Goal: Task Accomplishment & Management: Manage account settings

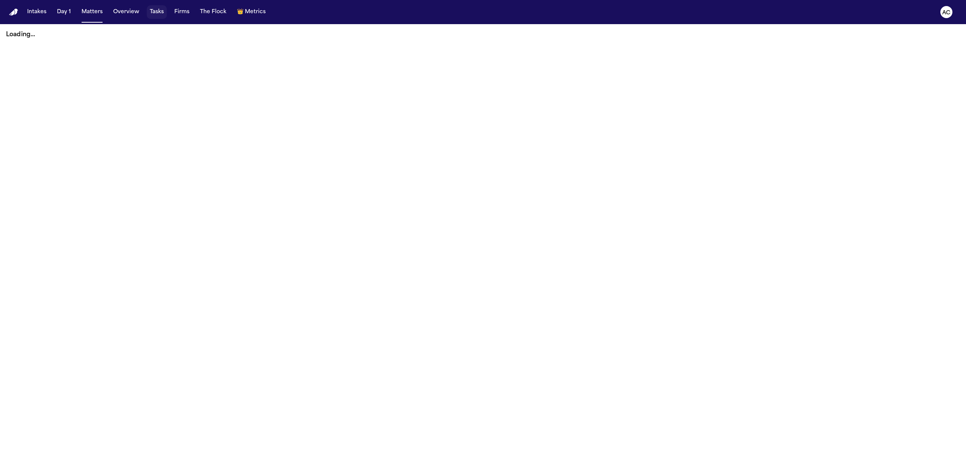
click at [155, 11] on button "Tasks" at bounding box center [157, 12] width 20 height 14
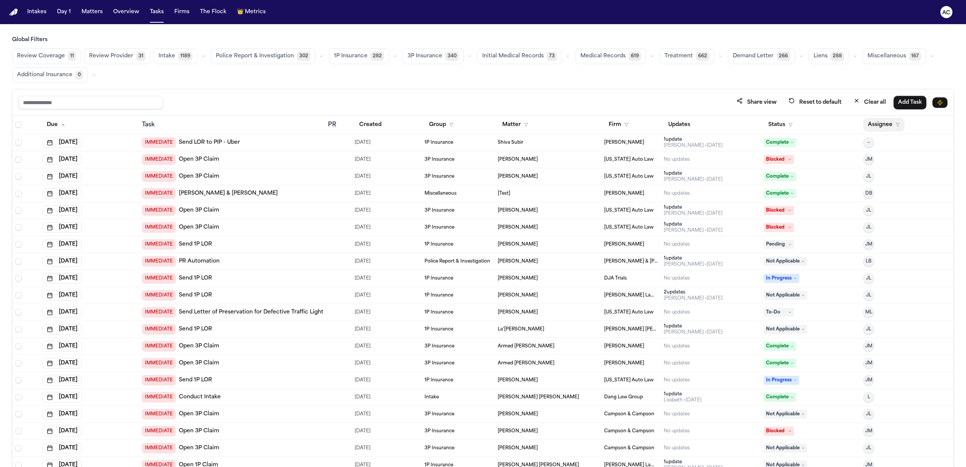
click at [877, 124] on button "Assignee" at bounding box center [883, 125] width 41 height 14
click at [906, 203] on div "[PERSON_NAME]" at bounding box center [907, 204] width 74 height 9
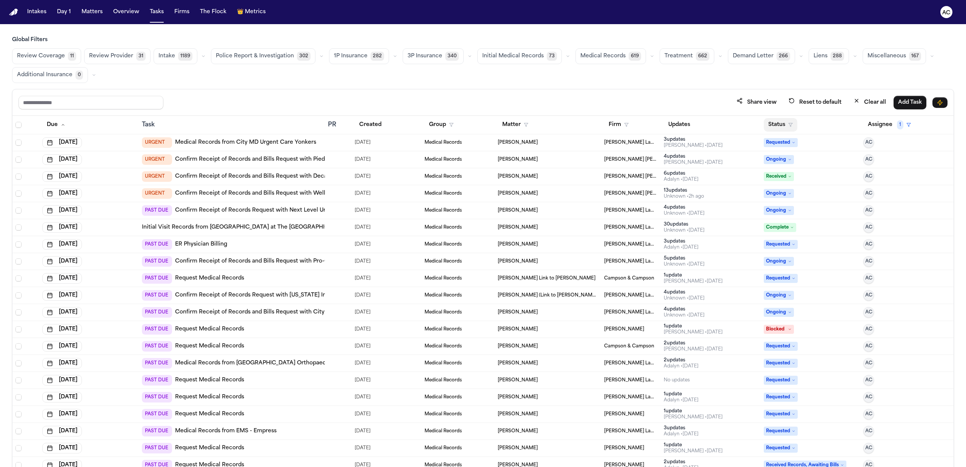
click at [773, 124] on button "Status" at bounding box center [781, 125] width 34 height 14
click at [792, 194] on div "Pending" at bounding box center [802, 191] width 63 height 9
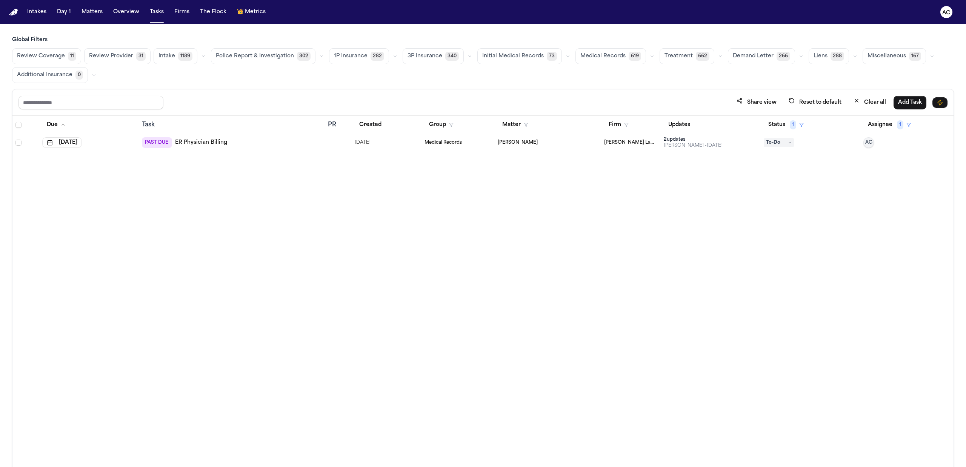
click at [212, 148] on div "PAST DUE ER Physician Billing" at bounding box center [184, 142] width 85 height 11
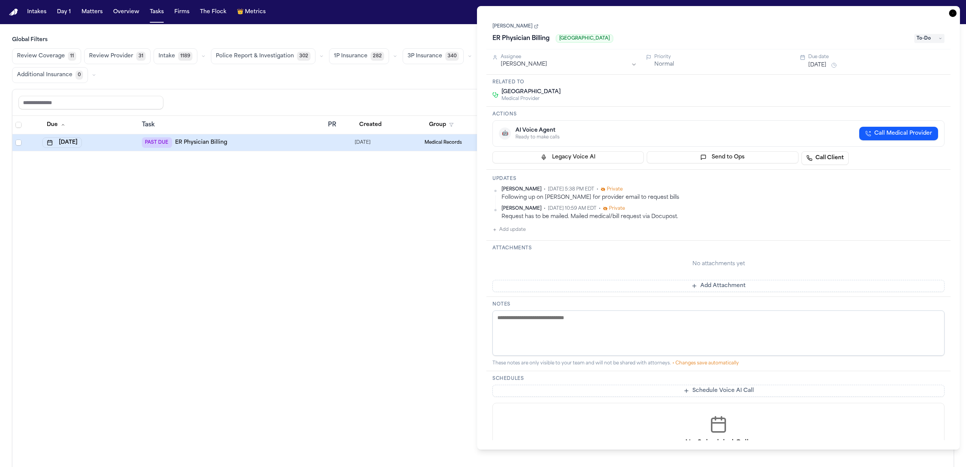
click at [291, 220] on div "Due Task PR Created Group Matter Firm Updates Status 1 Assignee 1 Aug 28, 2025 …" at bounding box center [482, 308] width 941 height 384
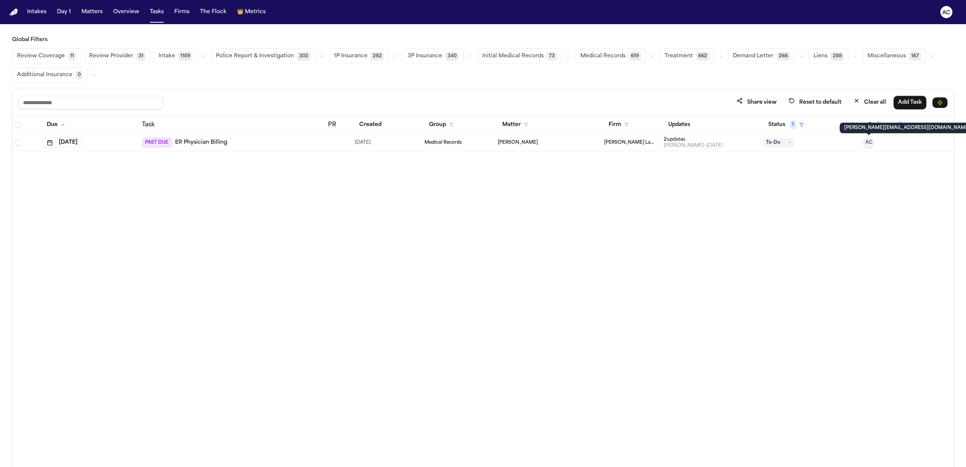
click at [880, 125] on p "anna@finchlegal.com" at bounding box center [907, 128] width 126 height 6
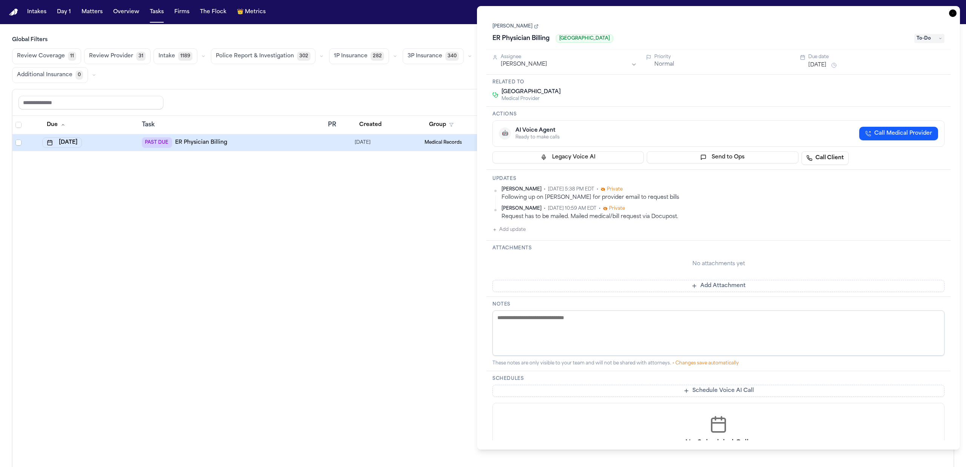
drag, startPoint x: 294, startPoint y: 254, endPoint x: 661, endPoint y: 171, distance: 376.1
click at [293, 254] on div "Due Task PR Created Group Matter Firm Updates Status 1 Assignee 1 Aug 28, 2025 …" at bounding box center [482, 308] width 941 height 384
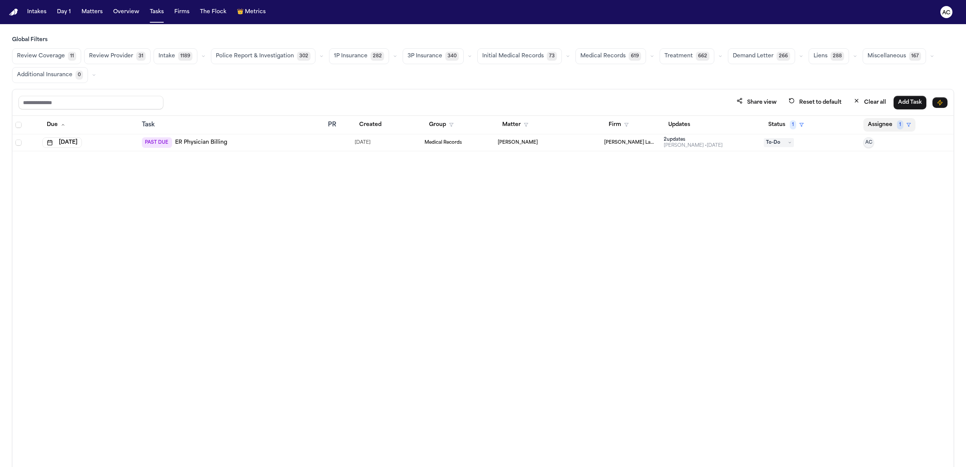
click at [897, 128] on span "1" at bounding box center [900, 124] width 6 height 9
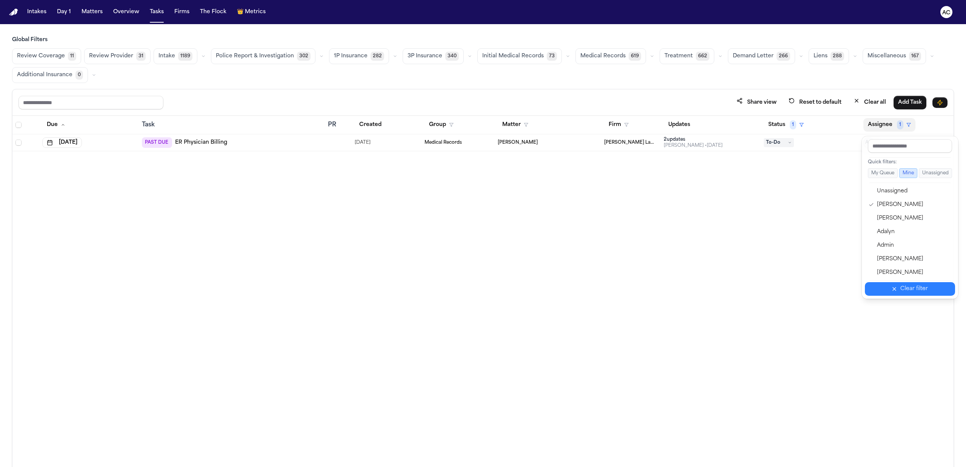
click at [903, 294] on button "Clear filter" at bounding box center [910, 289] width 90 height 14
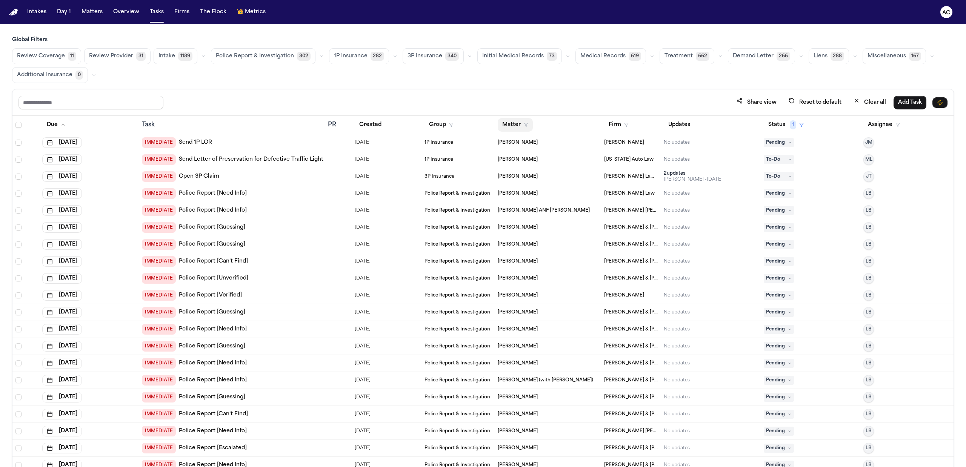
click at [509, 130] on button "Matter" at bounding box center [515, 125] width 35 height 14
click at [559, 118] on th "Matter" at bounding box center [548, 125] width 106 height 18
click at [618, 124] on button "Firm" at bounding box center [618, 125] width 29 height 14
click at [633, 145] on input "text" at bounding box center [655, 146] width 103 height 14
type input "***"
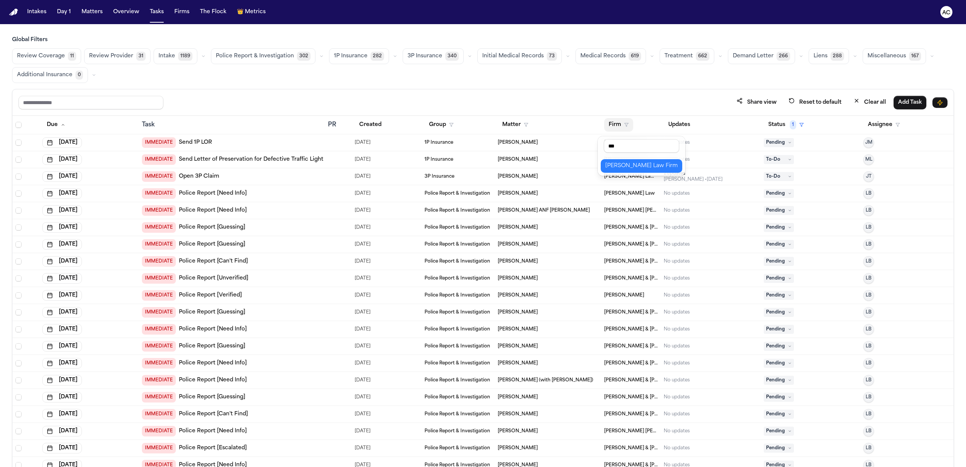
click at [632, 169] on div "[PERSON_NAME] Law Firm" at bounding box center [641, 166] width 72 height 9
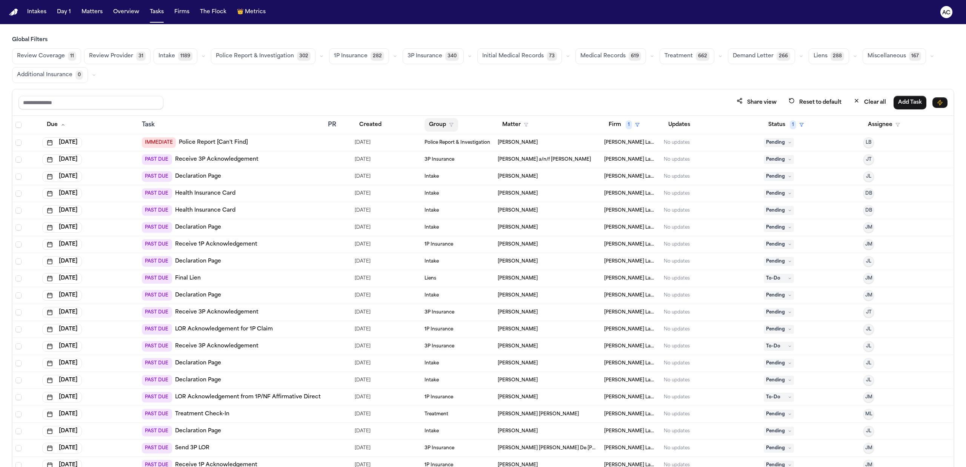
click at [434, 126] on button "Group" at bounding box center [442, 125] width 34 height 14
click at [454, 177] on div "Medical Records" at bounding box center [464, 179] width 75 height 9
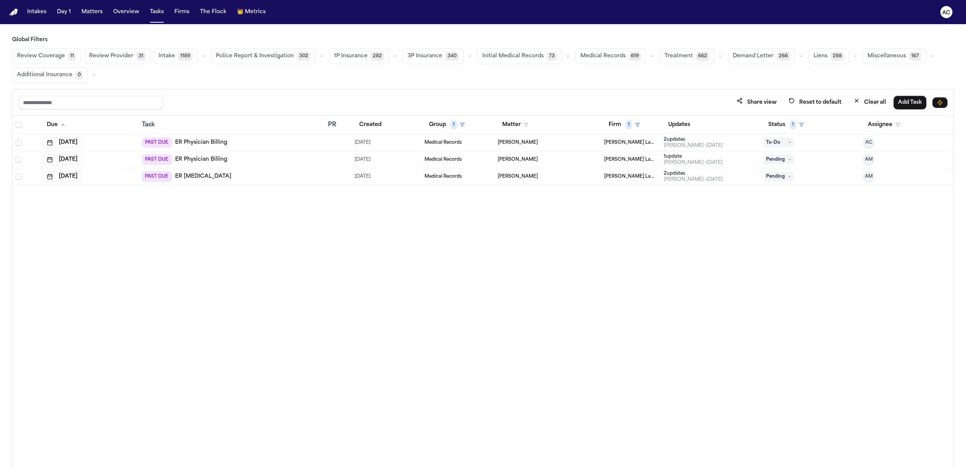
click at [500, 157] on td "Mattar Diagne" at bounding box center [548, 159] width 106 height 17
click at [438, 227] on div "Due Task PR Created Group 1 Matter Firm 1 Updates Status 1 Assignee Aug 28, 202…" at bounding box center [482, 308] width 941 height 384
click at [641, 146] on span "[PERSON_NAME] Law Firm" at bounding box center [631, 143] width 54 height 6
drag, startPoint x: 291, startPoint y: 291, endPoint x: 296, endPoint y: 291, distance: 4.6
click at [291, 292] on div "Due Task PR Created Group 1 Matter Firm 1 Updates Status 1 Assignee Aug 28, 202…" at bounding box center [482, 308] width 941 height 384
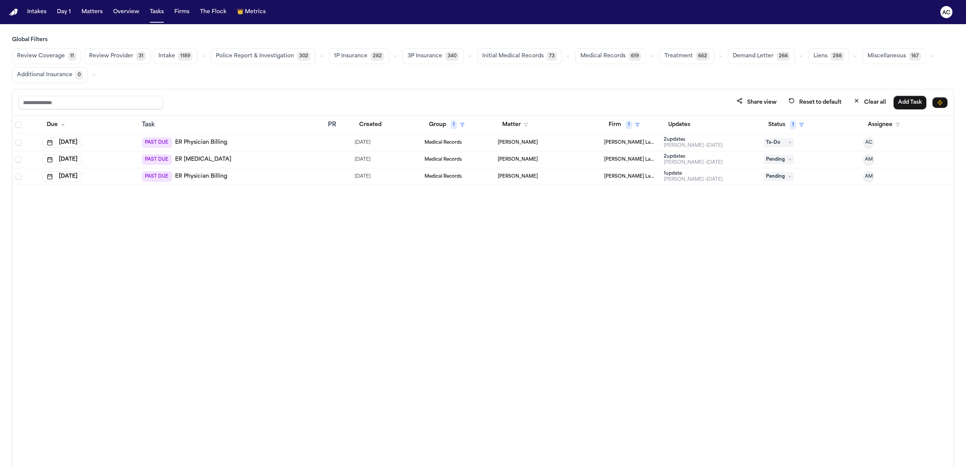
click at [213, 176] on link "ER Physician Billing" at bounding box center [201, 177] width 52 height 8
click at [204, 175] on link "ER Physician Billing" at bounding box center [201, 177] width 52 height 8
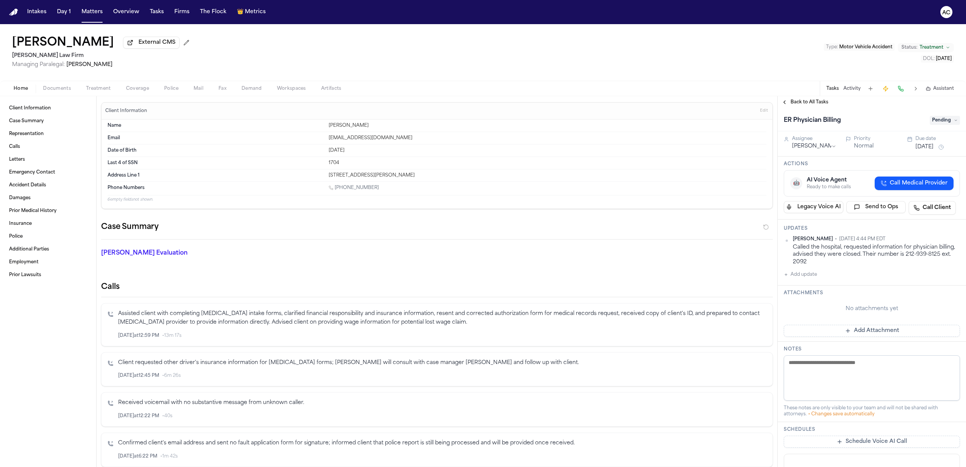
click at [732, 284] on h2 "Calls" at bounding box center [437, 287] width 672 height 11
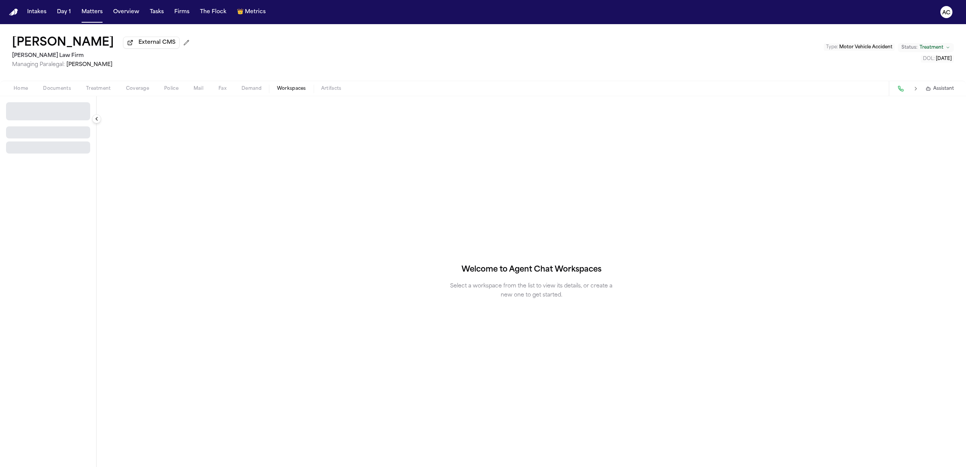
click at [293, 91] on button "Workspaces" at bounding box center [291, 88] width 44 height 9
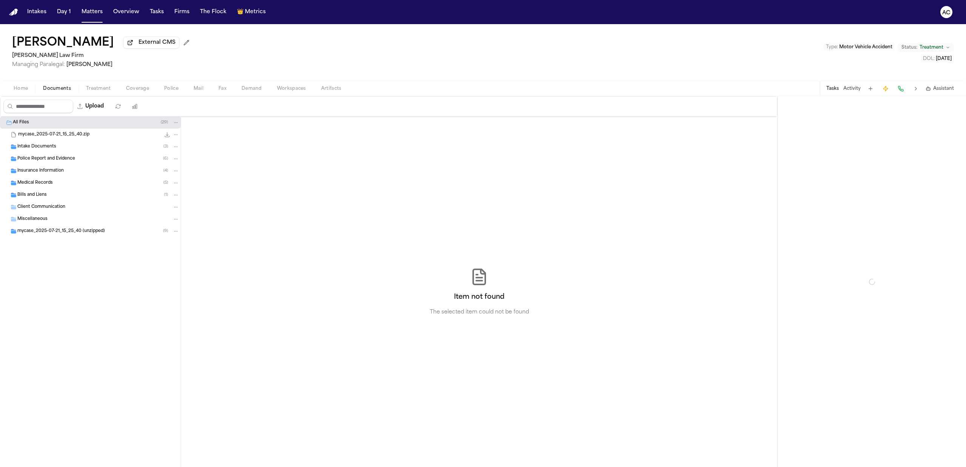
click at [50, 89] on span "Documents" at bounding box center [57, 89] width 28 height 6
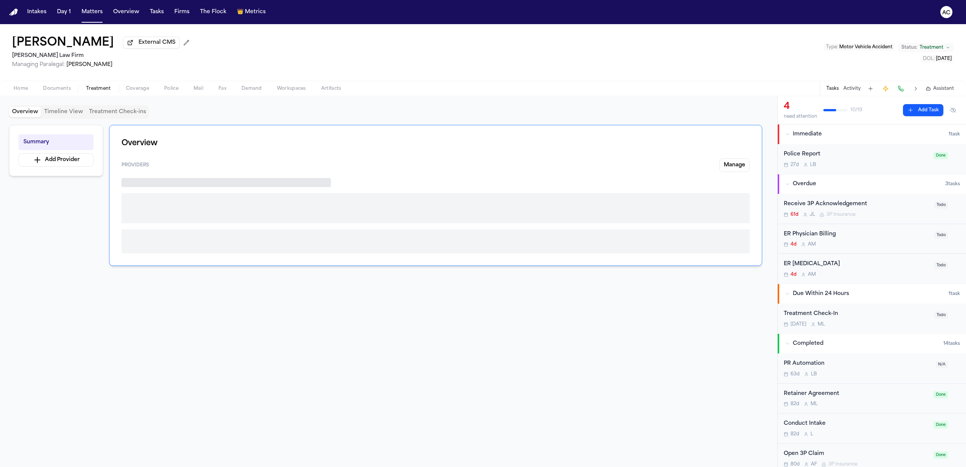
click at [91, 89] on span "Treatment" at bounding box center [98, 89] width 25 height 6
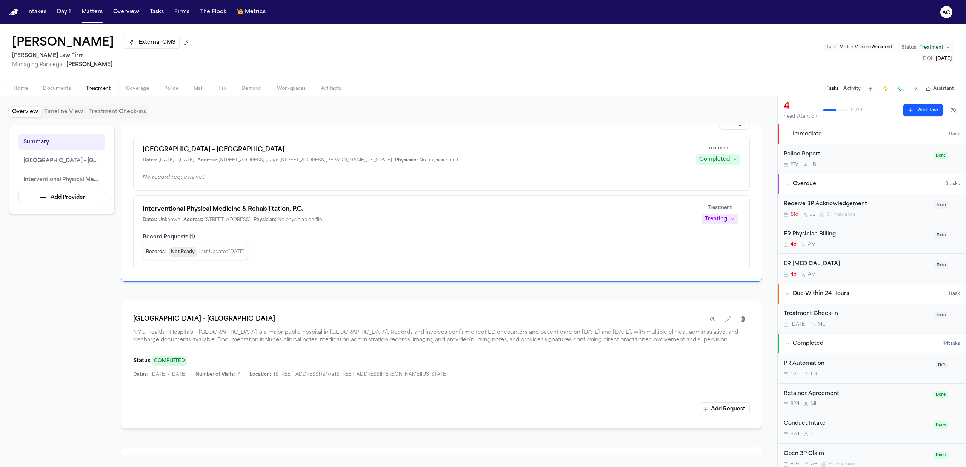
scroll to position [100, 0]
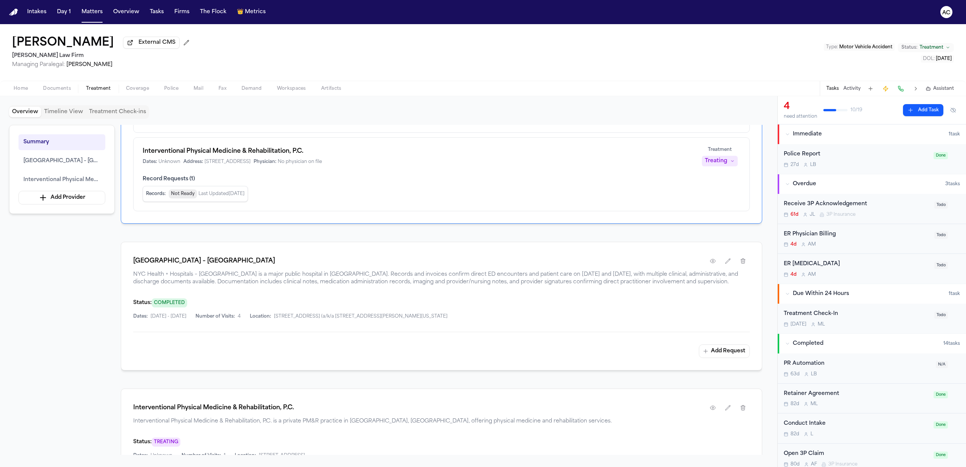
click at [817, 235] on div "ER Physician Billing" at bounding box center [857, 234] width 146 height 9
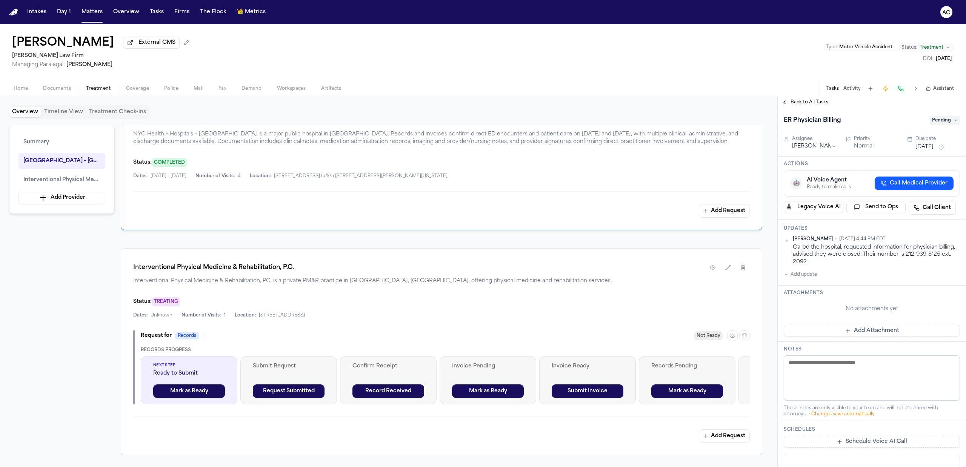
scroll to position [251, 0]
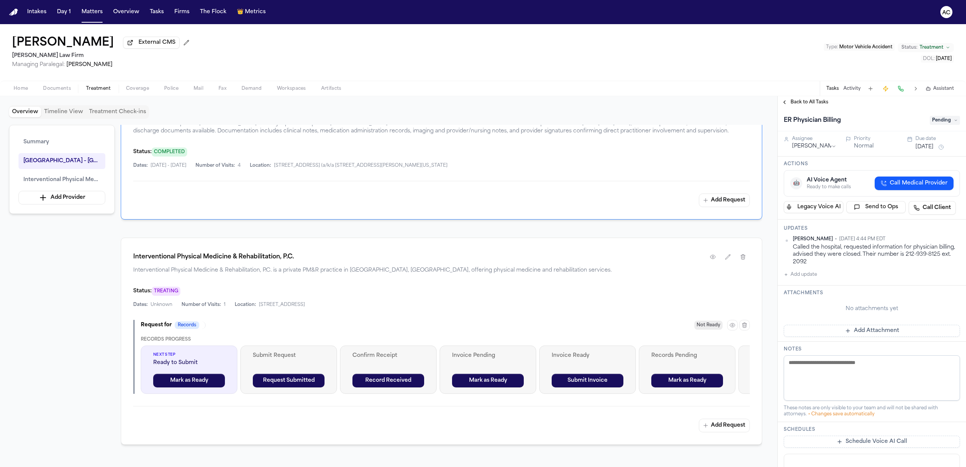
click at [541, 41] on div "Mattar Diagne External CMS [PERSON_NAME] Law Firm Managing Paralegal: [PERSON_N…" at bounding box center [483, 52] width 966 height 57
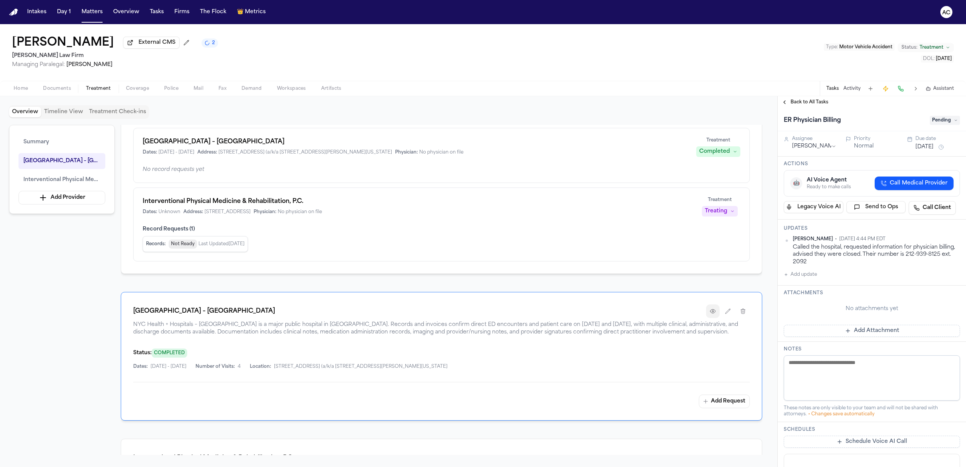
click at [710, 316] on button "button" at bounding box center [713, 312] width 14 height 14
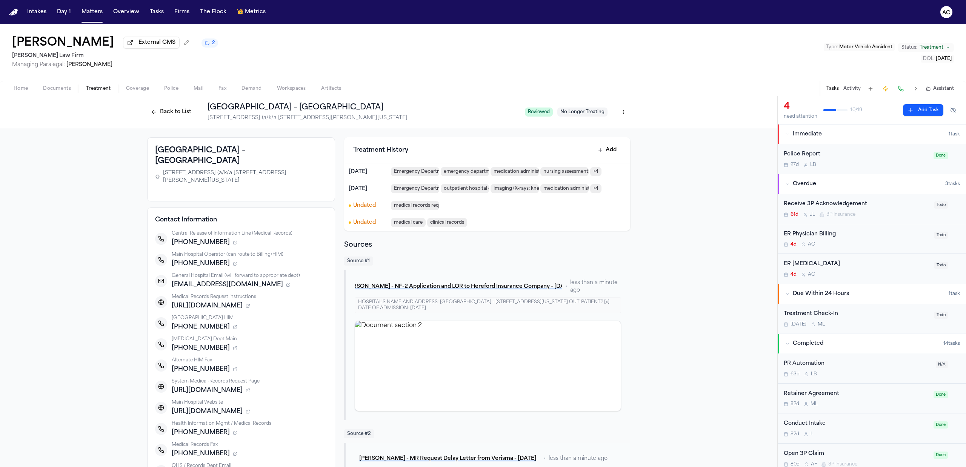
click at [625, 109] on html "Intakes Day 1 Matters Overview Tasks Firms The Flock 👑 Metrics [PERSON_NAME] Ex…" at bounding box center [483, 233] width 966 height 467
click at [600, 151] on div "Edit Provider" at bounding box center [592, 153] width 64 height 12
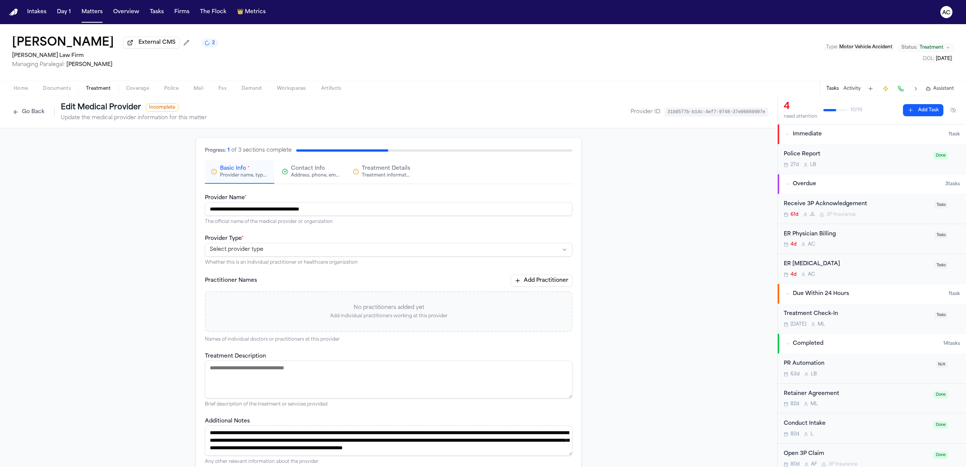
click at [257, 251] on html "**********" at bounding box center [483, 233] width 966 height 467
drag, startPoint x: 259, startPoint y: 265, endPoint x: 322, endPoint y: 204, distance: 87.8
click at [318, 171] on span "Contact Info" at bounding box center [308, 169] width 34 height 8
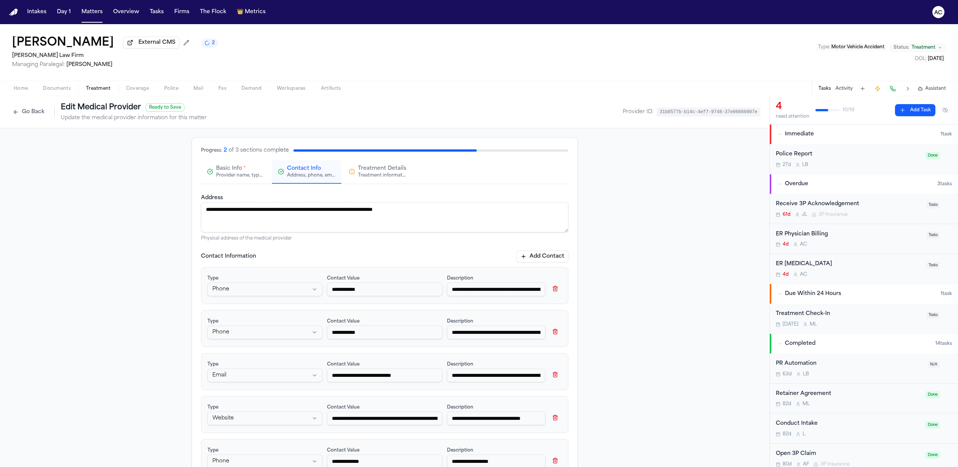
click at [547, 257] on button "Add Contact" at bounding box center [543, 257] width 52 height 12
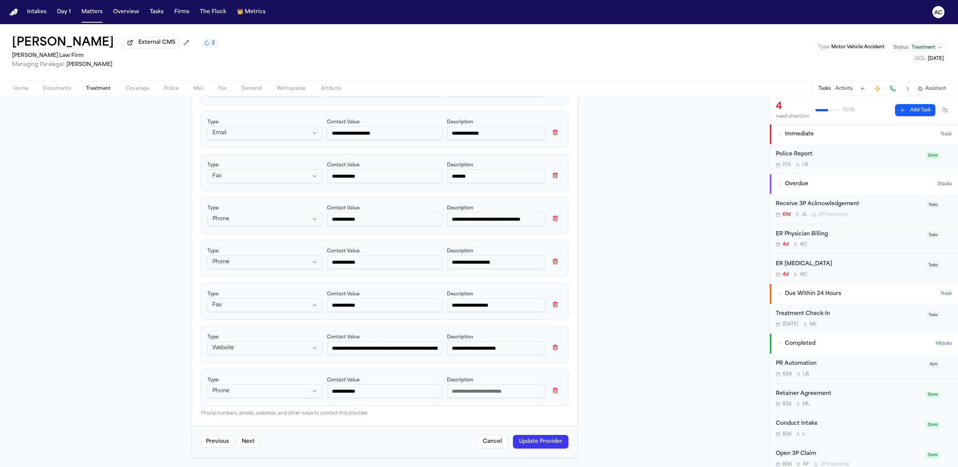
type input "**********"
click at [285, 387] on html "**********" at bounding box center [479, 233] width 958 height 467
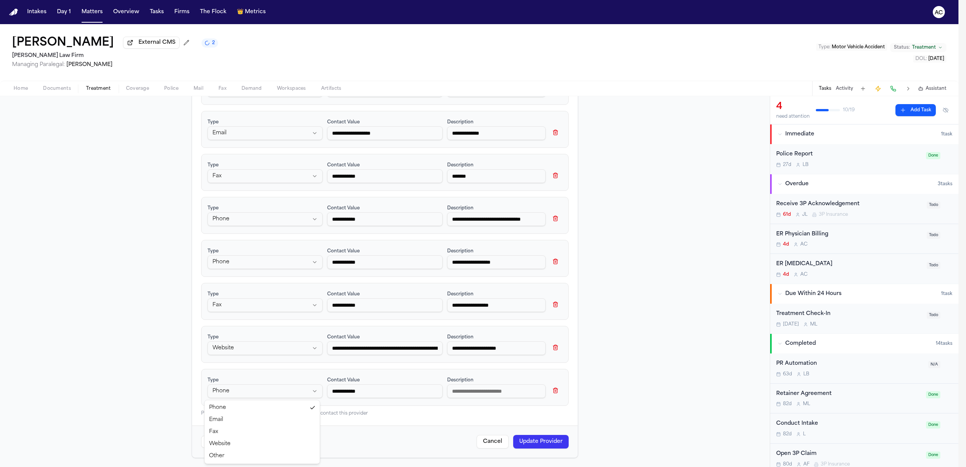
select select "***"
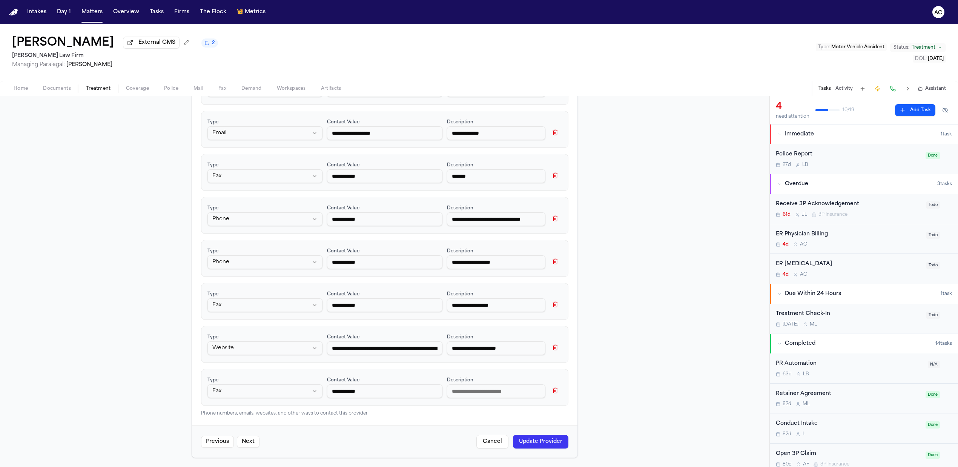
click at [466, 390] on input at bounding box center [496, 392] width 98 height 14
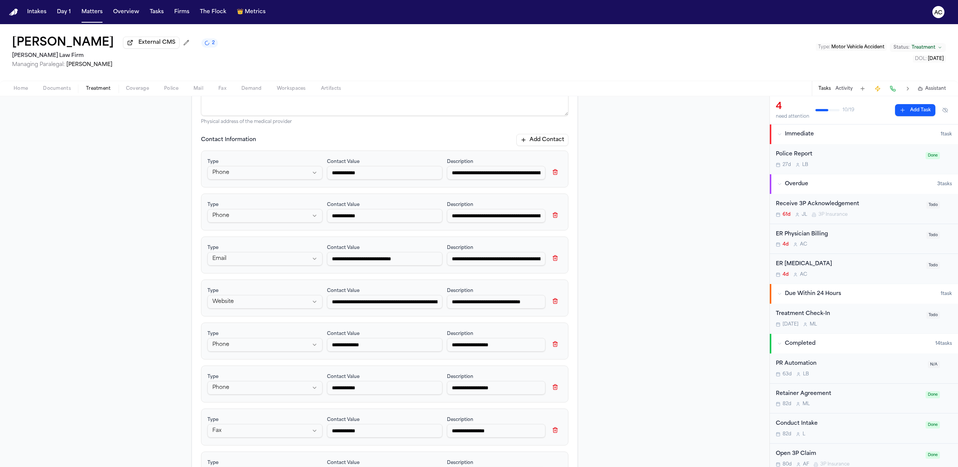
type input "**********"
click at [552, 139] on button "Add Contact" at bounding box center [543, 140] width 52 height 12
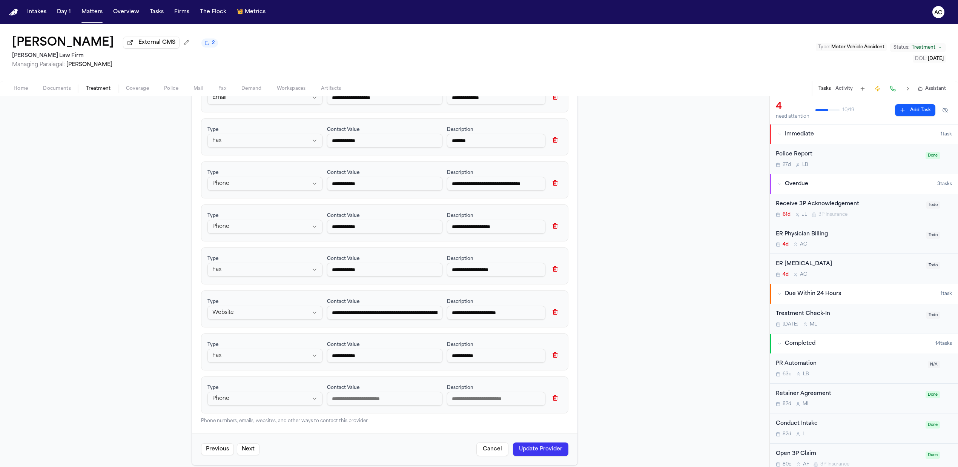
scroll to position [764, 0]
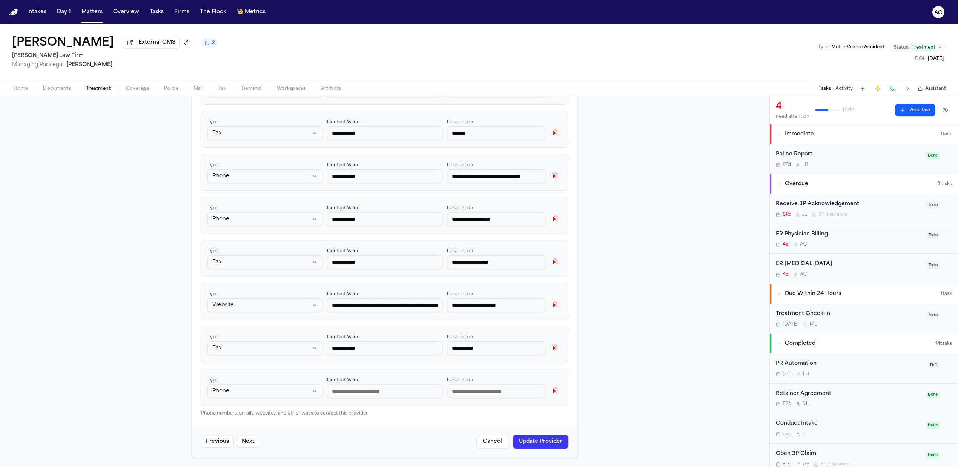
click at [265, 393] on html "**********" at bounding box center [479, 233] width 958 height 467
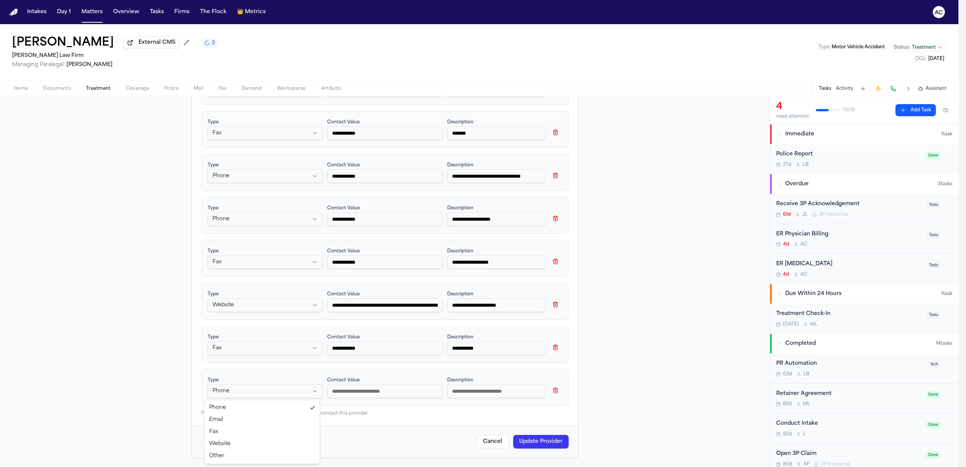
select select "*****"
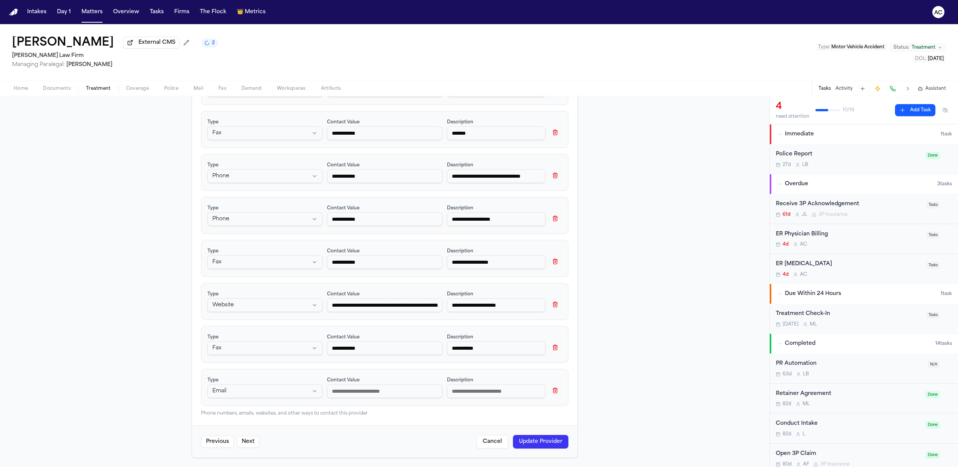
click at [365, 391] on input at bounding box center [384, 392] width 115 height 14
click at [377, 394] on input at bounding box center [384, 392] width 115 height 14
paste input "**********"
type input "**********"
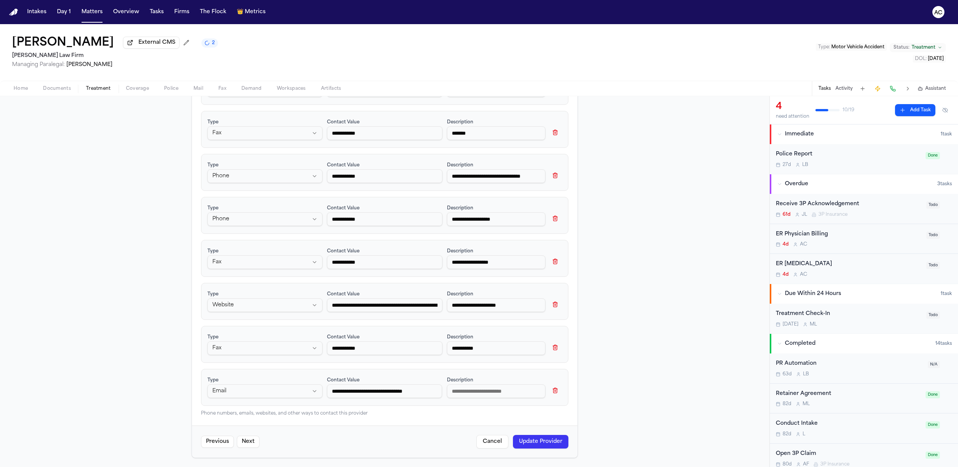
click at [497, 395] on input at bounding box center [496, 392] width 98 height 14
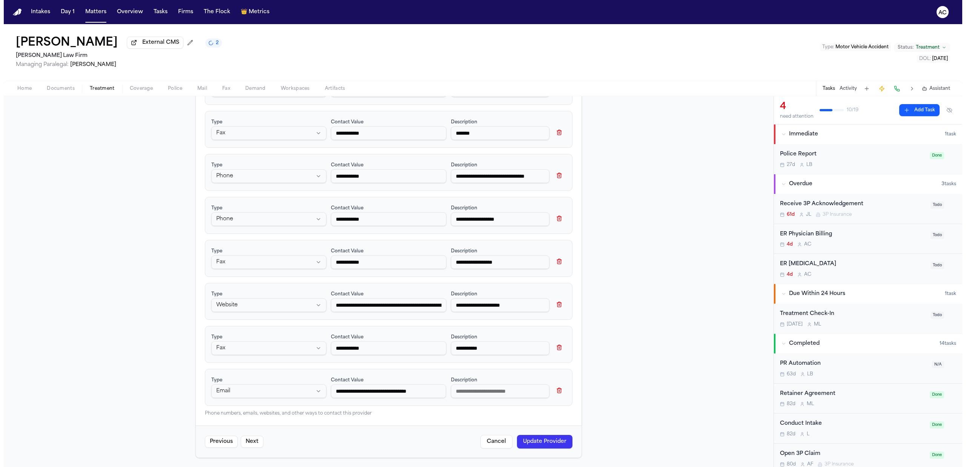
scroll to position [0, 0]
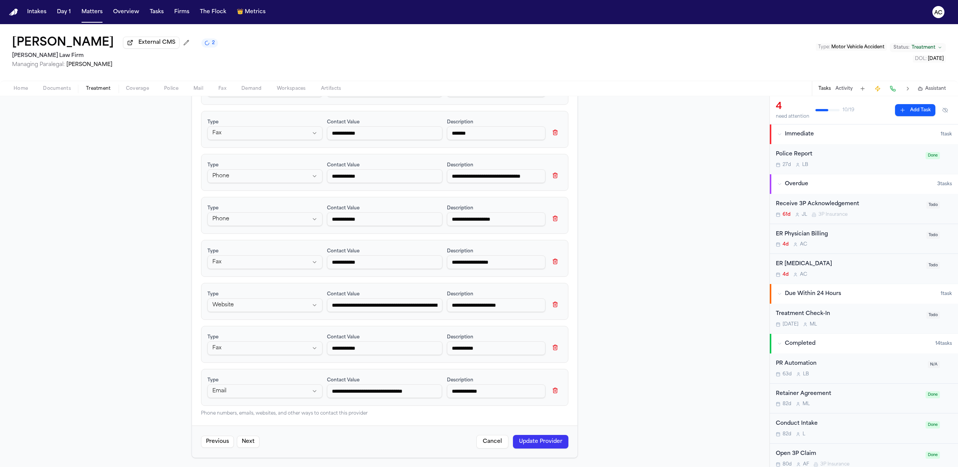
type input "**********"
click at [552, 435] on button "Update Provider" at bounding box center [540, 442] width 55 height 14
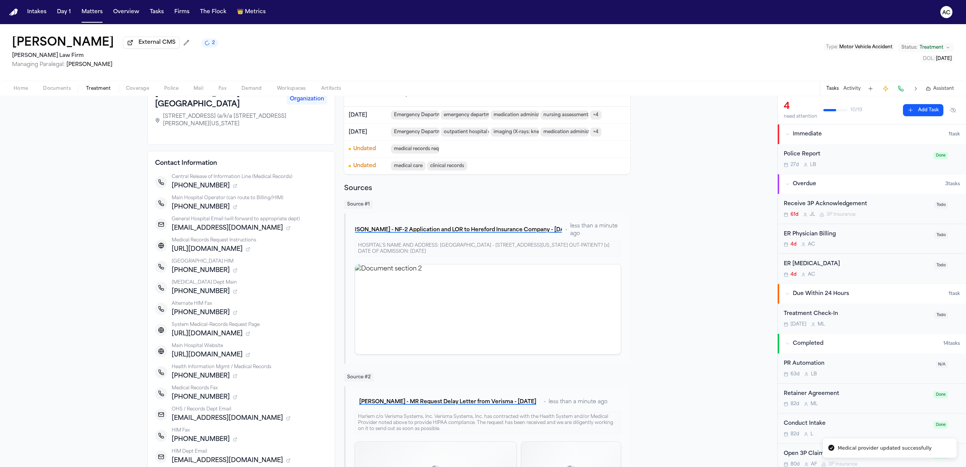
scroll to position [251, 0]
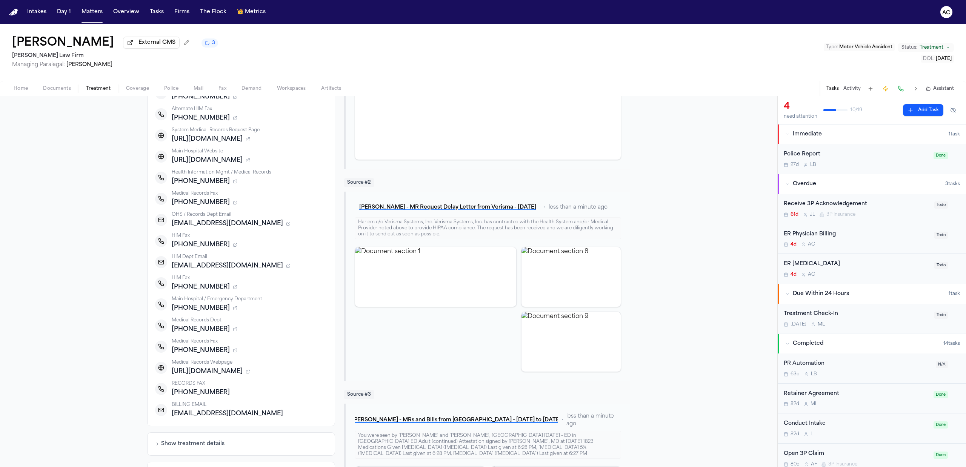
click at [817, 237] on div "ER Physician Billing" at bounding box center [857, 234] width 146 height 9
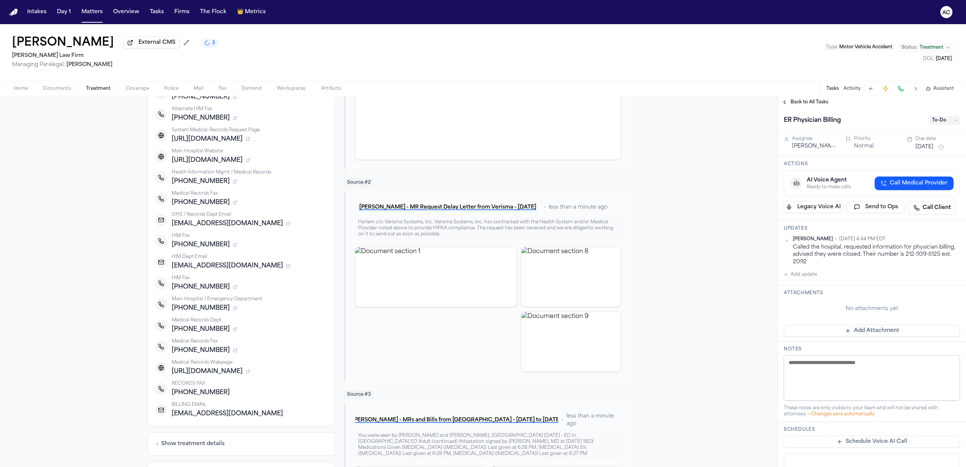
click at [809, 274] on button "Add update" at bounding box center [800, 274] width 33 height 9
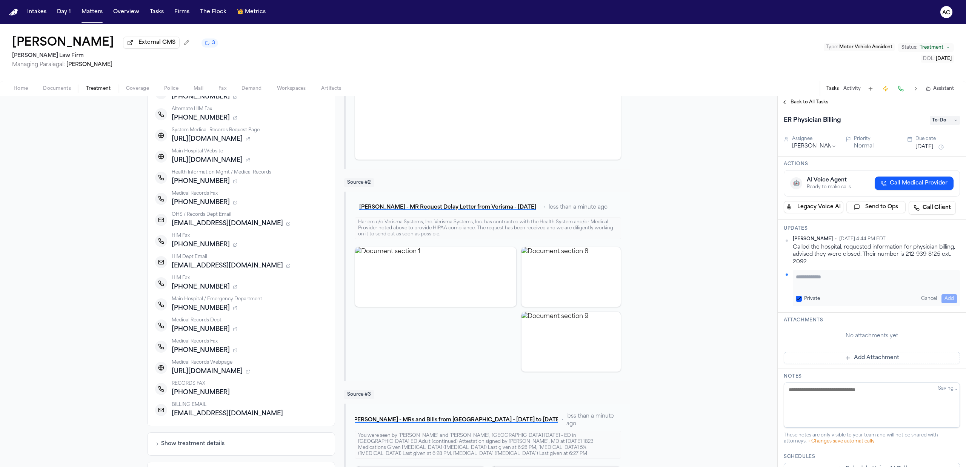
click at [796, 298] on button "Private" at bounding box center [799, 299] width 6 height 6
click at [817, 270] on div "Ada Martinez • Sep 24, 2025 4:44 PM EDT Called the hospital, requested informat…" at bounding box center [872, 271] width 176 height 70
drag, startPoint x: 820, startPoint y: 277, endPoint x: 818, endPoint y: 284, distance: 7.3
click at [820, 277] on textarea "Add your update" at bounding box center [876, 280] width 161 height 15
click at [937, 120] on span "To-Do" at bounding box center [945, 120] width 30 height 9
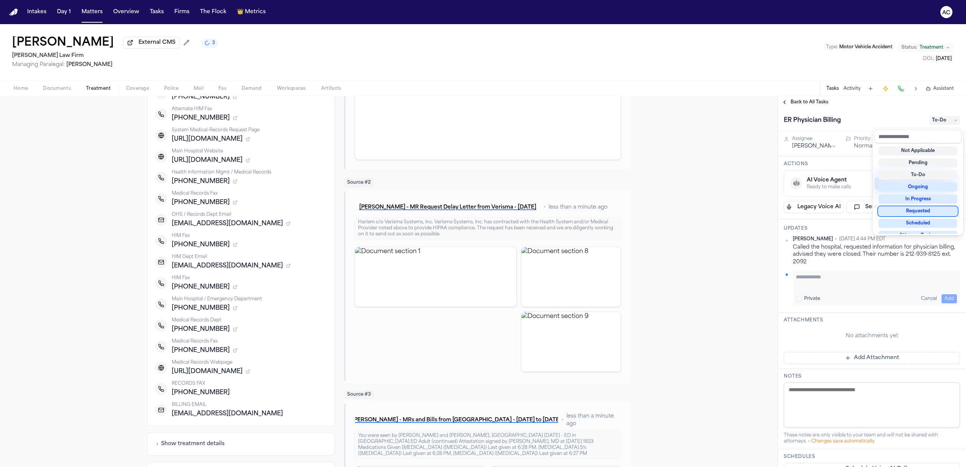
click at [932, 213] on div "Requested" at bounding box center [917, 211] width 79 height 9
click at [826, 275] on div "ER Physician Billing Requested Assignee Anna Contreras Priority Normal Due date…" at bounding box center [872, 353] width 188 height 490
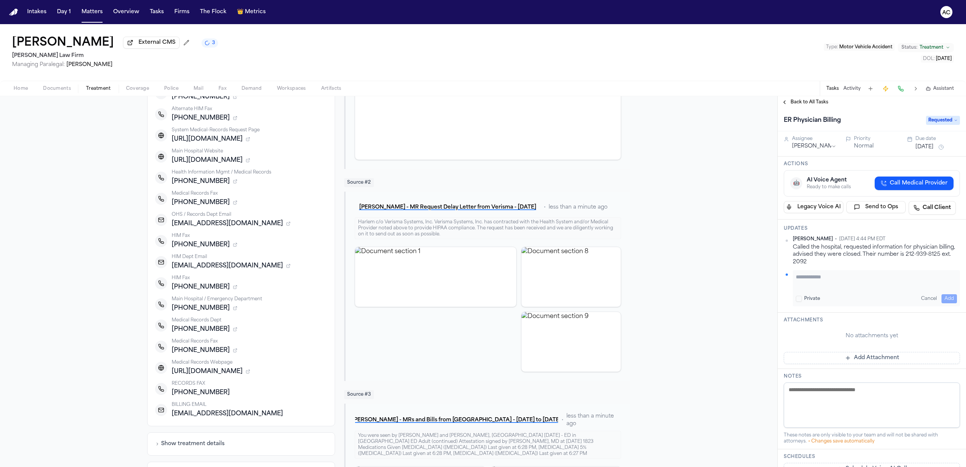
click at [820, 282] on textarea "Add your update" at bounding box center [876, 280] width 161 height 15
click at [841, 286] on textarea "**********" at bounding box center [873, 280] width 154 height 15
paste textarea "**********"
type textarea "**********"
click at [944, 300] on button "Add" at bounding box center [948, 298] width 15 height 9
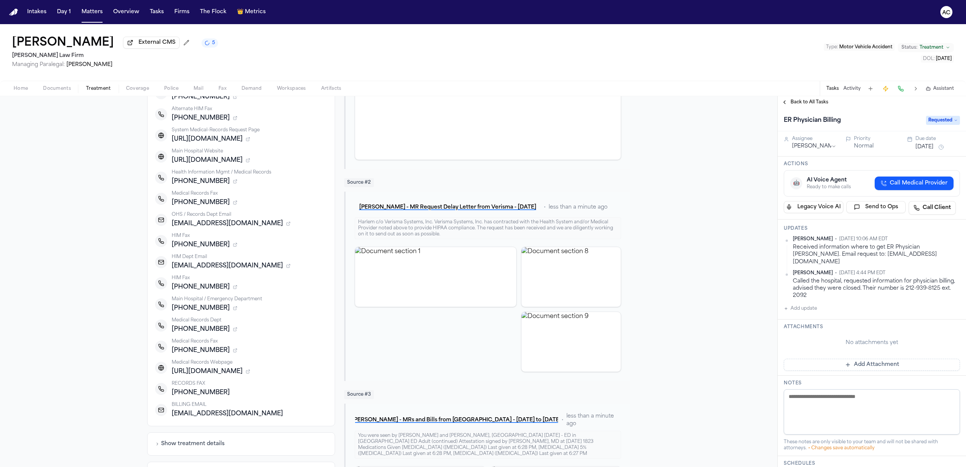
click at [912, 278] on div "Called the hospital, requested information for physician billing, advised they …" at bounding box center [876, 289] width 167 height 22
click at [849, 289] on div "Called the hospital, requested information for physician billing, advised they …" at bounding box center [876, 289] width 167 height 22
click at [949, 266] on html "Intakes Day 1 Matters Overview Tasks Firms The Flock 👑 Metrics AC Mattar Diagne…" at bounding box center [483, 233] width 966 height 467
click at [934, 278] on div "Edit" at bounding box center [928, 278] width 45 height 11
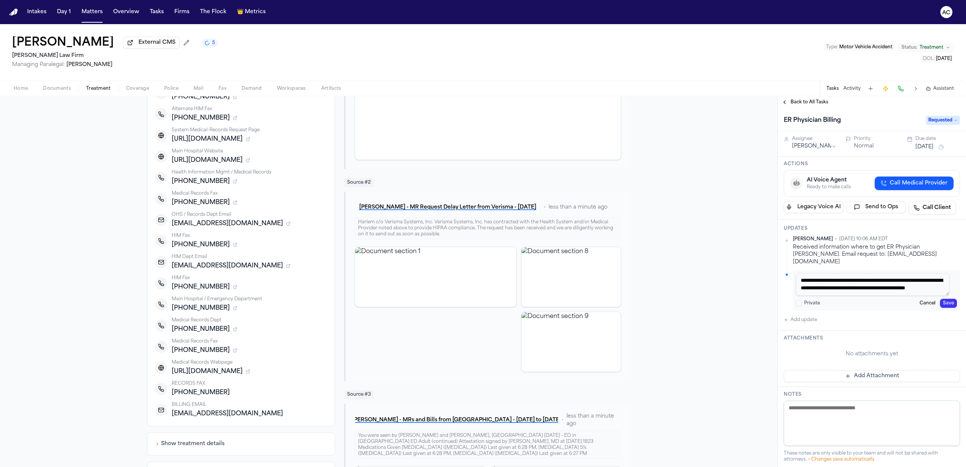
scroll to position [7, 0]
click at [902, 283] on textarea "**********" at bounding box center [873, 284] width 154 height 23
type textarea "**********"
click at [942, 299] on button "Save" at bounding box center [948, 303] width 17 height 9
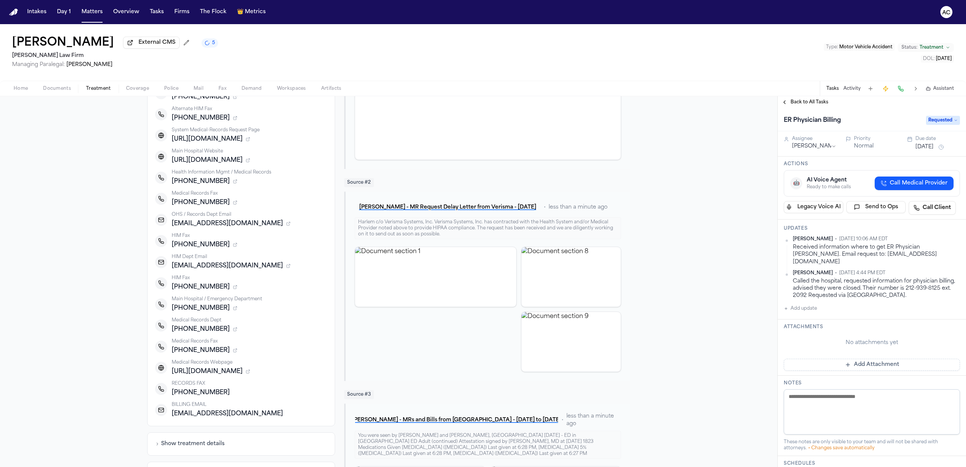
click at [805, 102] on span "Back to All Tasks" at bounding box center [810, 102] width 38 height 6
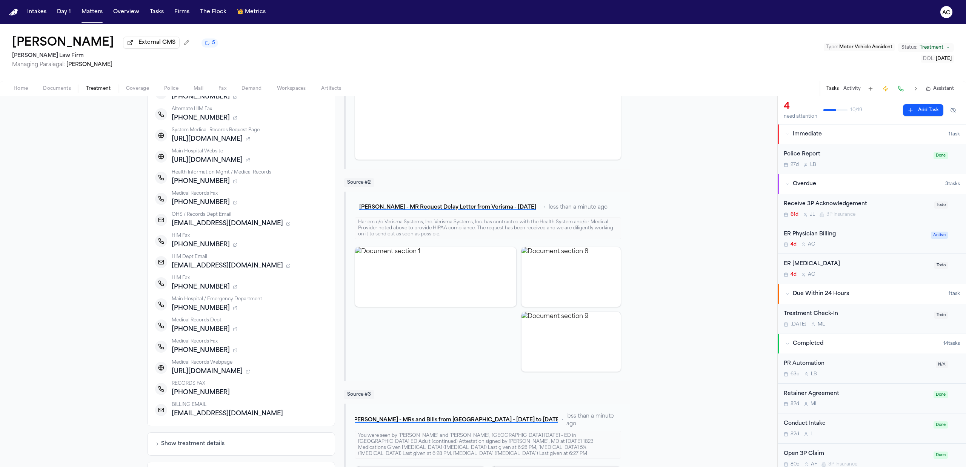
click at [807, 263] on div "ER [MEDICAL_DATA]" at bounding box center [857, 264] width 146 height 9
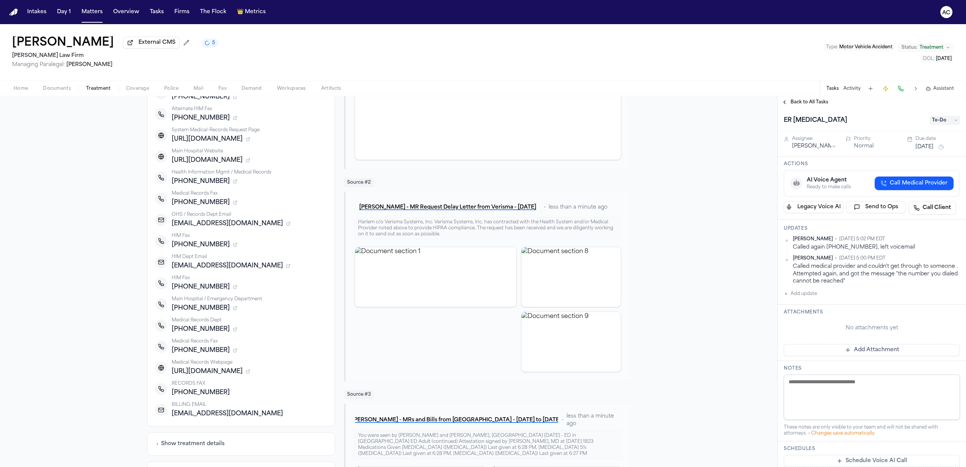
click at [806, 295] on button "Add update" at bounding box center [800, 293] width 33 height 9
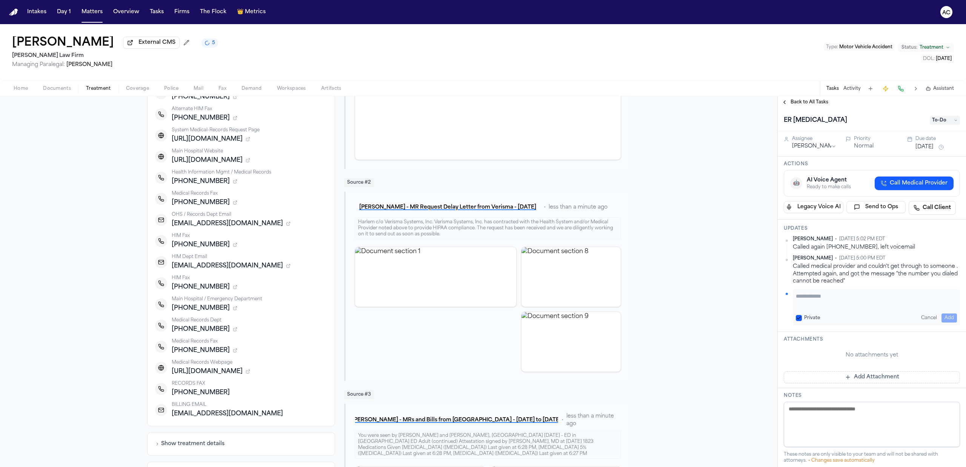
click at [815, 316] on label "Private" at bounding box center [812, 318] width 16 height 6
click at [802, 316] on button "Private" at bounding box center [799, 318] width 6 height 6
click at [816, 298] on textarea "Add your update" at bounding box center [876, 299] width 161 height 15
click at [829, 307] on textarea "**********" at bounding box center [873, 299] width 154 height 15
paste textarea "**********"
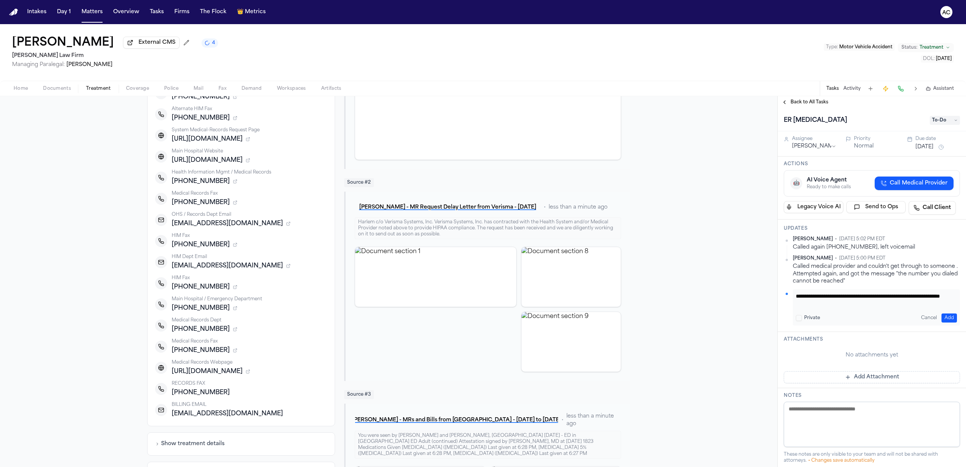
type textarea "**********"
click at [941, 319] on button "Add" at bounding box center [948, 318] width 15 height 9
click at [954, 120] on icon at bounding box center [956, 120] width 4 height 4
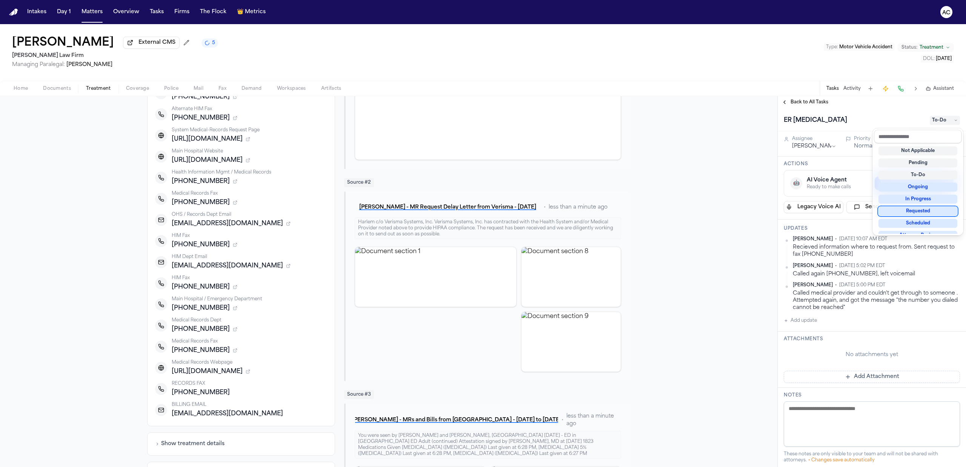
click at [935, 210] on div "Requested" at bounding box center [917, 211] width 79 height 9
click at [896, 281] on div "ER Radiology Requested Assignee Anna Contreras Priority Normal Due date Sep 25,…" at bounding box center [872, 362] width 188 height 509
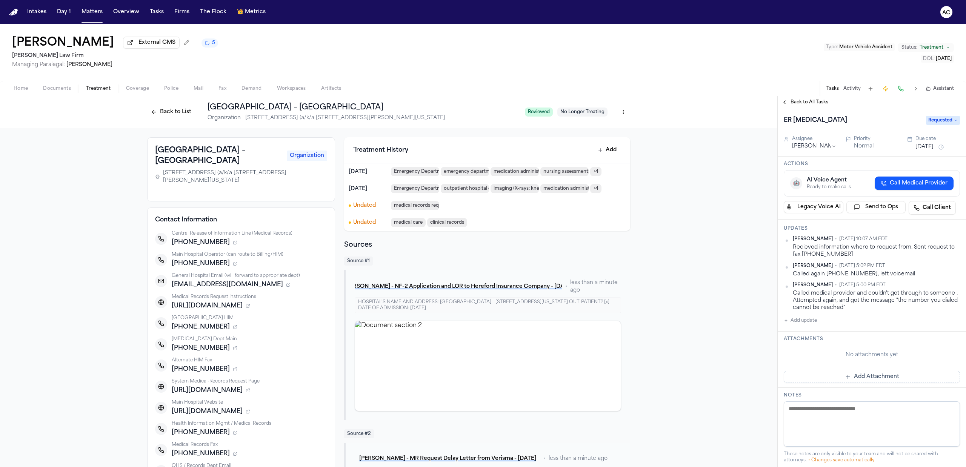
click at [156, 109] on button "Back to List" at bounding box center [171, 112] width 48 height 12
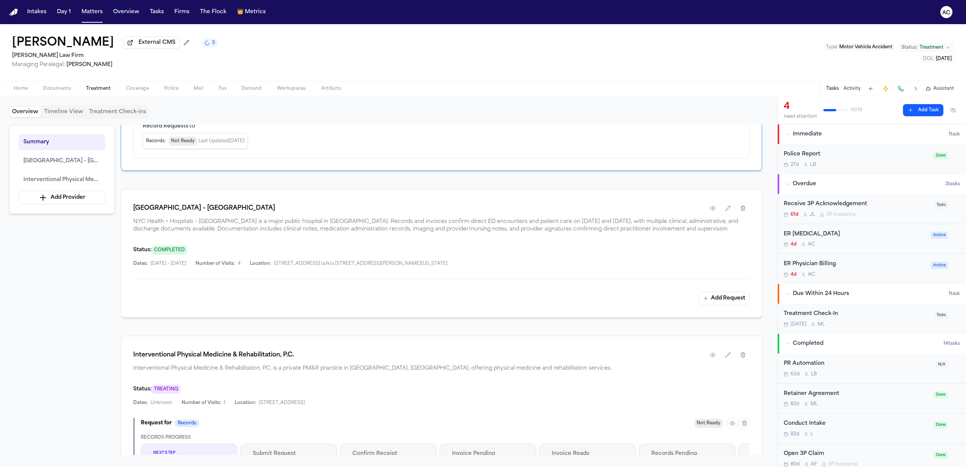
scroll to position [151, 0]
click at [737, 305] on button "Add Request" at bounding box center [724, 301] width 51 height 14
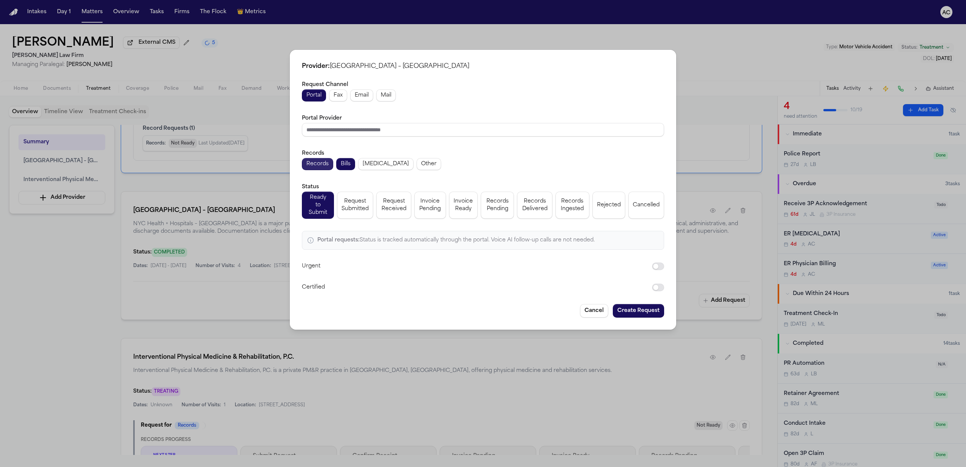
click at [314, 167] on span "Records" at bounding box center [317, 164] width 22 height 8
click at [383, 168] on span "Radiology" at bounding box center [386, 164] width 46 height 8
click at [338, 99] on span "Fax" at bounding box center [338, 96] width 9 height 8
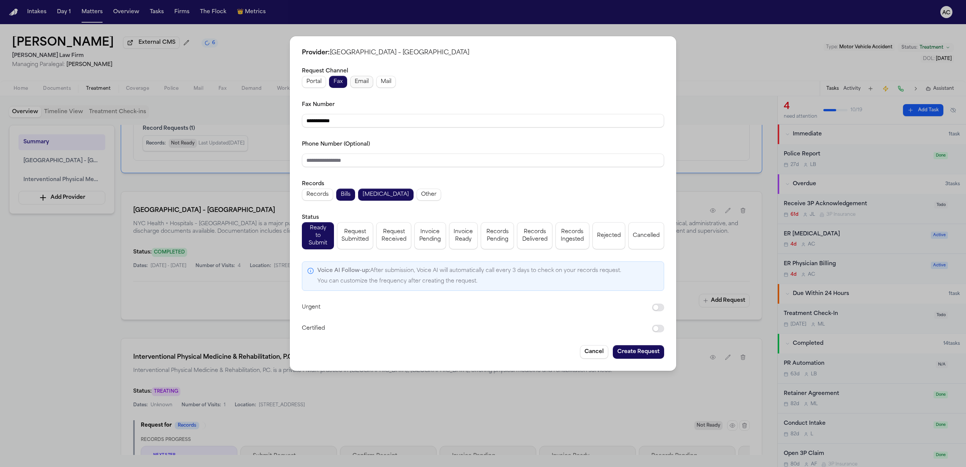
click at [357, 86] on span "Email" at bounding box center [362, 82] width 14 height 8
click at [346, 195] on span "Bills" at bounding box center [346, 195] width 10 height 8
click at [346, 204] on div "Request Channel Portal Fax Email Mail Email Address Phone Number (Optional) Rec…" at bounding box center [483, 199] width 362 height 267
click at [334, 86] on span "Fax" at bounding box center [338, 82] width 9 height 8
drag, startPoint x: 358, startPoint y: 120, endPoint x: 275, endPoint y: 119, distance: 83.8
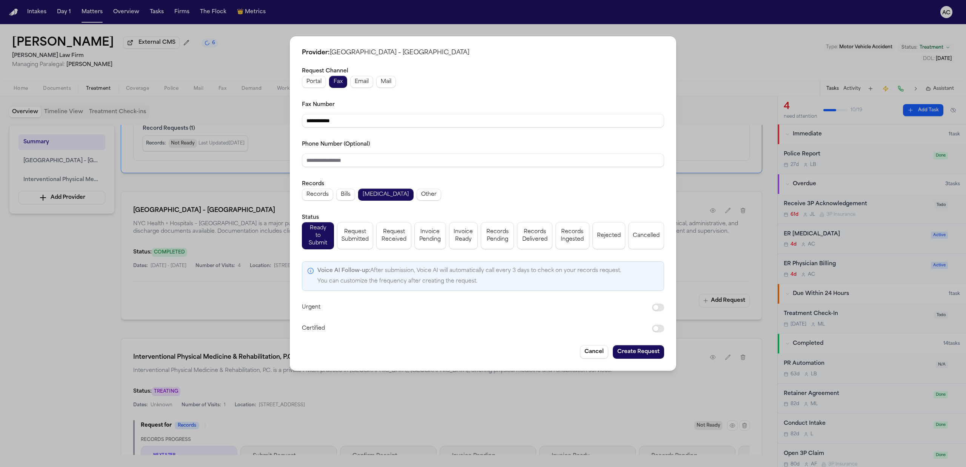
click at [275, 119] on div "**********" at bounding box center [483, 233] width 966 height 467
paste input "tel"
type input "**********"
click at [356, 228] on span "Request Submitted" at bounding box center [354, 235] width 27 height 15
click at [649, 345] on button "Create Request" at bounding box center [638, 352] width 51 height 14
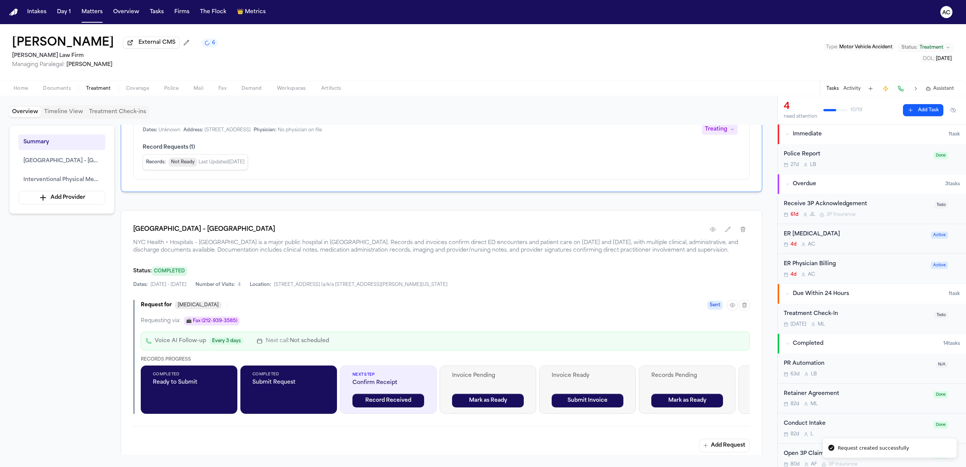
scroll to position [170, 0]
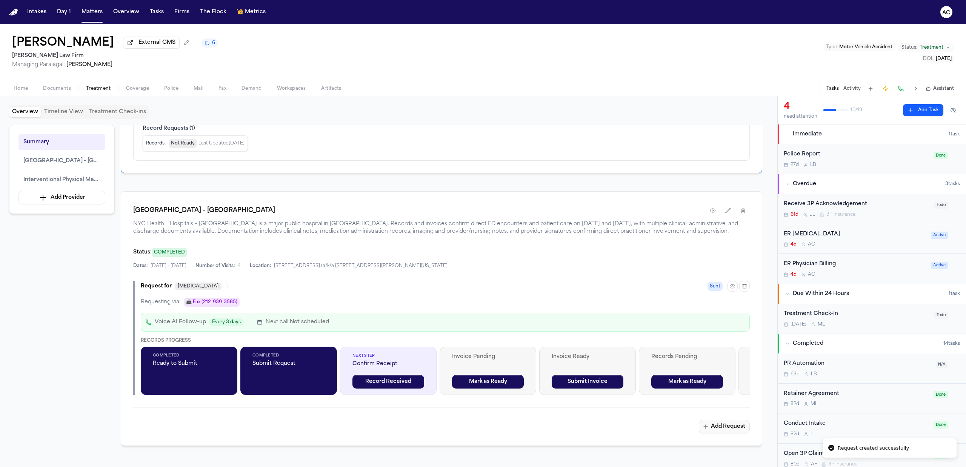
click at [712, 429] on button "Add Request" at bounding box center [724, 427] width 51 height 14
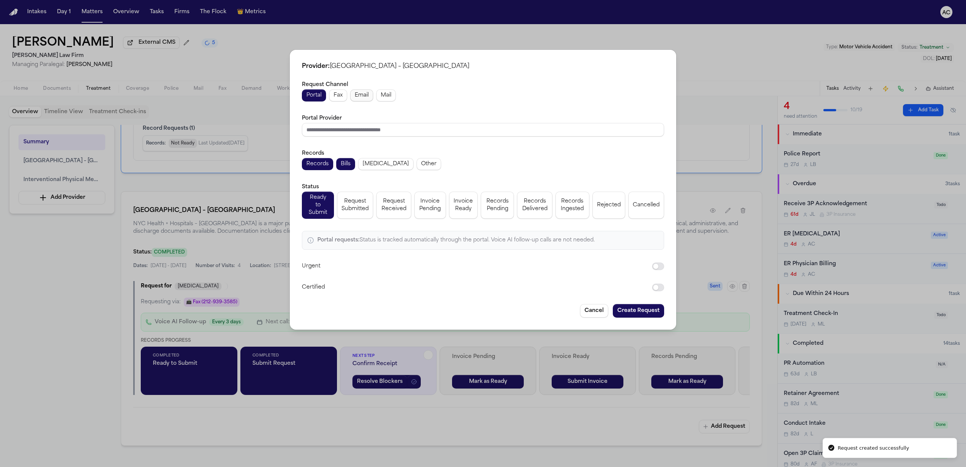
click at [358, 94] on span "Email" at bounding box center [362, 96] width 14 height 8
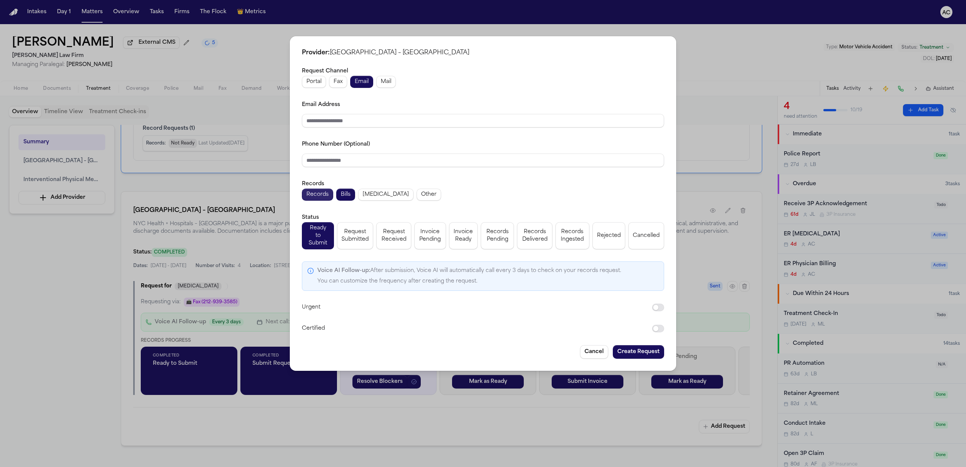
click at [325, 198] on span "Records" at bounding box center [317, 195] width 22 height 8
click at [343, 125] on input "Email Address" at bounding box center [483, 121] width 362 height 14
paste input "**********"
type input "**********"
click at [471, 150] on div "Phone Number (Optional)" at bounding box center [483, 154] width 362 height 28
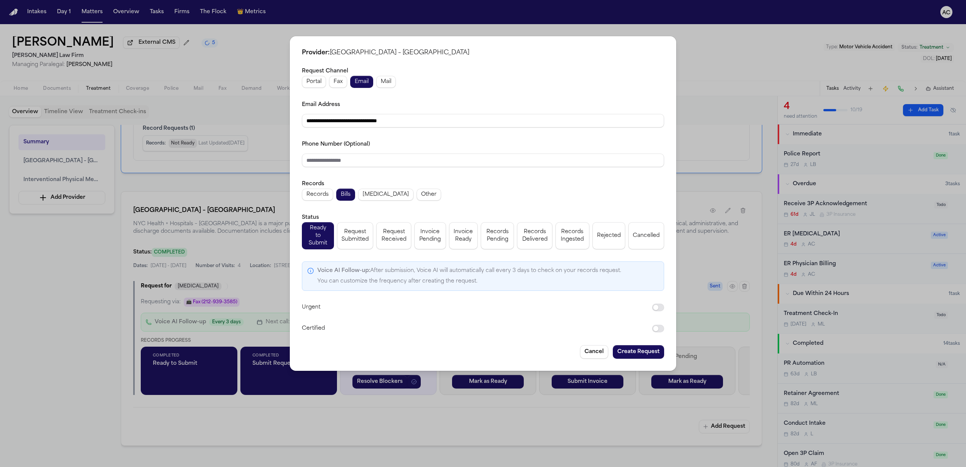
click at [371, 237] on button "Request Submitted" at bounding box center [355, 235] width 36 height 27
click at [642, 351] on button "Create Request" at bounding box center [638, 352] width 51 height 14
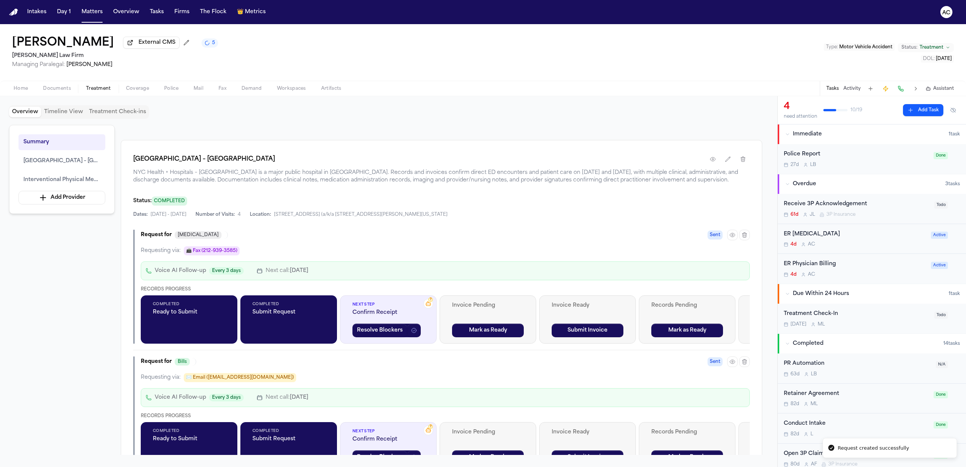
scroll to position [271, 0]
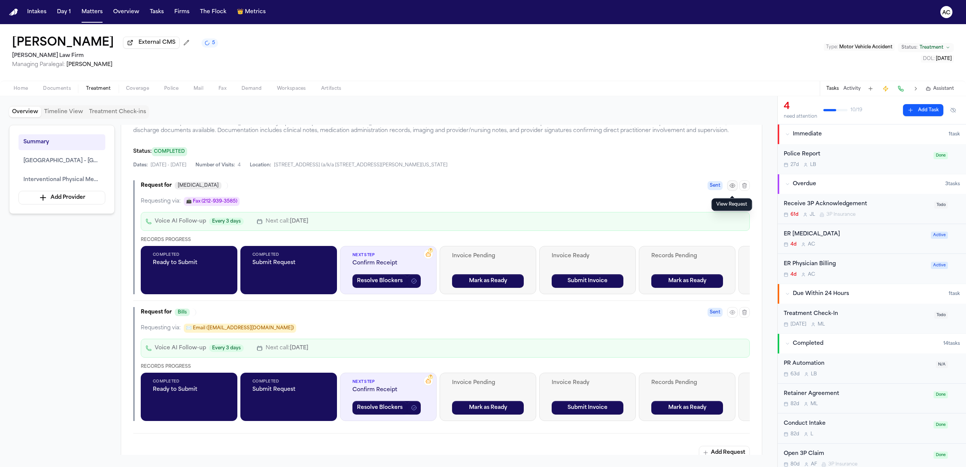
click at [731, 186] on icon "button" at bounding box center [732, 186] width 5 height 4
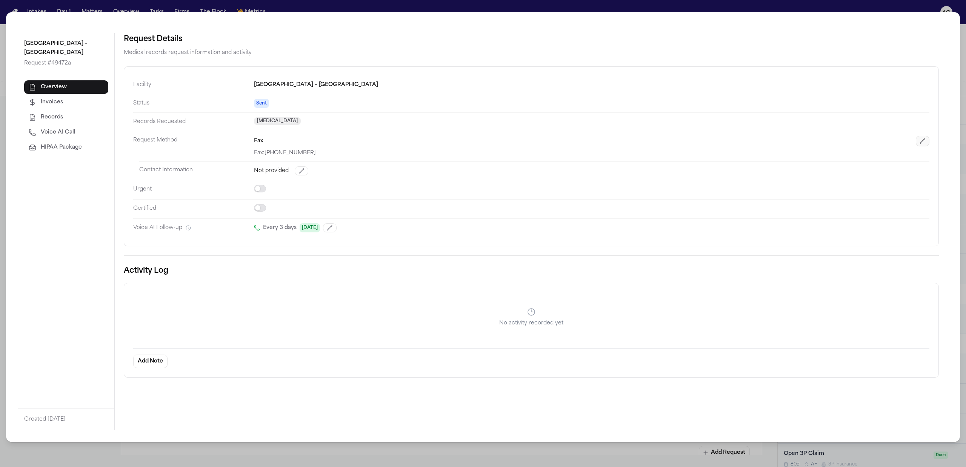
click at [921, 141] on icon "button" at bounding box center [923, 141] width 6 height 6
select select "***"
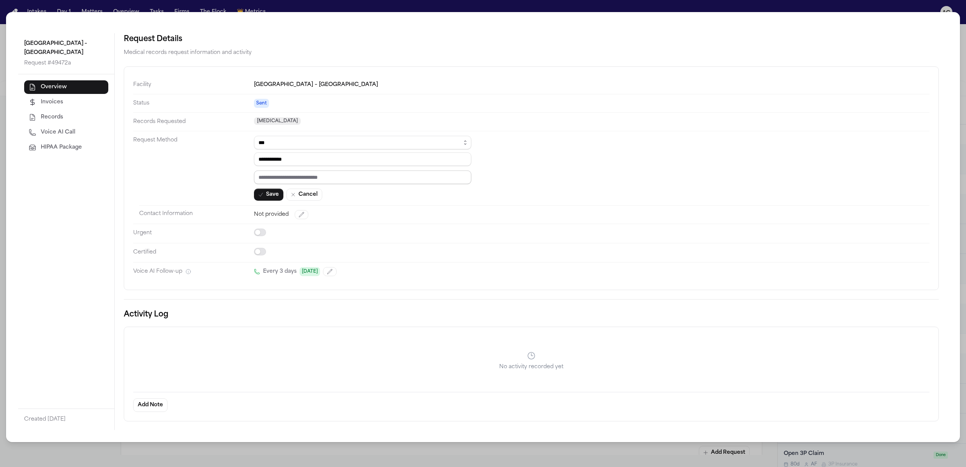
click at [291, 175] on input "text" at bounding box center [362, 178] width 217 height 14
paste input "*********"
type input "*********"
click at [272, 189] on div "**********" at bounding box center [362, 168] width 217 height 65
click at [275, 195] on button "Save" at bounding box center [268, 195] width 29 height 12
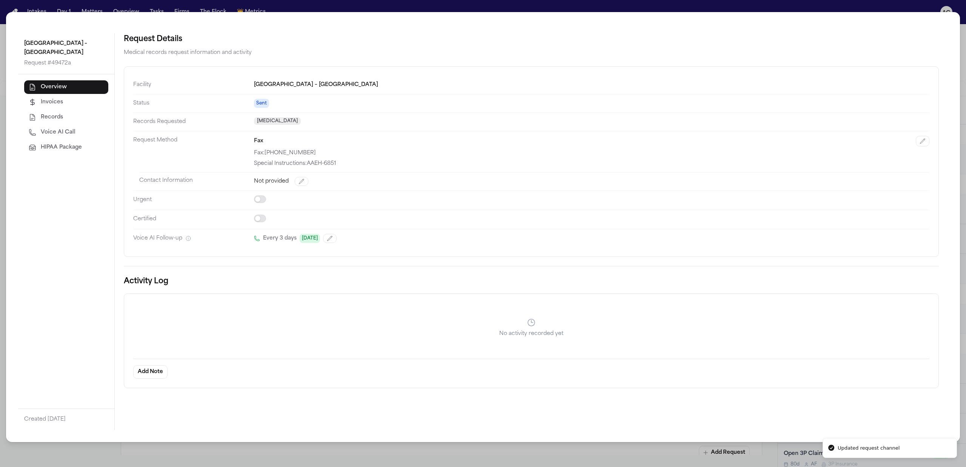
click at [915, 2] on div "NYC Health + Hospitals – Harlem Hospital Center Request # 49472a Overview Invoi…" at bounding box center [483, 233] width 966 height 467
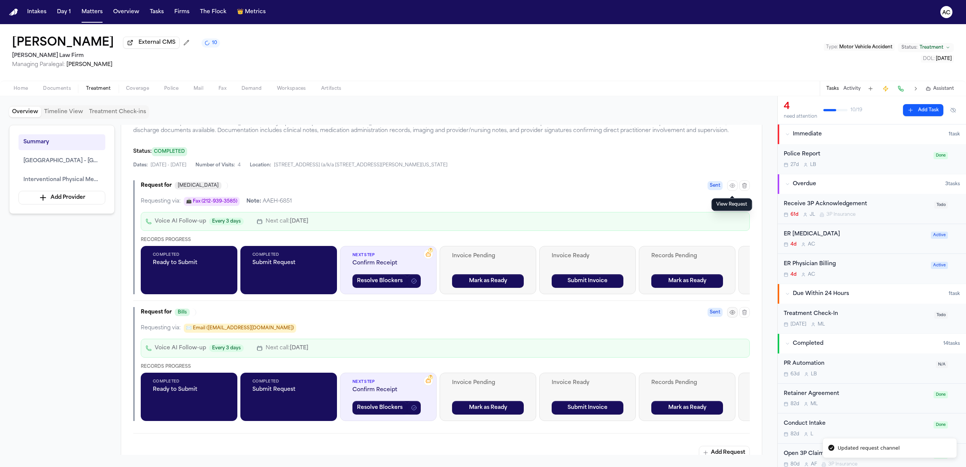
click at [728, 314] on button "button" at bounding box center [732, 312] width 11 height 11
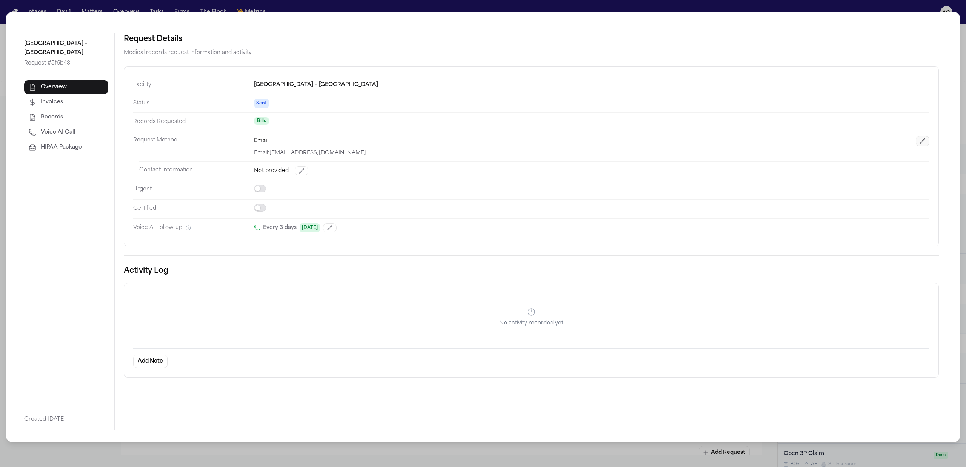
click at [923, 145] on button "button" at bounding box center [923, 141] width 14 height 11
select select "*****"
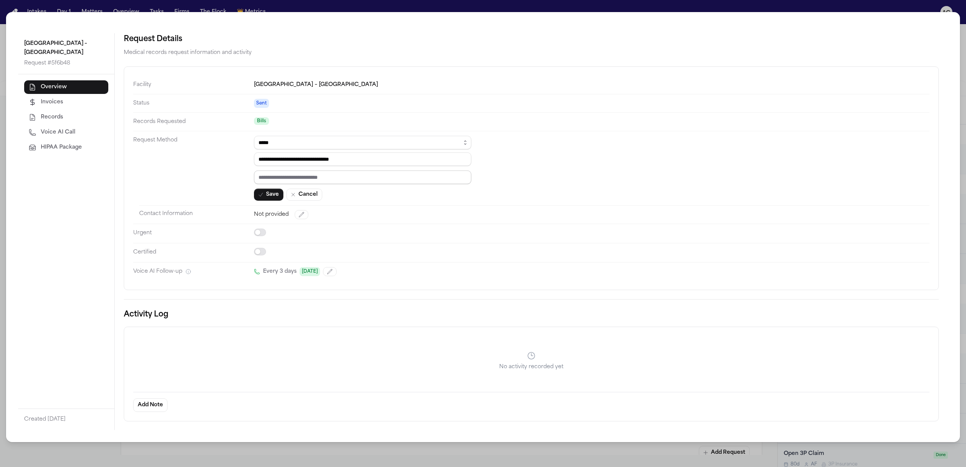
click at [287, 177] on input "text" at bounding box center [362, 178] width 217 height 14
paste input "*********"
type input "*********"
click at [263, 197] on icon "button" at bounding box center [261, 195] width 6 height 6
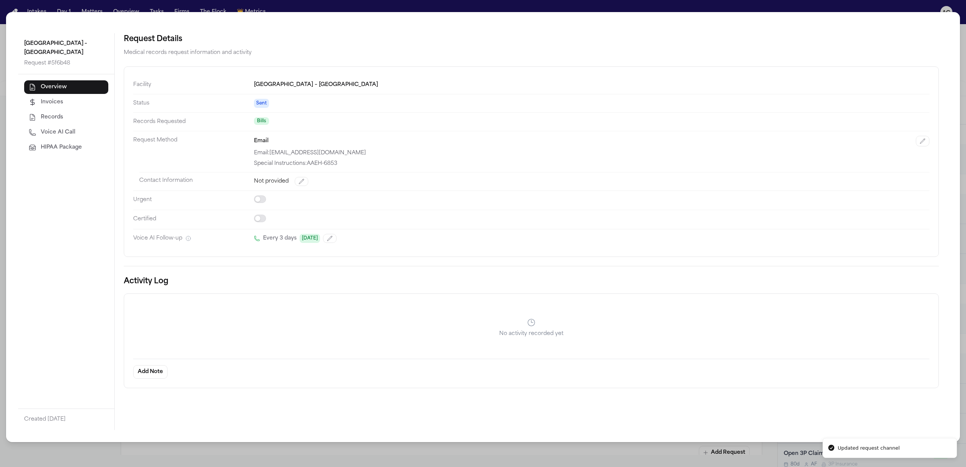
click at [964, 53] on div "NYC Health + Hospitals – Harlem Hospital Center Request # 5f6b48 Overview Invoi…" at bounding box center [483, 233] width 966 height 467
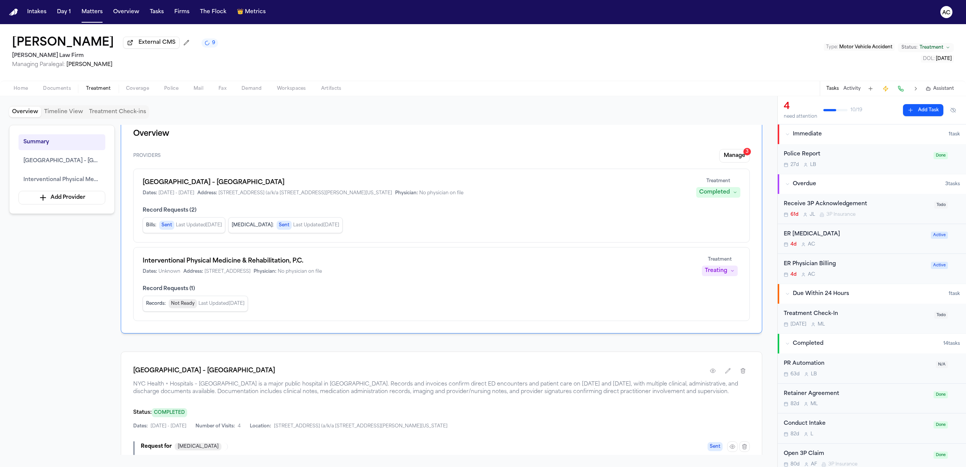
scroll to position [0, 0]
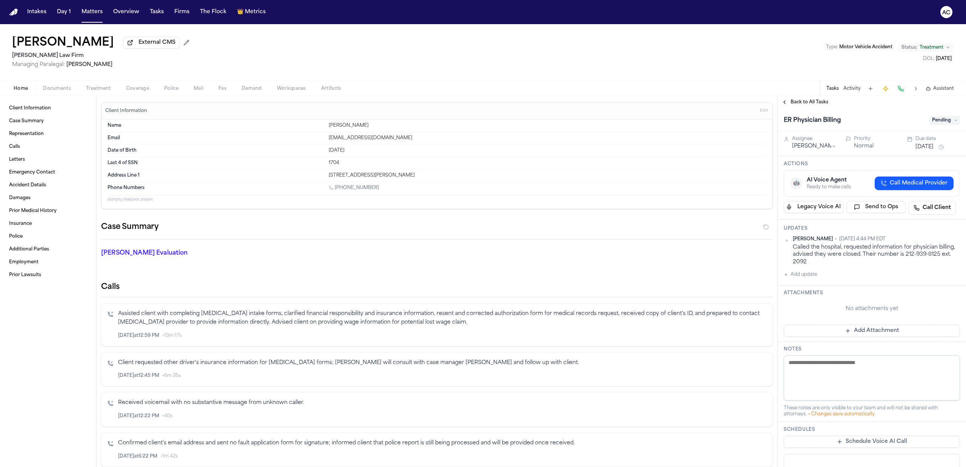
click at [806, 100] on span "Back to All Tasks" at bounding box center [810, 102] width 38 height 6
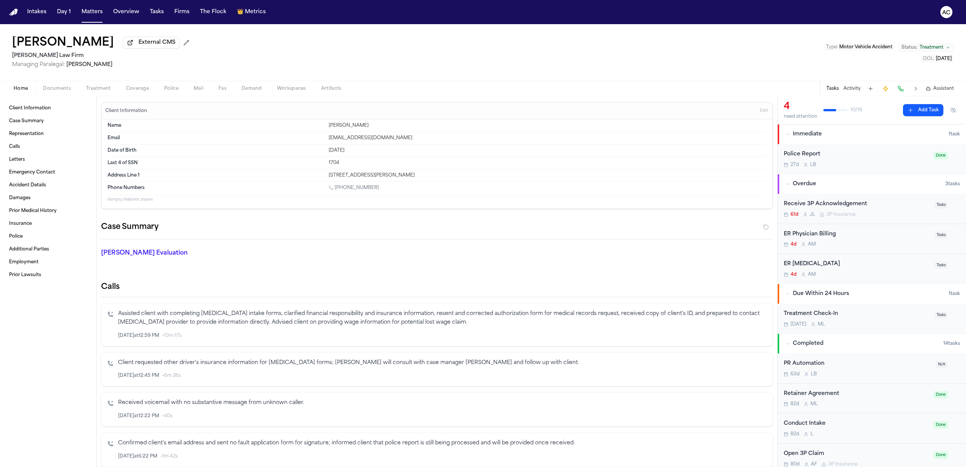
click at [805, 230] on div "ER Physician Billing 4d A M Todo" at bounding box center [872, 239] width 188 height 30
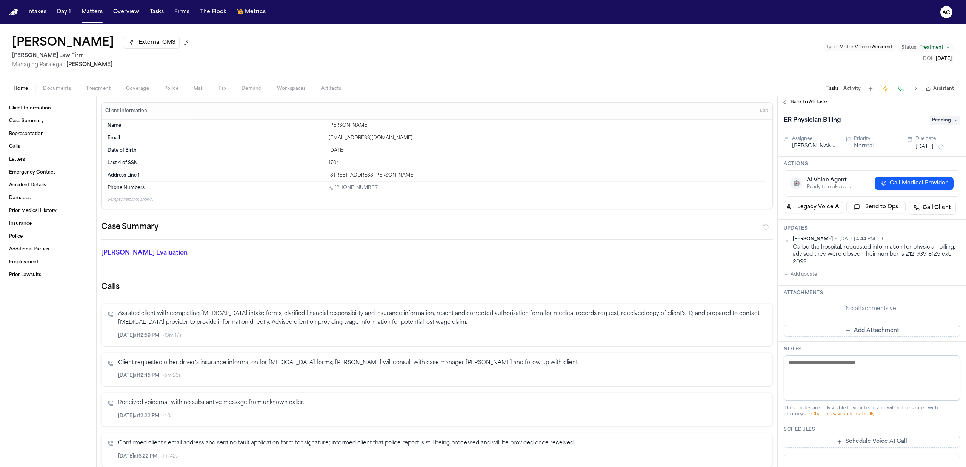
click at [935, 118] on span "Pending" at bounding box center [945, 120] width 30 height 9
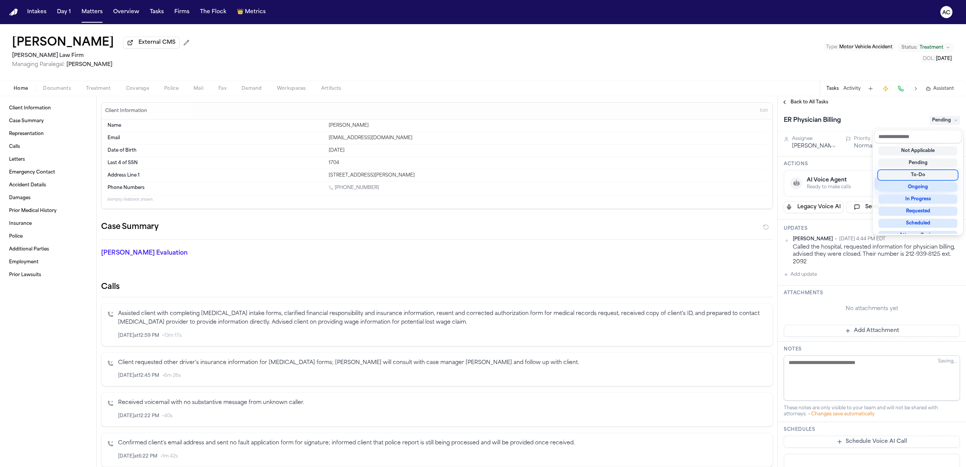
click at [927, 174] on div "To-Do" at bounding box center [917, 175] width 79 height 9
click at [820, 141] on div "ER Physician Billing To-Do Assignee Ada Martinez Priority Normal Due date Sep 2…" at bounding box center [872, 339] width 188 height 463
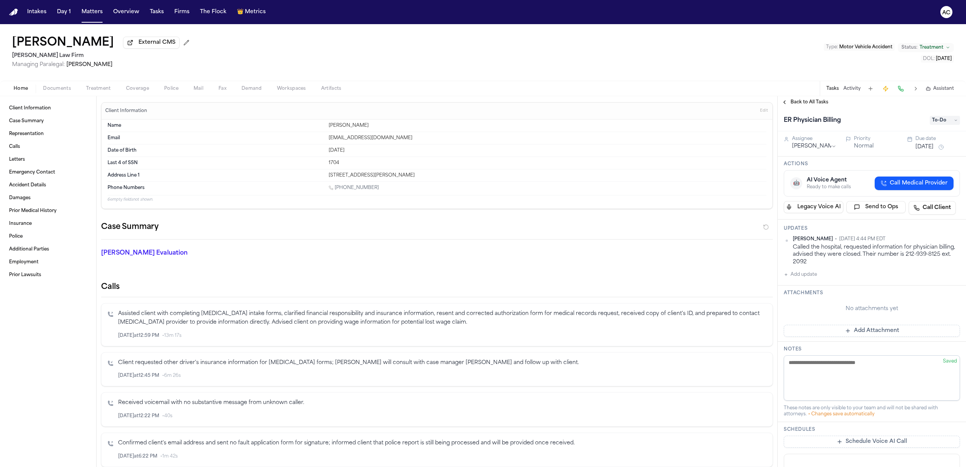
click at [823, 147] on html "Intakes Day 1 Matters Overview Tasks Firms The Flock 👑 Metrics AC Mattar Diagne…" at bounding box center [483, 233] width 966 height 467
click at [811, 105] on span "Back to All Tasks" at bounding box center [810, 102] width 38 height 6
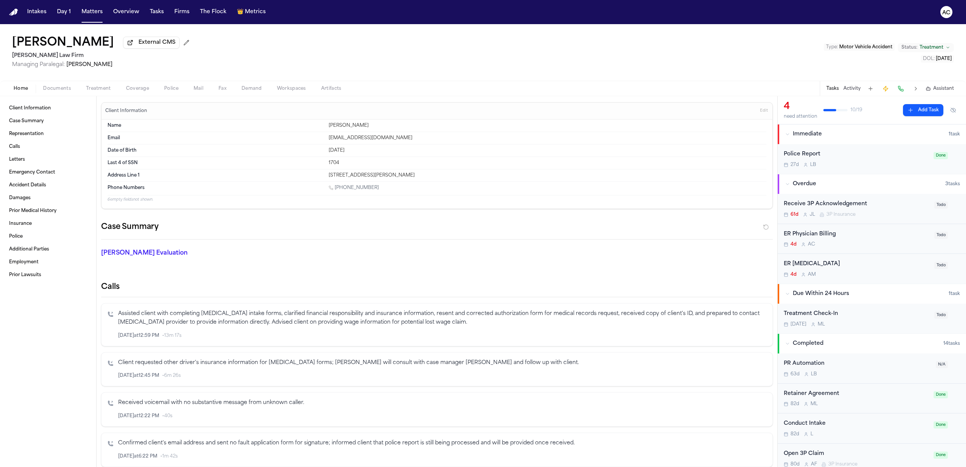
click at [802, 262] on div "ER [MEDICAL_DATA]" at bounding box center [857, 264] width 146 height 9
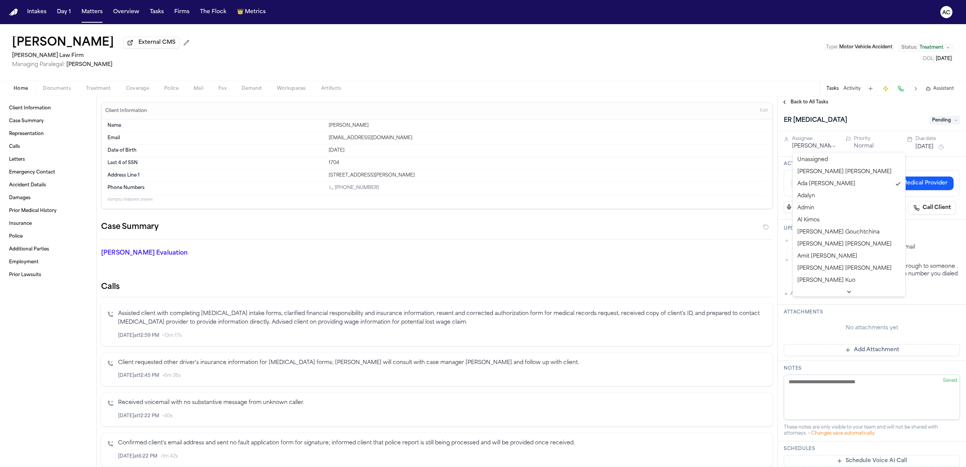
click at [818, 143] on html "Intakes Day 1 Matters Overview Tasks Firms The Flock 👑 Metrics AC Mattar Diagne…" at bounding box center [483, 233] width 966 height 467
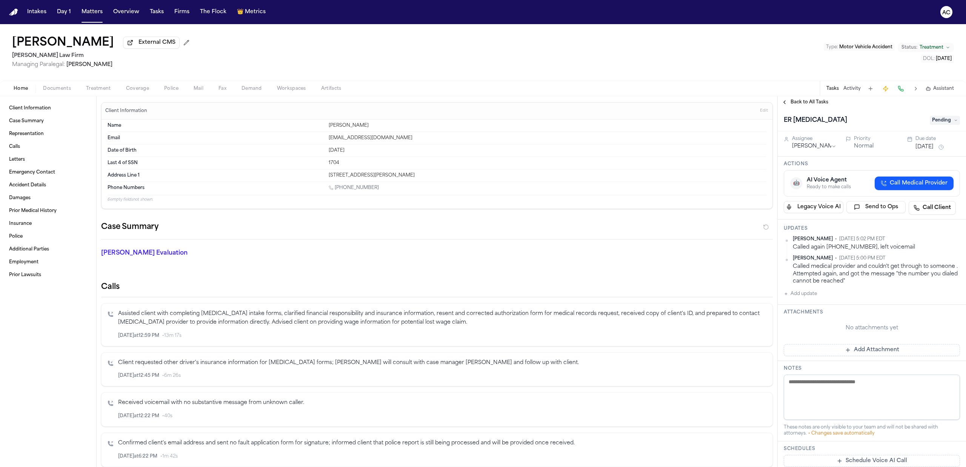
click at [945, 119] on span "Pending" at bounding box center [945, 120] width 30 height 9
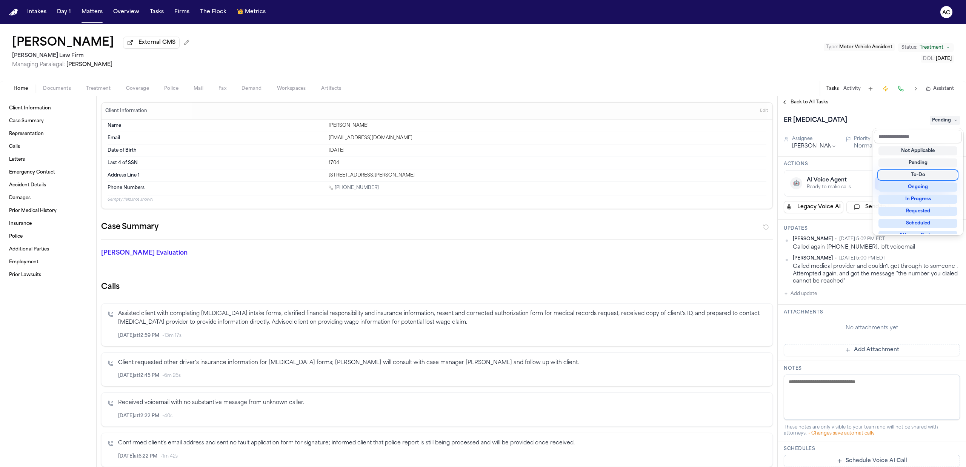
click at [927, 177] on div "To-Do" at bounding box center [917, 175] width 79 height 9
click at [924, 244] on div "ER Radiology To-Do Assignee Anna Contreras Priority Normal Due date Sep 25, 202…" at bounding box center [872, 349] width 188 height 482
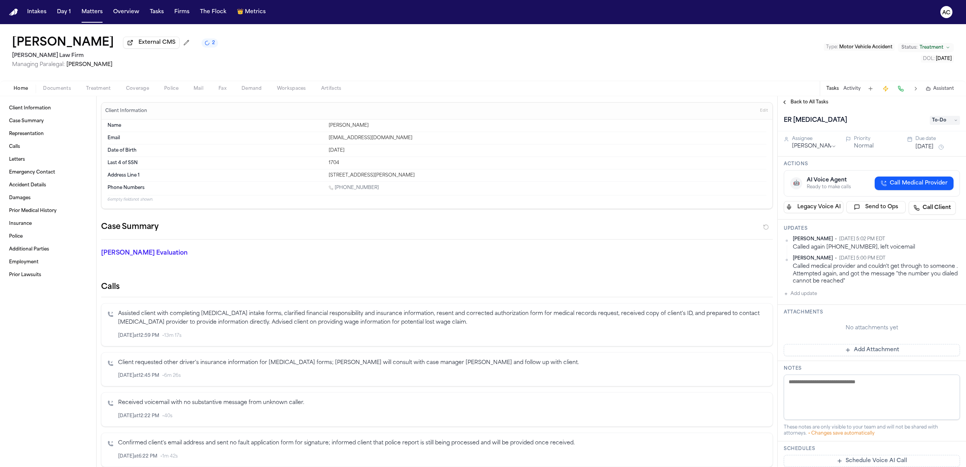
click at [811, 295] on button "Add update" at bounding box center [800, 293] width 33 height 9
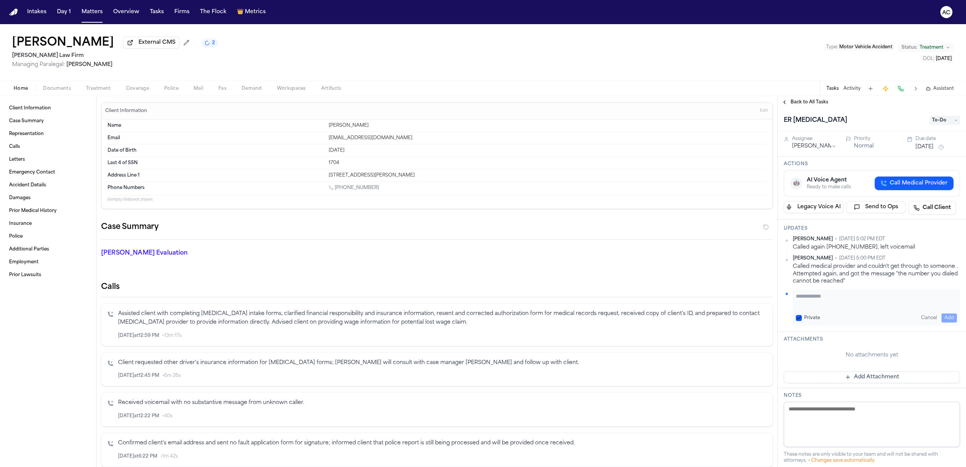
click at [812, 316] on label "Private" at bounding box center [812, 318] width 16 height 6
click at [802, 316] on button "Private" at bounding box center [799, 318] width 6 height 6
click at [820, 298] on textarea "Add your update" at bounding box center [876, 299] width 161 height 15
type textarea "**********"
click at [93, 91] on span "Treatment" at bounding box center [98, 89] width 25 height 6
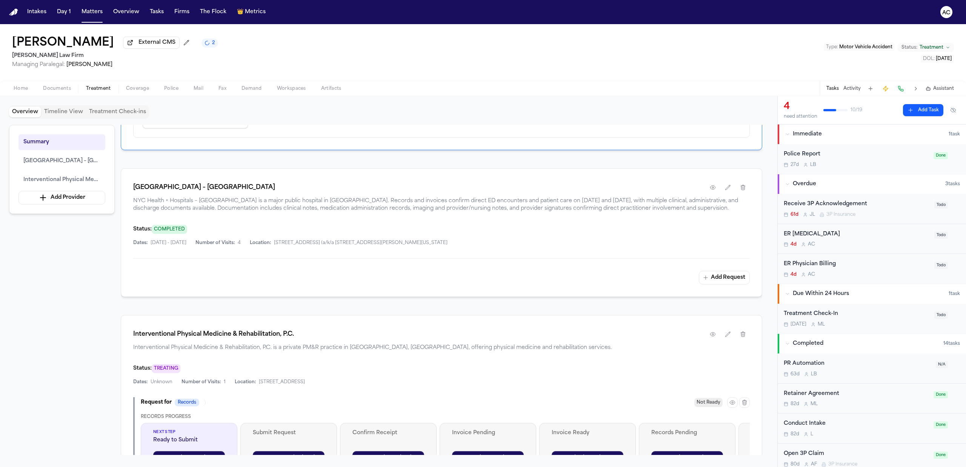
scroll to position [157, 0]
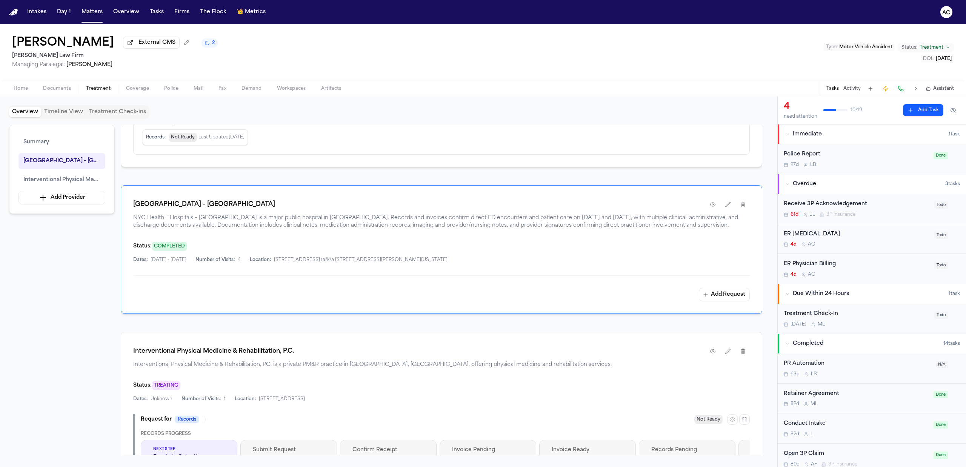
click at [820, 266] on div "ER Physician Billing" at bounding box center [857, 264] width 146 height 9
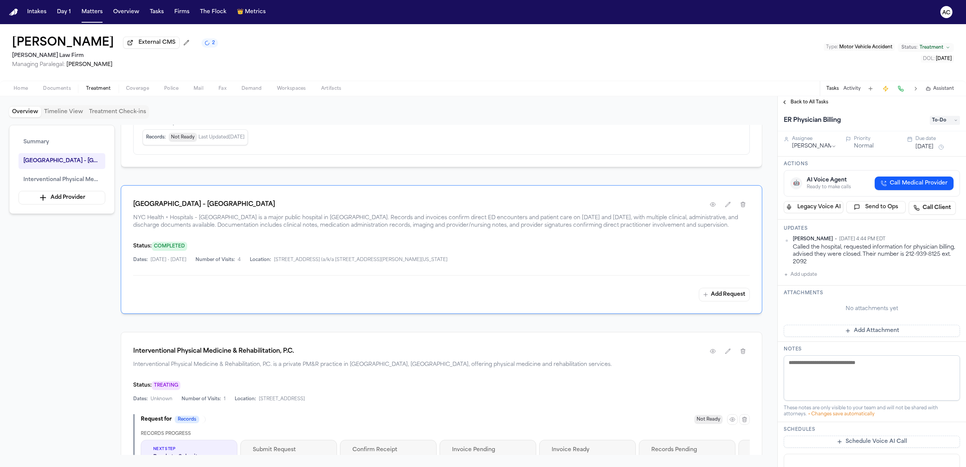
click at [808, 275] on button "Add update" at bounding box center [800, 274] width 33 height 9
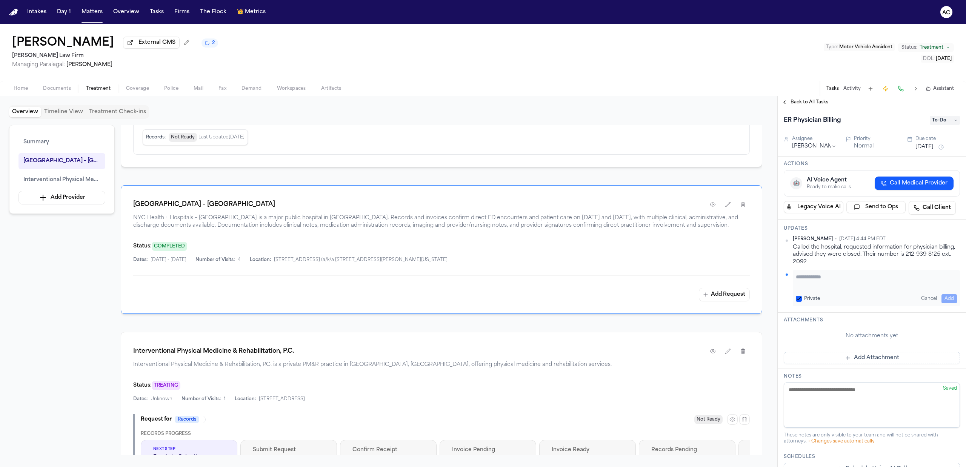
click at [800, 301] on button "Private" at bounding box center [799, 299] width 6 height 6
drag, startPoint x: 810, startPoint y: 280, endPoint x: 806, endPoint y: 281, distance: 3.9
click at [808, 280] on textarea "Add your update" at bounding box center [876, 280] width 161 height 15
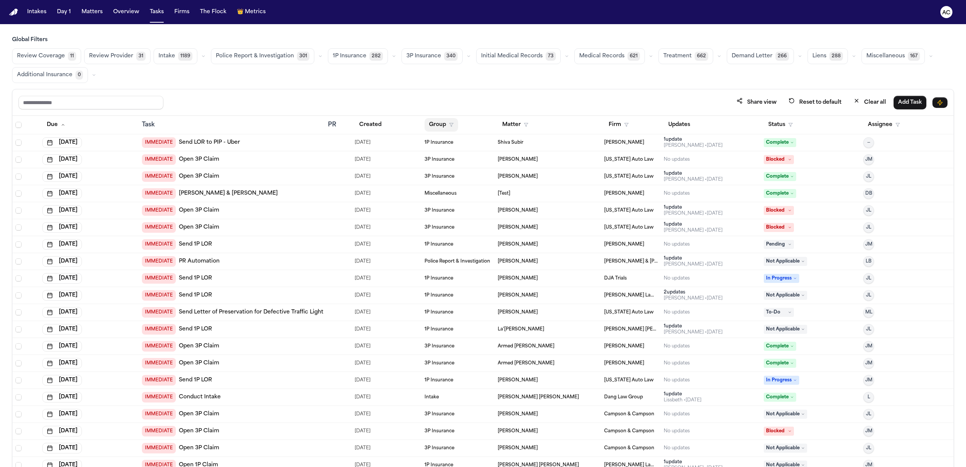
click at [454, 126] on button "Group" at bounding box center [442, 125] width 34 height 14
click at [459, 181] on div "Medical Records" at bounding box center [464, 179] width 75 height 9
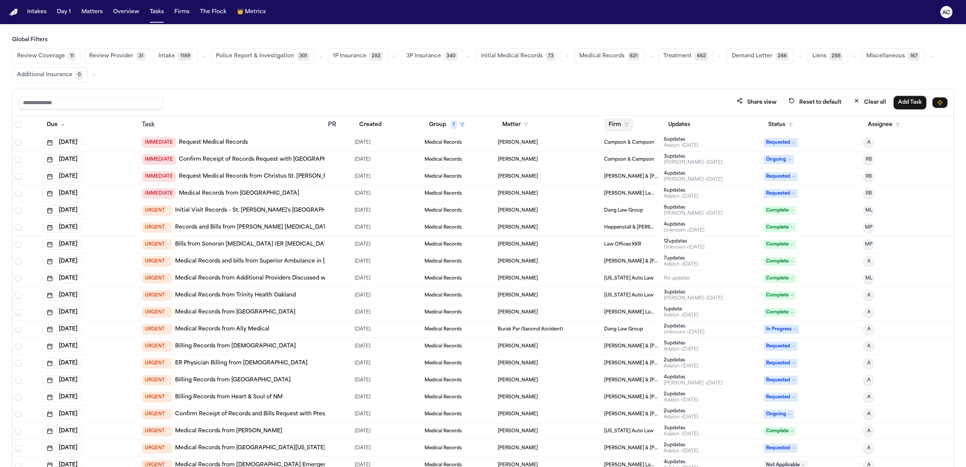
click at [613, 125] on button "Firm" at bounding box center [618, 125] width 29 height 14
click at [629, 143] on input "text" at bounding box center [655, 146] width 103 height 14
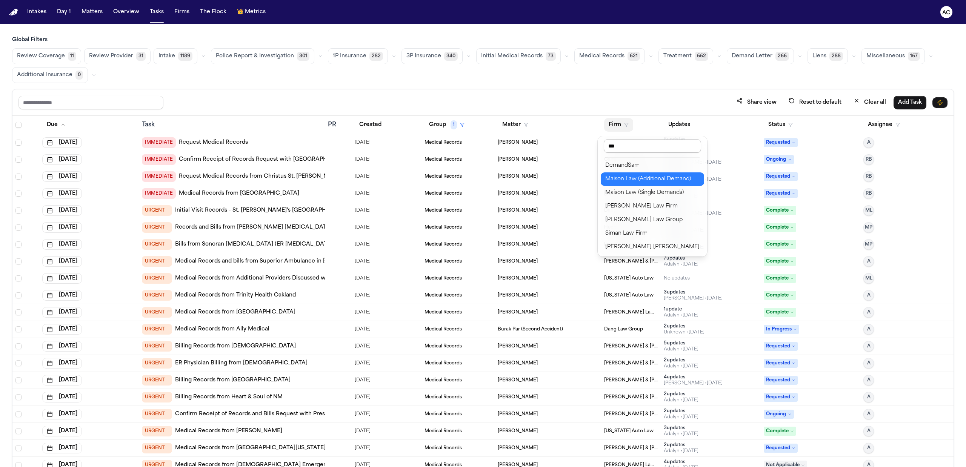
scroll to position [0, 0]
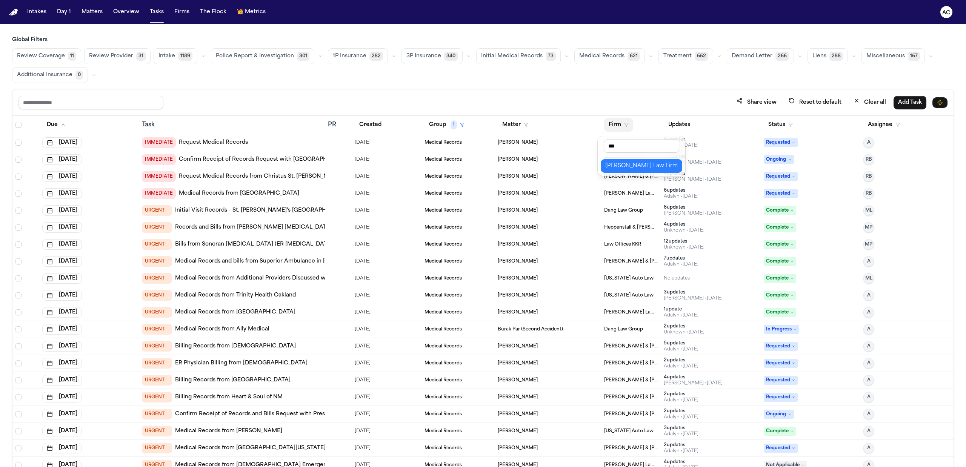
type input "***"
click at [654, 169] on div "[PERSON_NAME] Law Firm" at bounding box center [641, 166] width 72 height 9
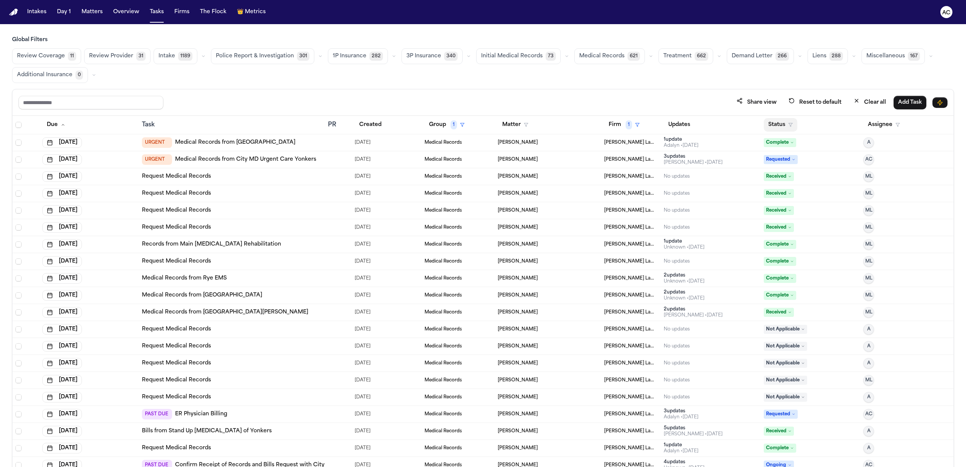
click at [787, 128] on button "Status" at bounding box center [781, 125] width 34 height 14
click at [790, 187] on div "Pending" at bounding box center [802, 191] width 63 height 9
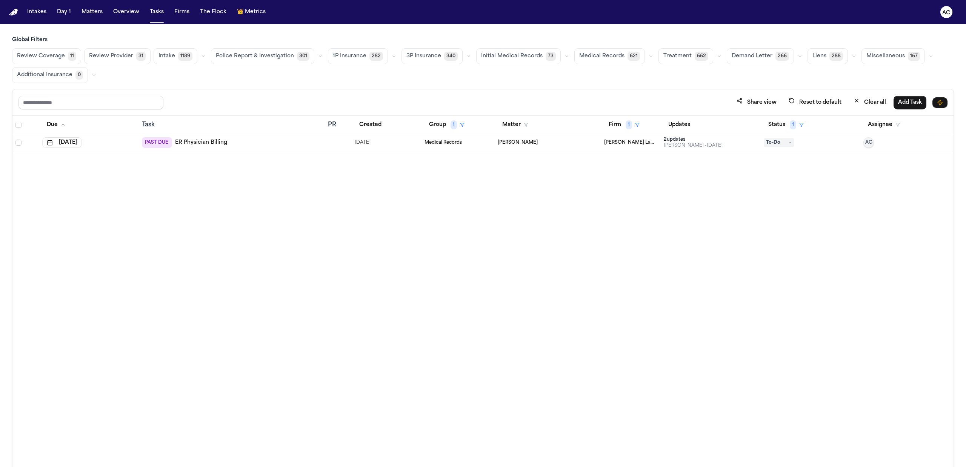
click at [203, 145] on link "ER Physician Billing" at bounding box center [201, 143] width 52 height 8
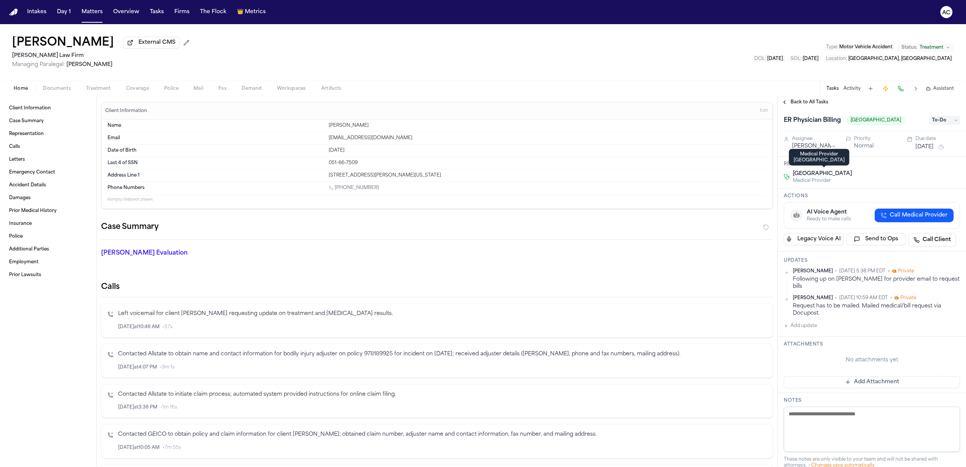
click at [832, 171] on span "Montefiore Nyack Hospital" at bounding box center [822, 174] width 59 height 8
click at [99, 88] on span "Treatment" at bounding box center [98, 89] width 25 height 6
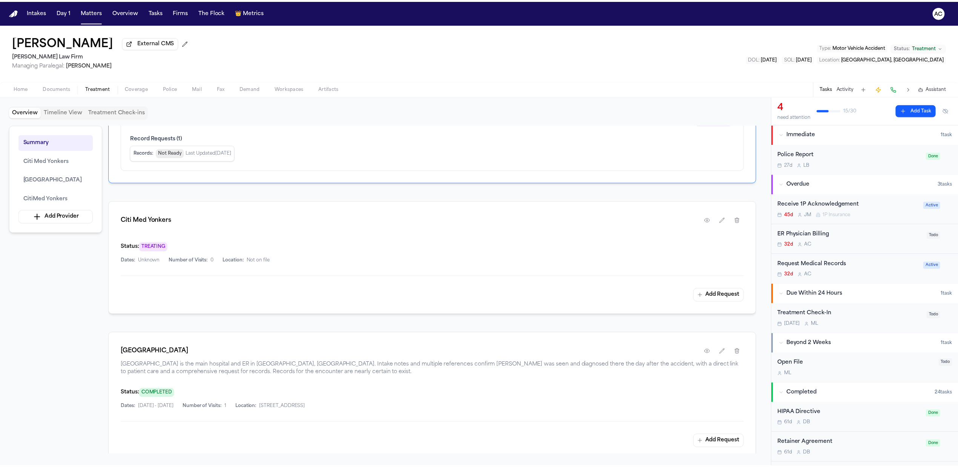
scroll to position [402, 0]
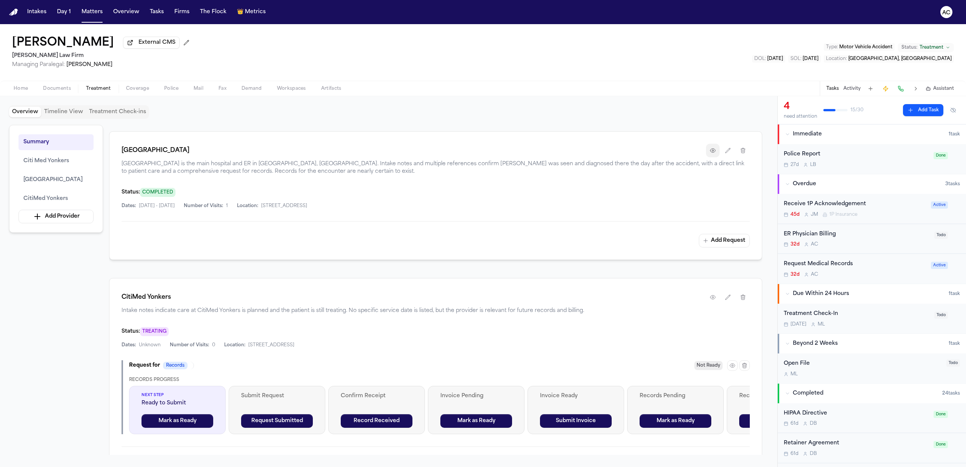
click at [712, 150] on icon "button" at bounding box center [713, 151] width 6 height 6
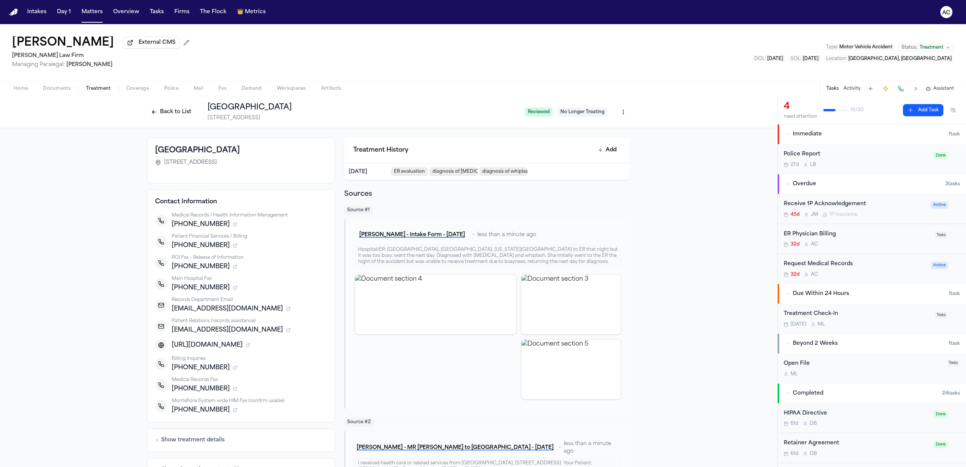
click at [811, 230] on div "ER Physician Billing 32d A C Todo" at bounding box center [872, 239] width 188 height 30
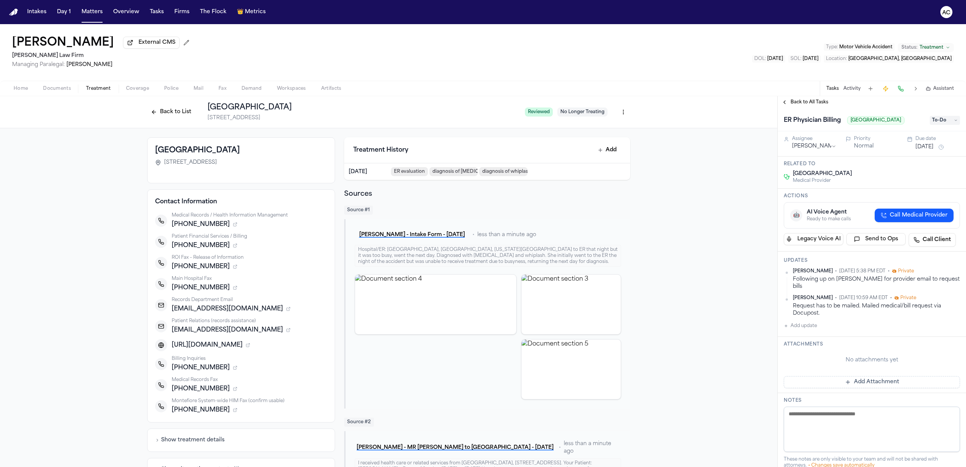
click at [618, 112] on html "Intakes Day 1 Matters Overview Tasks Firms The Flock 👑 Metrics AC Kristin Ortiz…" at bounding box center [483, 233] width 966 height 467
click at [602, 153] on div "Edit Provider" at bounding box center [592, 153] width 64 height 12
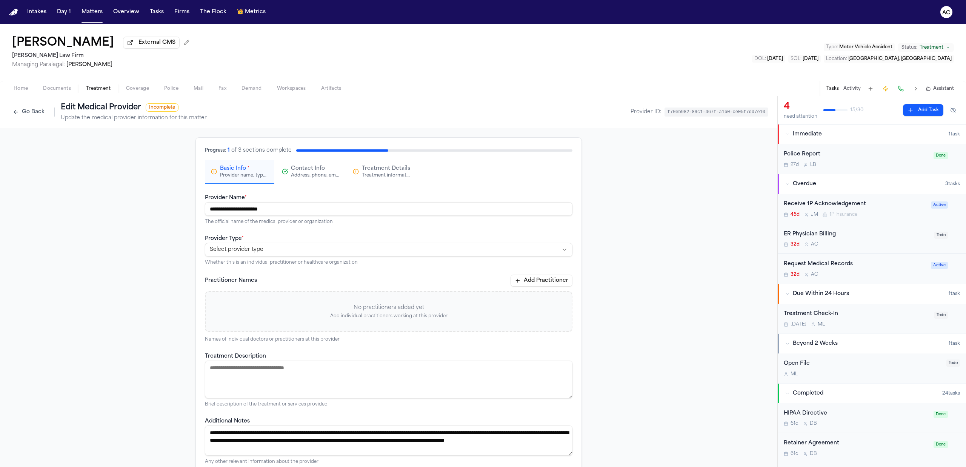
click at [251, 255] on html "**********" at bounding box center [483, 233] width 966 height 467
click at [313, 173] on div "Address, phone, email, and other contact details" at bounding box center [315, 175] width 48 height 6
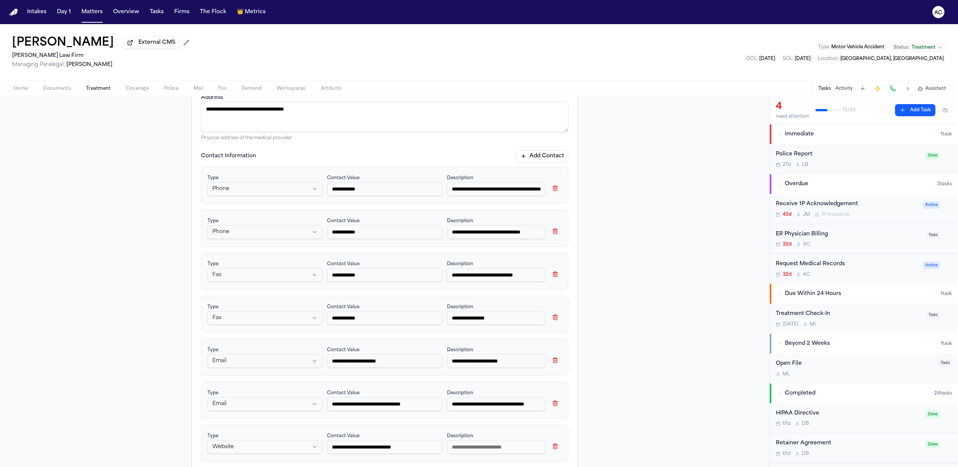
click at [546, 151] on button "Add Contact" at bounding box center [543, 156] width 52 height 12
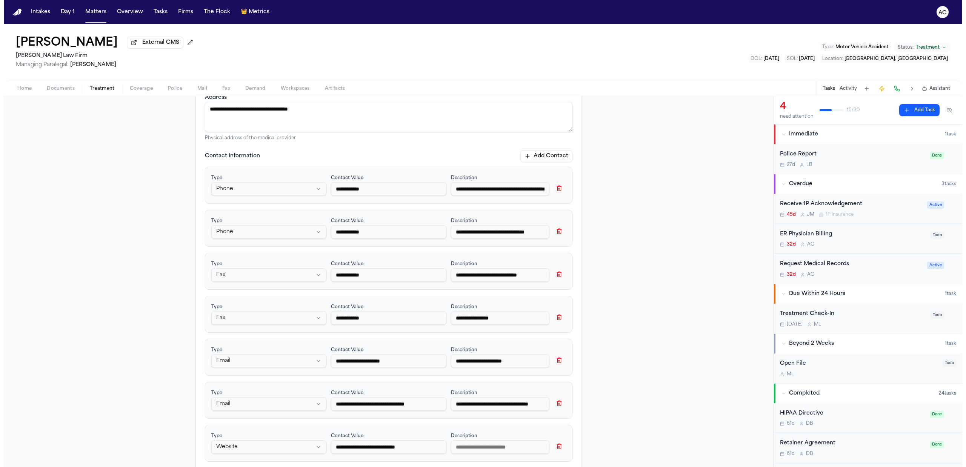
scroll to position [331, 0]
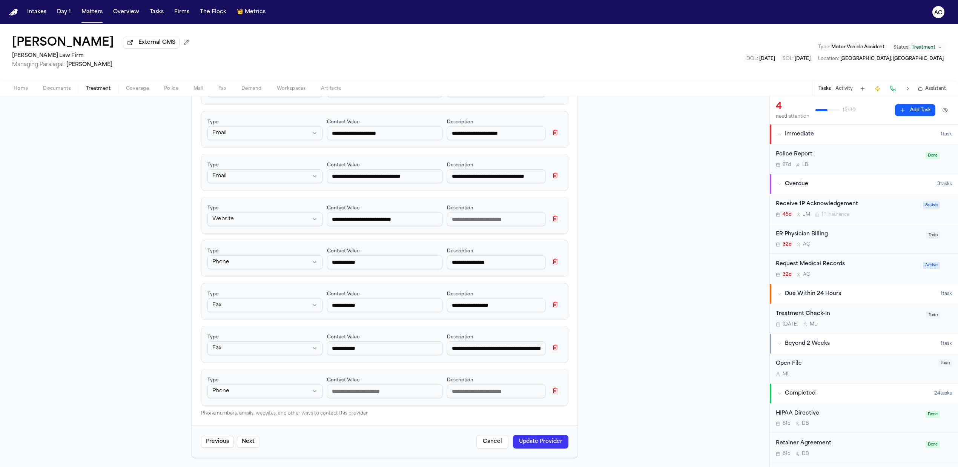
click at [362, 393] on input at bounding box center [384, 392] width 115 height 14
paste input "**********"
type input "**********"
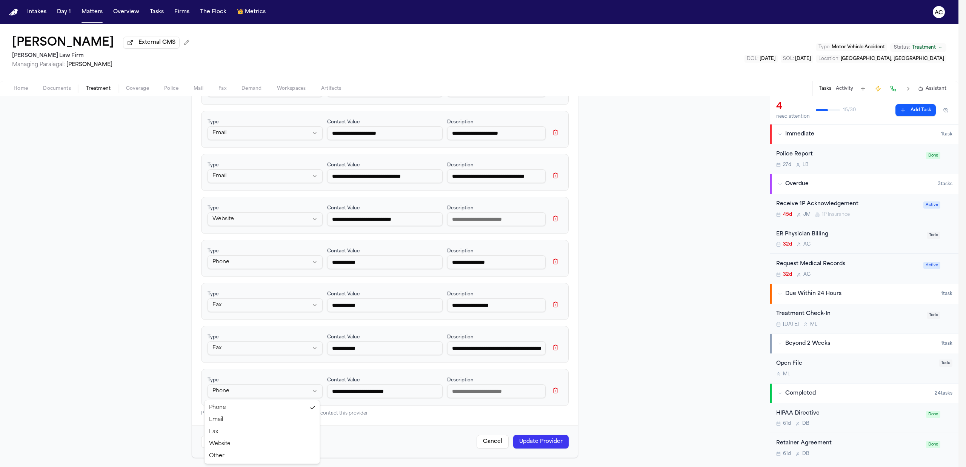
click at [272, 389] on html "**********" at bounding box center [483, 233] width 966 height 467
select select "*****"
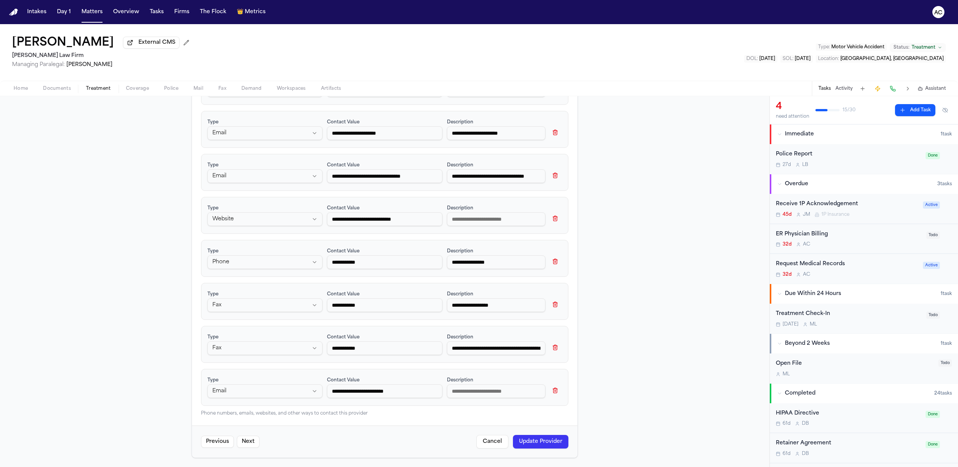
click at [493, 396] on input at bounding box center [496, 392] width 98 height 14
type input "**********"
click at [540, 445] on button "Update Provider" at bounding box center [540, 442] width 55 height 14
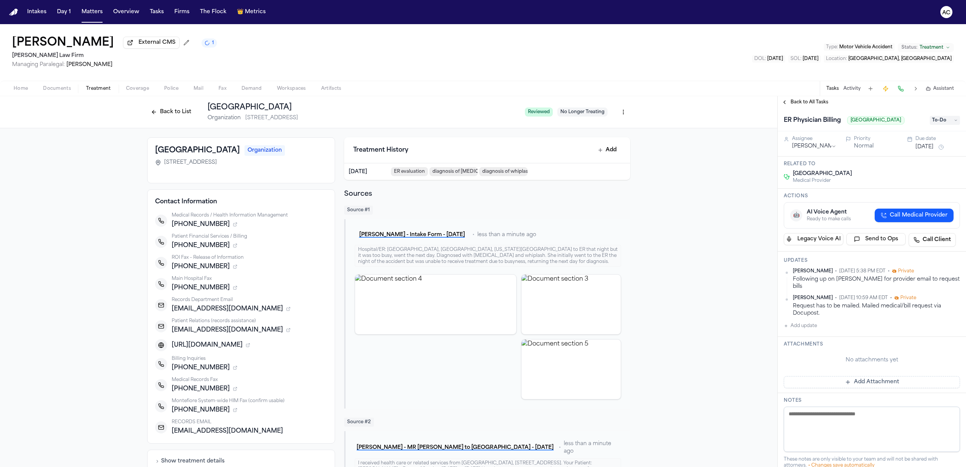
click at [808, 321] on button "Add update" at bounding box center [800, 325] width 33 height 9
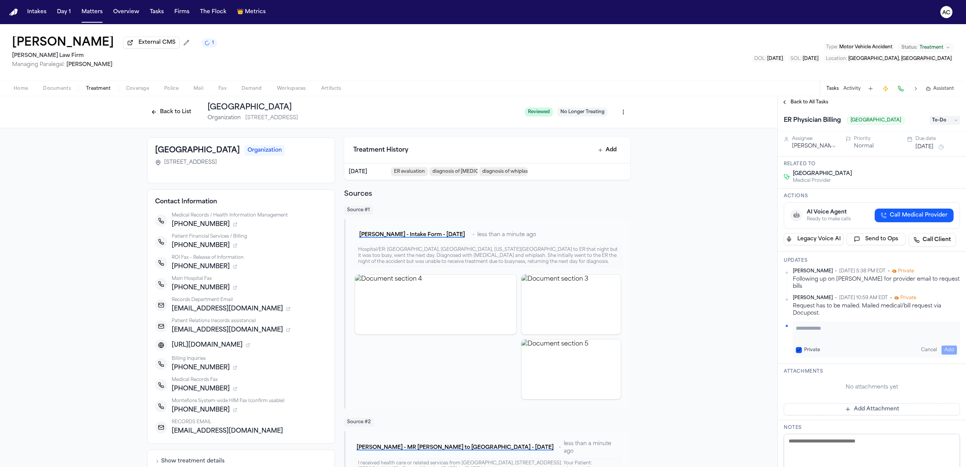
click at [802, 347] on div "Private" at bounding box center [808, 350] width 24 height 6
click at [799, 347] on button "Private" at bounding box center [799, 350] width 6 height 6
click at [823, 327] on textarea "Add your update" at bounding box center [876, 332] width 161 height 15
type textarea "*"
drag, startPoint x: 251, startPoint y: 432, endPoint x: 168, endPoint y: 431, distance: 83.0
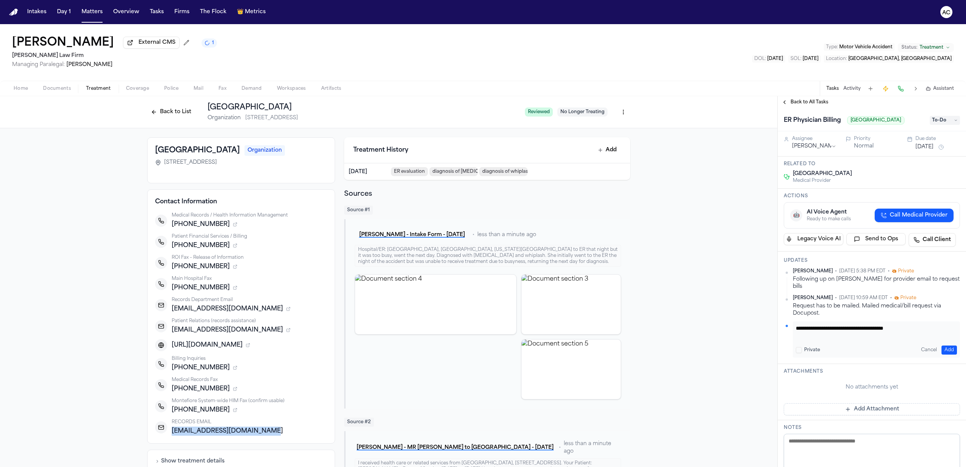
click at [168, 431] on div "RECORDS EMAIL mnh-roi@montefiorenyack.org" at bounding box center [241, 427] width 172 height 17
copy span "mnh-roi@montefiorenyack.org"
click at [924, 325] on textarea "**********" at bounding box center [873, 332] width 154 height 15
paste textarea "**********"
type textarea "**********"
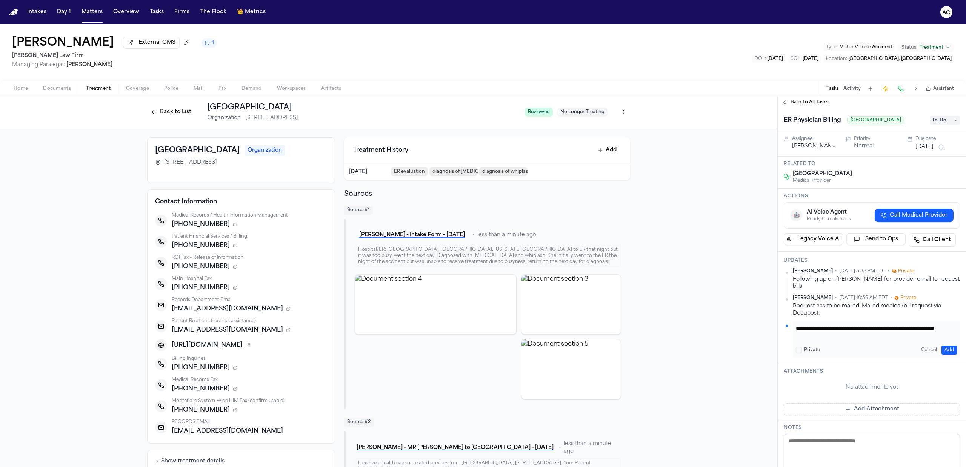
click at [941, 346] on button "Add" at bounding box center [948, 350] width 15 height 9
click at [156, 115] on button "Back to List" at bounding box center [171, 112] width 48 height 12
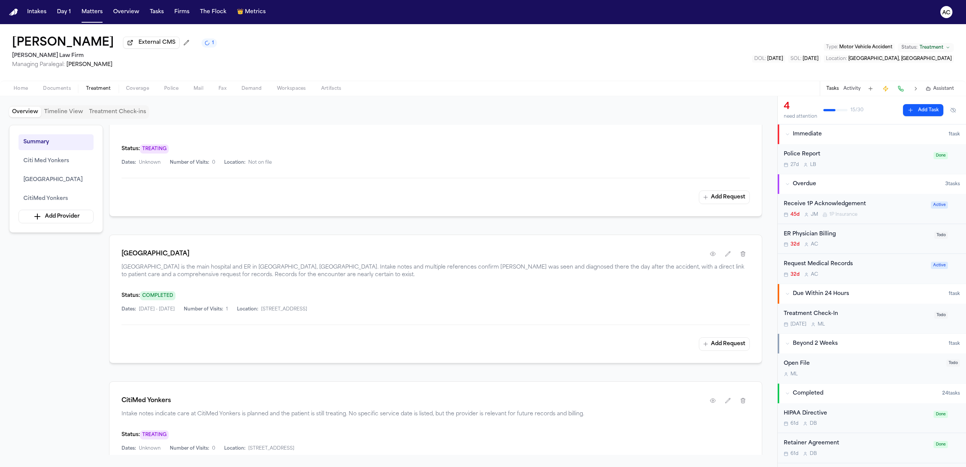
scroll to position [302, 0]
click at [728, 343] on button "Add Request" at bounding box center [724, 341] width 51 height 14
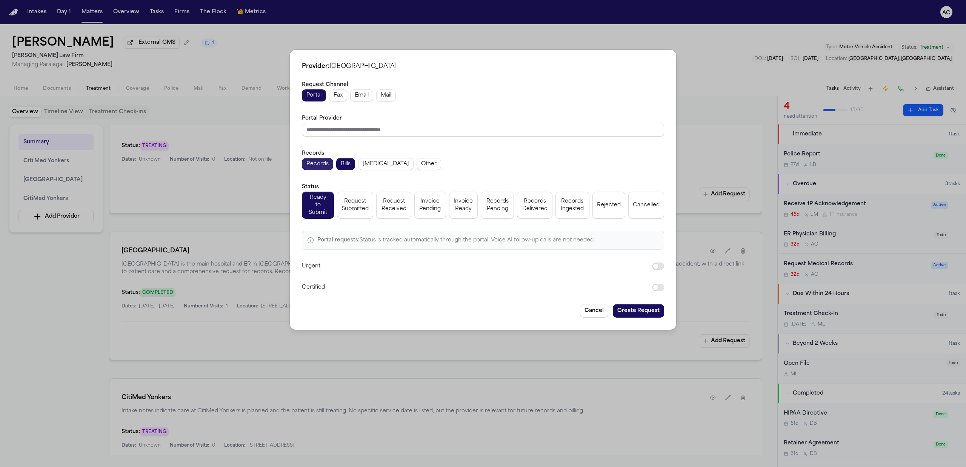
click at [322, 165] on span "Records" at bounding box center [317, 164] width 22 height 8
click at [360, 99] on span "Email" at bounding box center [362, 96] width 14 height 8
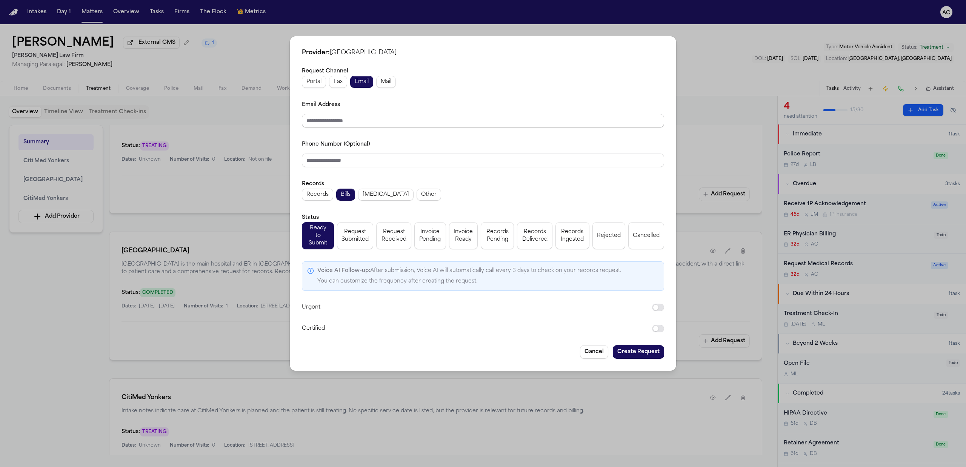
click at [379, 126] on input "Email Address" at bounding box center [483, 121] width 362 height 14
paste input "**********"
type input "**********"
click at [483, 137] on div "**********" at bounding box center [483, 199] width 362 height 267
click at [364, 239] on span "Request Submitted" at bounding box center [354, 235] width 27 height 15
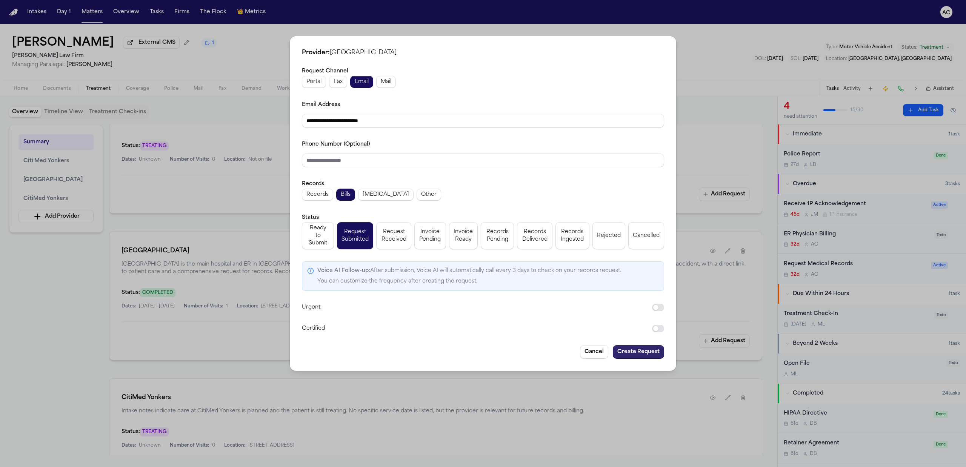
click at [636, 346] on button "Create Request" at bounding box center [638, 352] width 51 height 14
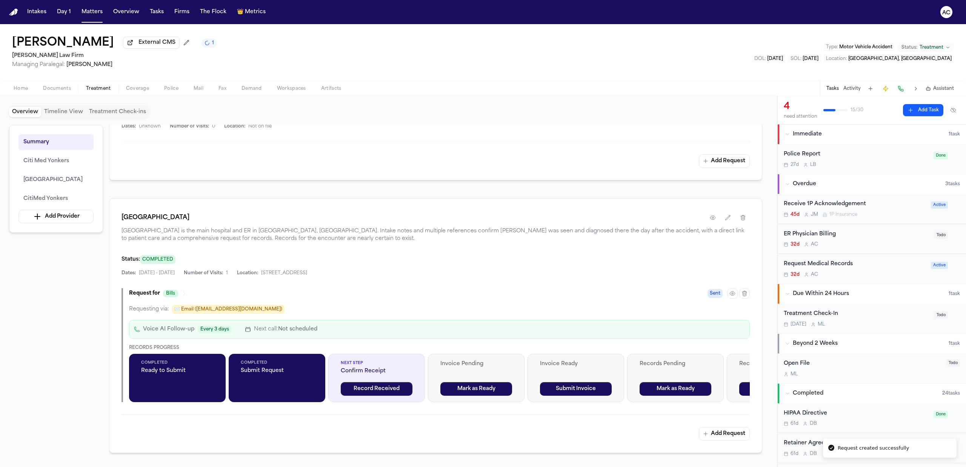
scroll to position [371, 0]
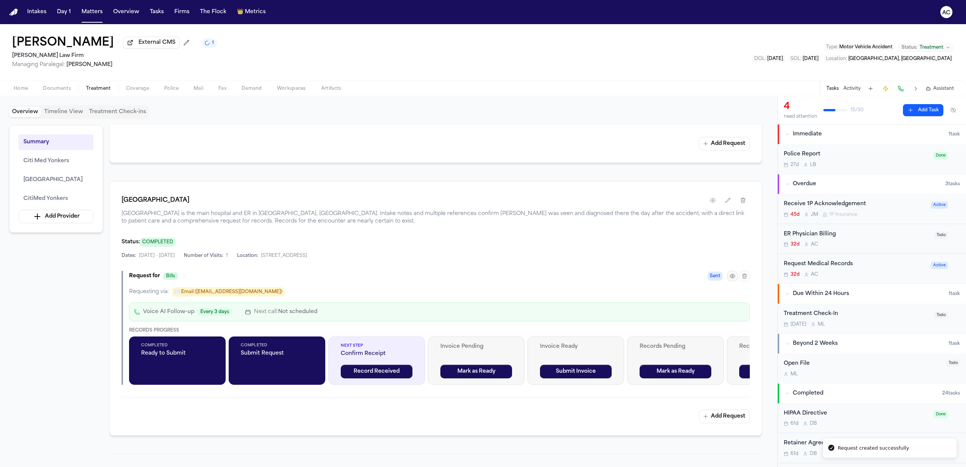
click at [732, 279] on icon "button" at bounding box center [732, 276] width 6 height 6
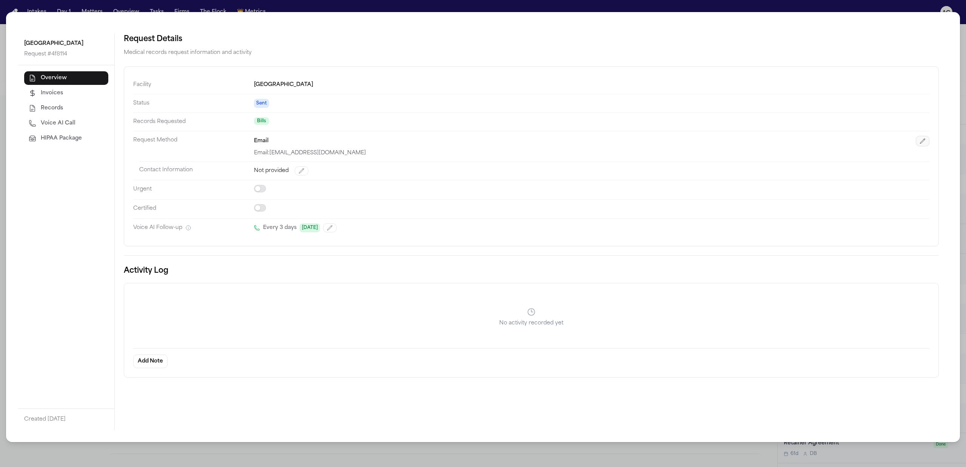
click at [921, 139] on icon "button" at bounding box center [923, 141] width 6 height 6
select select "*****"
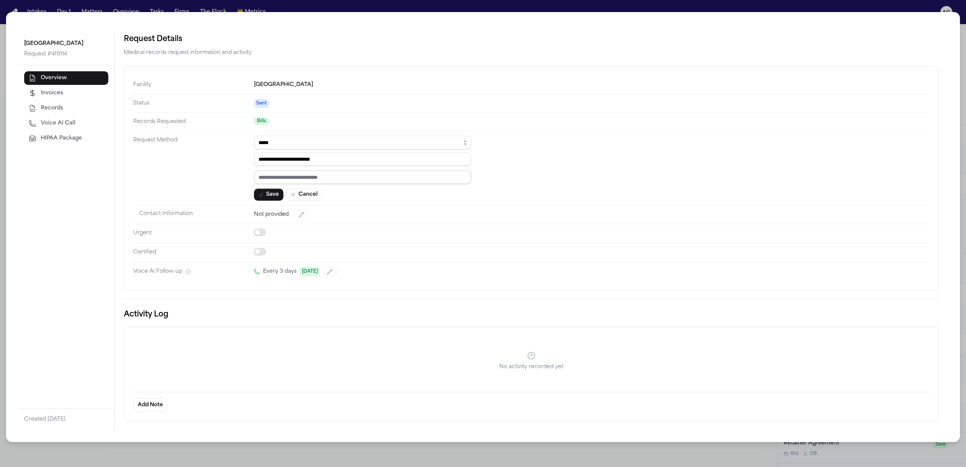
click at [349, 180] on input "text" at bounding box center [362, 178] width 217 height 14
paste input "*********"
type input "*********"
click at [272, 194] on button "Save" at bounding box center [268, 195] width 29 height 12
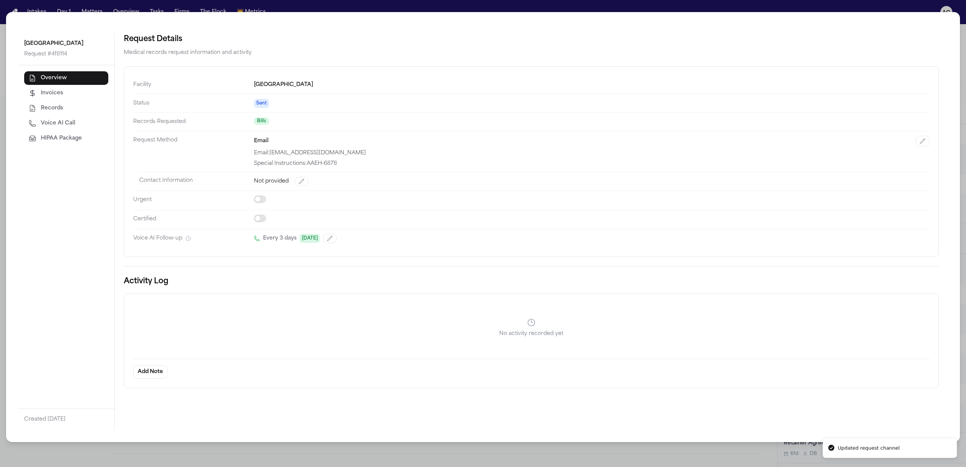
click at [884, 5] on div "Montefiore Nyack Hospital Request # 4f8114 Overview Invoices Records Voice AI C…" at bounding box center [483, 233] width 966 height 467
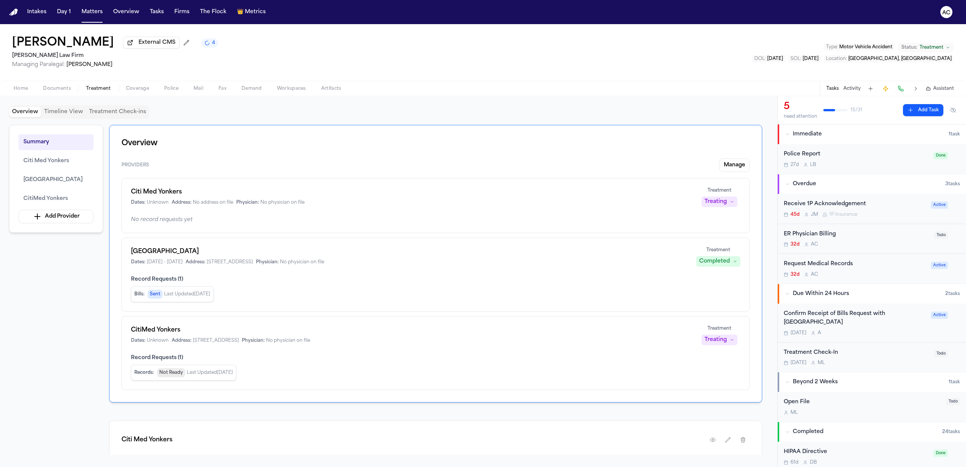
click at [820, 235] on div "ER Physician Billing" at bounding box center [857, 234] width 146 height 9
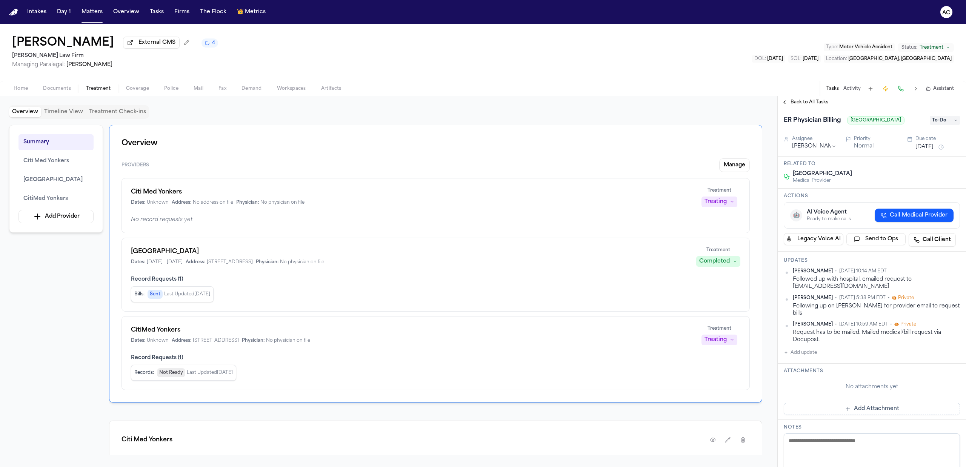
click at [950, 119] on span "To-Do" at bounding box center [945, 120] width 30 height 9
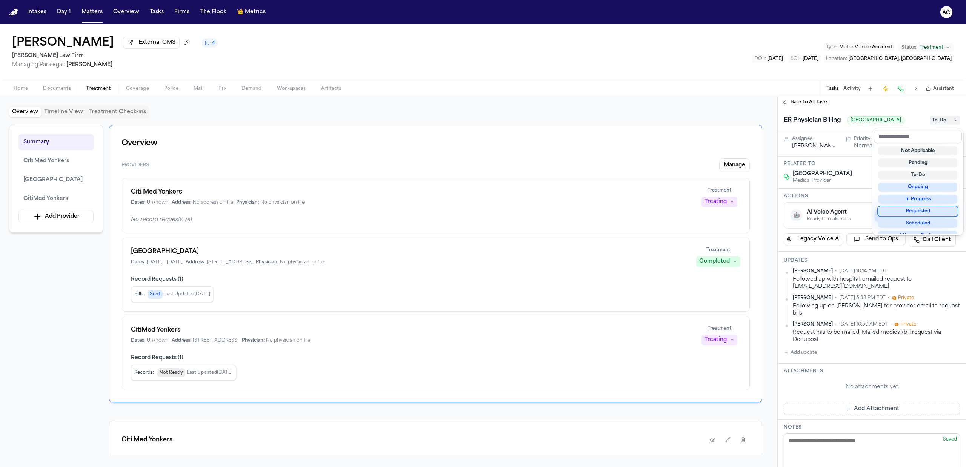
click at [930, 214] on div "Requested" at bounding box center [917, 211] width 79 height 9
click at [814, 100] on div "Back to All Tasks ER Physician Billing Montefiore Nyack Hospital Requested Assi…" at bounding box center [872, 281] width 188 height 371
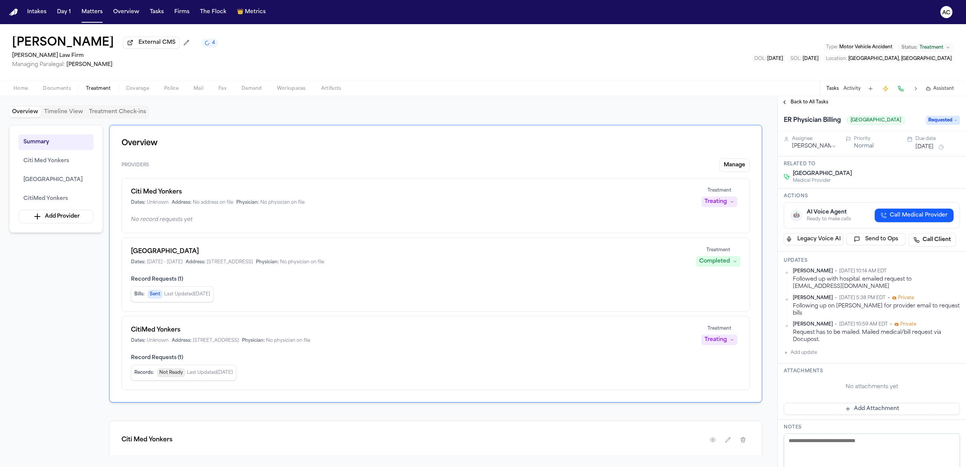
click at [814, 100] on span "Back to All Tasks" at bounding box center [810, 102] width 38 height 6
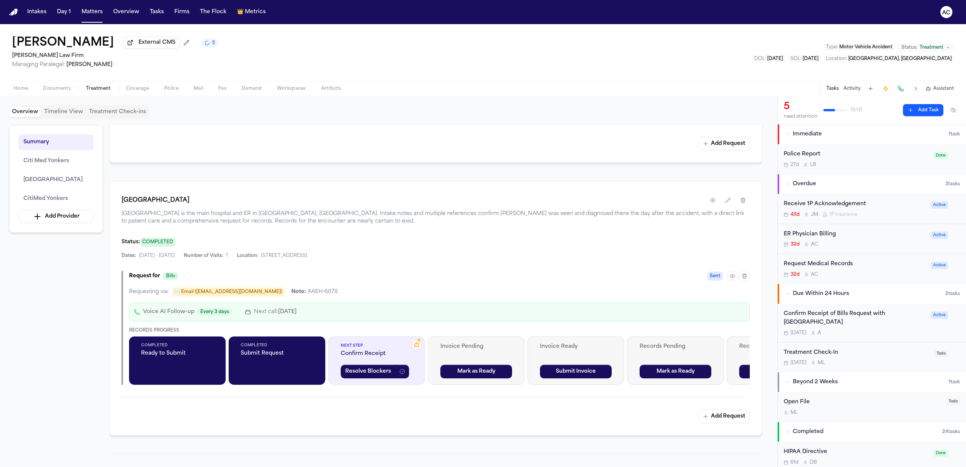
scroll to position [402, 0]
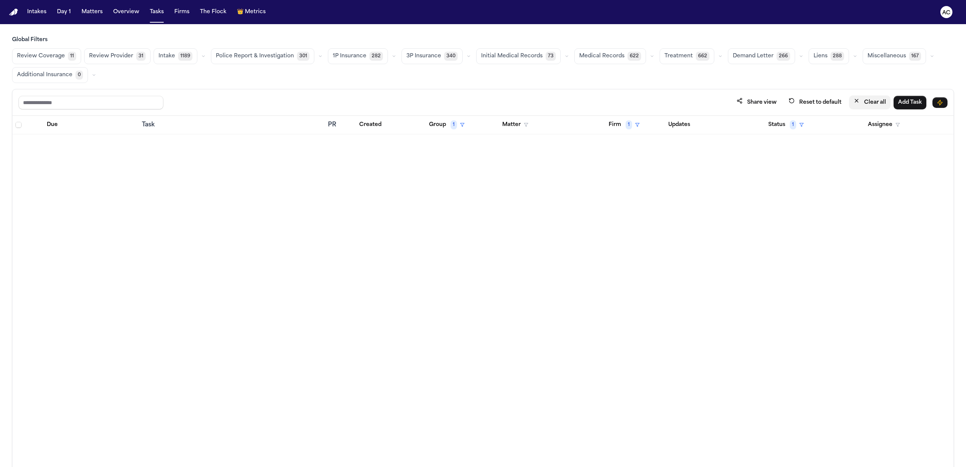
click at [869, 102] on button "Clear all" at bounding box center [870, 102] width 42 height 14
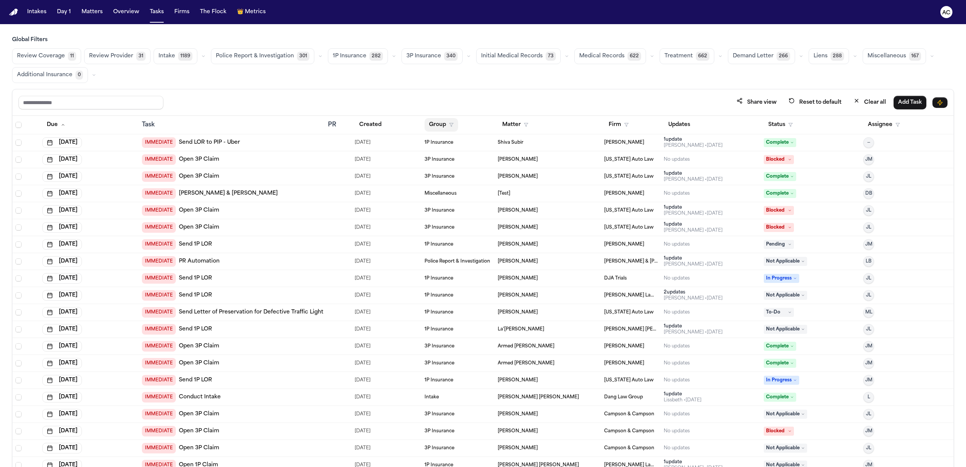
click at [429, 127] on button "Group" at bounding box center [442, 125] width 34 height 14
click at [460, 180] on div "Medical Records" at bounding box center [464, 179] width 75 height 9
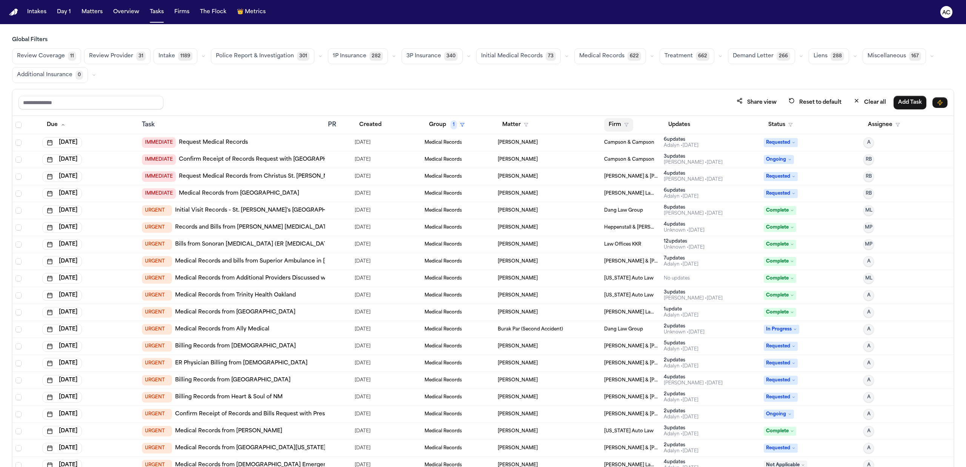
click at [615, 123] on button "Firm" at bounding box center [618, 125] width 29 height 14
click at [645, 220] on div "DJA Trials" at bounding box center [655, 220] width 100 height 9
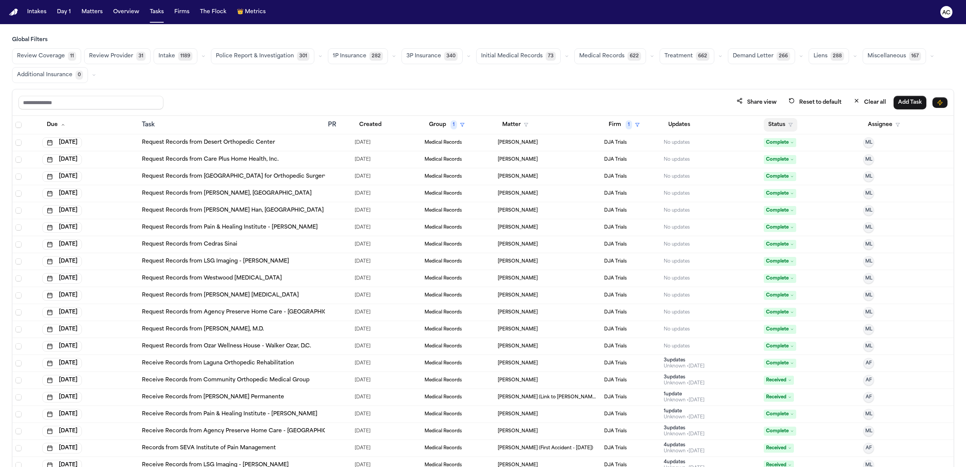
click at [778, 124] on button "Status" at bounding box center [781, 125] width 34 height 14
click at [798, 193] on div "Pending" at bounding box center [802, 191] width 63 height 9
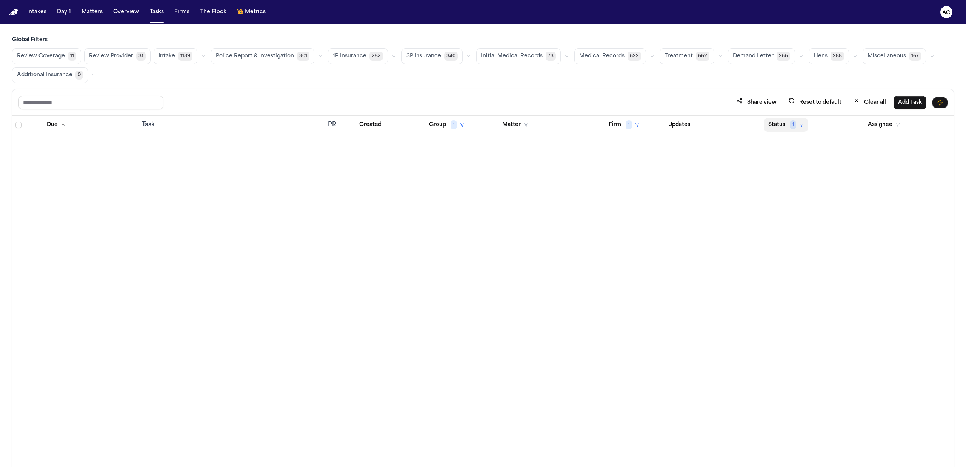
click at [785, 125] on button "Status 1" at bounding box center [786, 125] width 45 height 14
click at [637, 124] on table "Due Task PR Created Group 1 Matter Firm 1 Updates Status 1 Assignee" at bounding box center [482, 125] width 941 height 18
click at [622, 126] on button "Firm 1" at bounding box center [624, 125] width 40 height 14
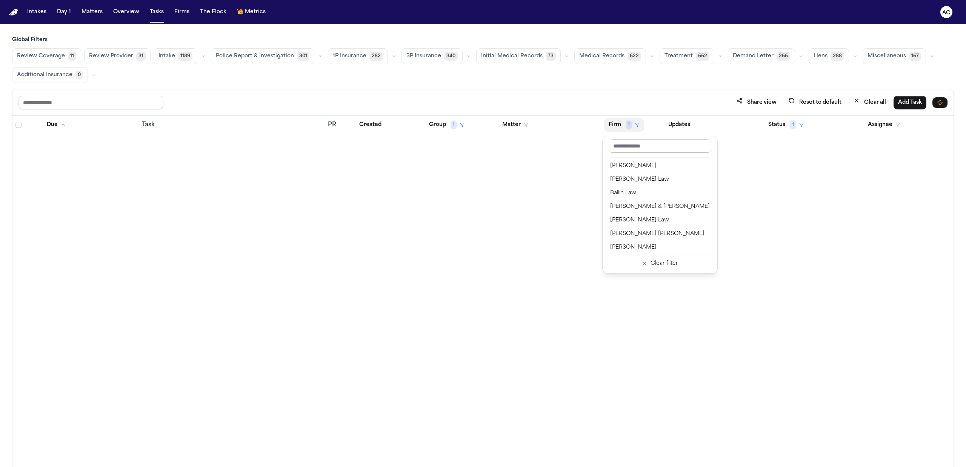
click at [632, 148] on input "text" at bounding box center [660, 146] width 103 height 14
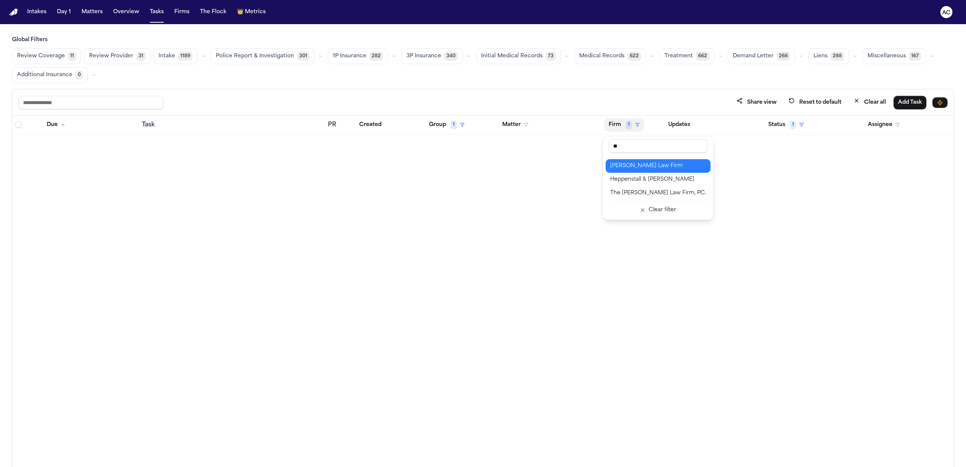
type input "**"
click at [638, 165] on div "[PERSON_NAME] Law Firm" at bounding box center [658, 166] width 96 height 9
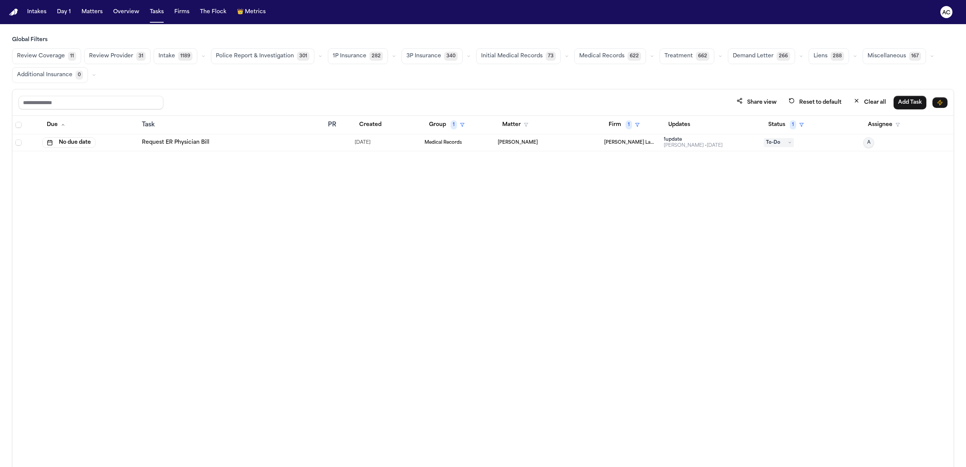
click at [455, 141] on span "Medical Records" at bounding box center [443, 143] width 37 height 6
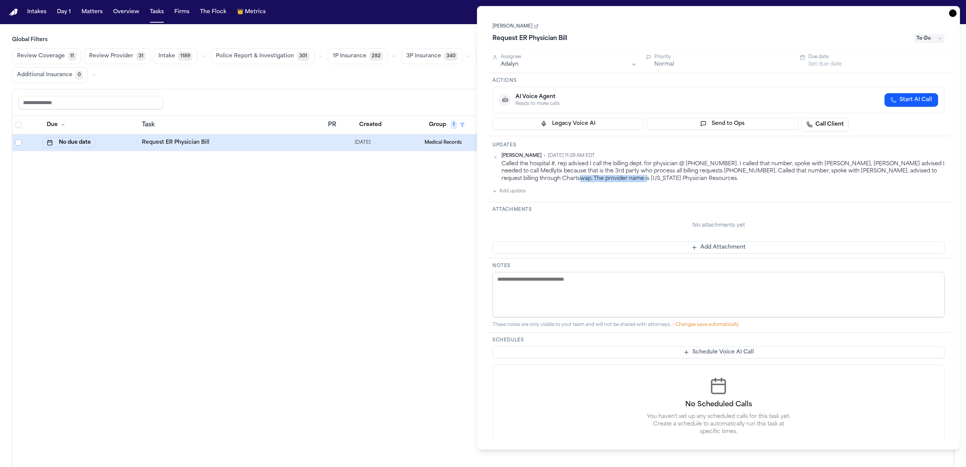
drag, startPoint x: 615, startPoint y: 177, endPoint x: 548, endPoint y: 178, distance: 66.8
click at [548, 178] on div "Called the hospital #, rep advised I call the billing dept. for physician @ 877…" at bounding box center [722, 171] width 443 height 22
copy div "exas Physician Resources"
click at [614, 177] on div "Called the hospital #, rep advised I call the billing dept. for physician @ 877…" at bounding box center [722, 171] width 443 height 22
click at [614, 178] on div "Called the hospital #, rep advised I call the billing dept. for physician @ 877…" at bounding box center [722, 171] width 443 height 22
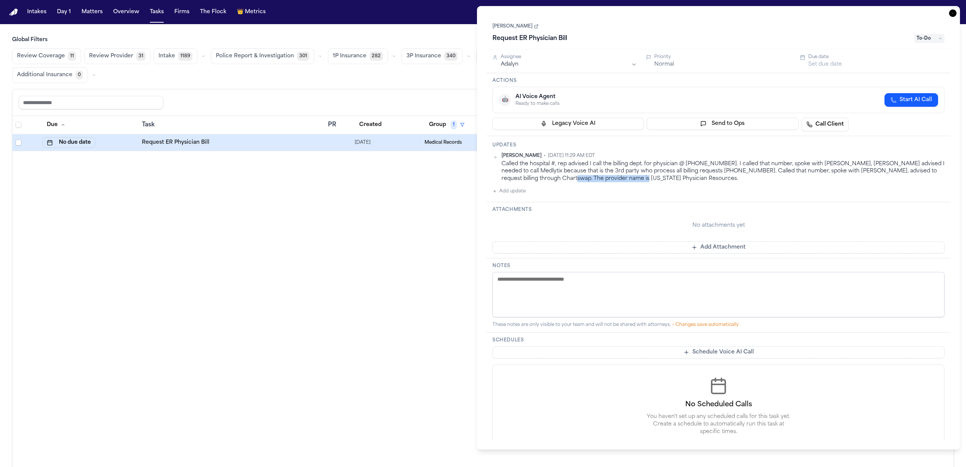
drag, startPoint x: 615, startPoint y: 178, endPoint x: 547, endPoint y: 177, distance: 67.9
click at [547, 177] on div "Called the hospital #, rep advised I call the billing dept. for physician @ 877…" at bounding box center [722, 171] width 443 height 22
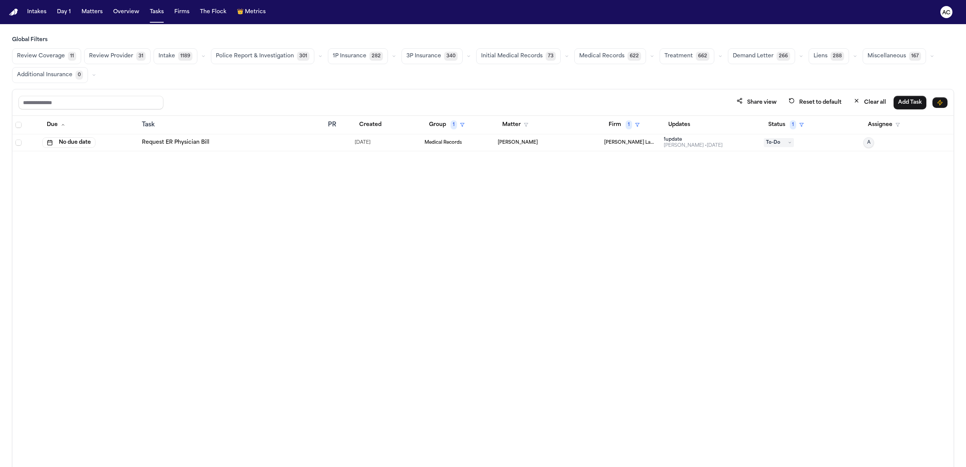
click at [380, 219] on div "Due Task PR Created Group 1 Matter Firm 1 Updates Status 1 Assignee No due date…" at bounding box center [482, 308] width 941 height 384
click at [192, 141] on link "Request ER Physician Bill" at bounding box center [176, 143] width 68 height 8
click at [620, 126] on button "Firm 1" at bounding box center [624, 125] width 40 height 14
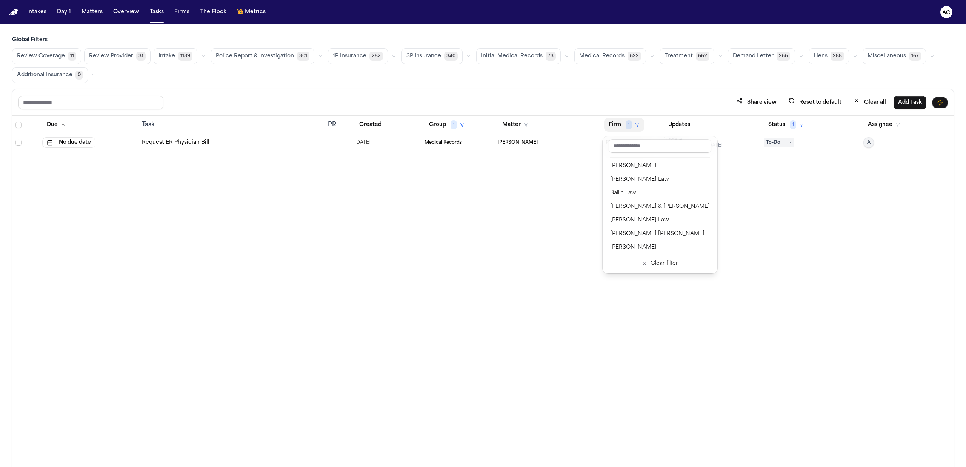
click at [556, 103] on div "Share view Reset to default Clear all Add Task Due Task PR Created Group 1 Matt…" at bounding box center [483, 294] width 942 height 411
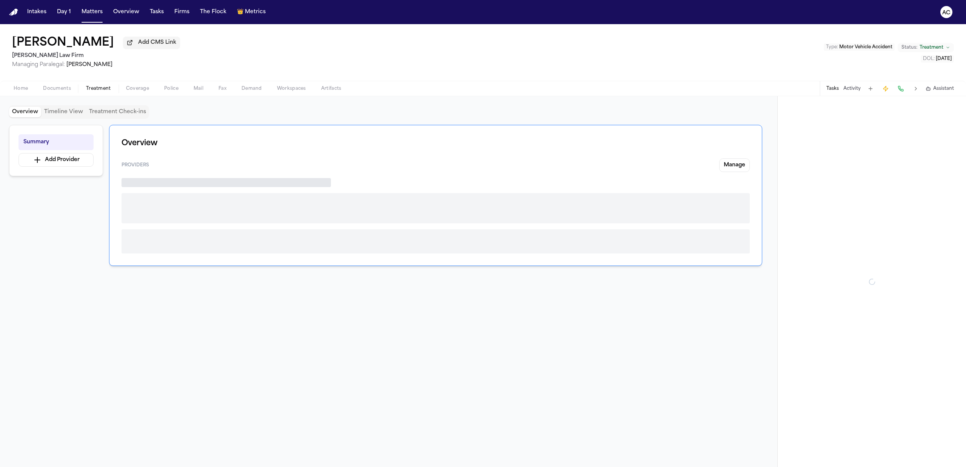
click at [106, 86] on span "Treatment" at bounding box center [98, 89] width 25 height 6
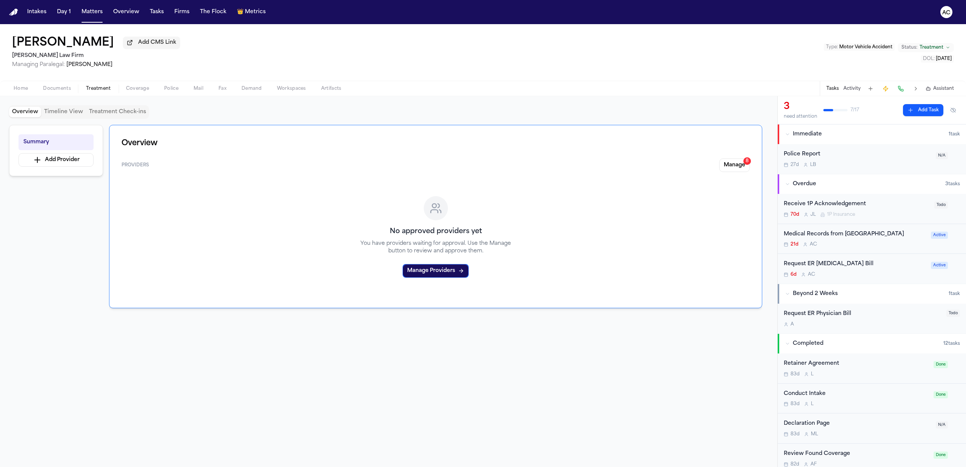
click at [54, 89] on span "Documents" at bounding box center [57, 89] width 28 height 6
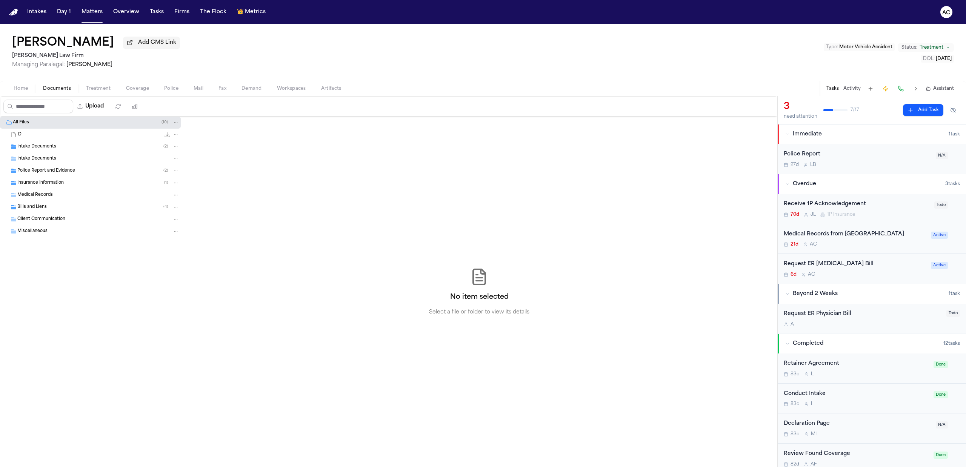
click at [840, 269] on div "Request ER [MEDICAL_DATA] Bill" at bounding box center [855, 264] width 143 height 9
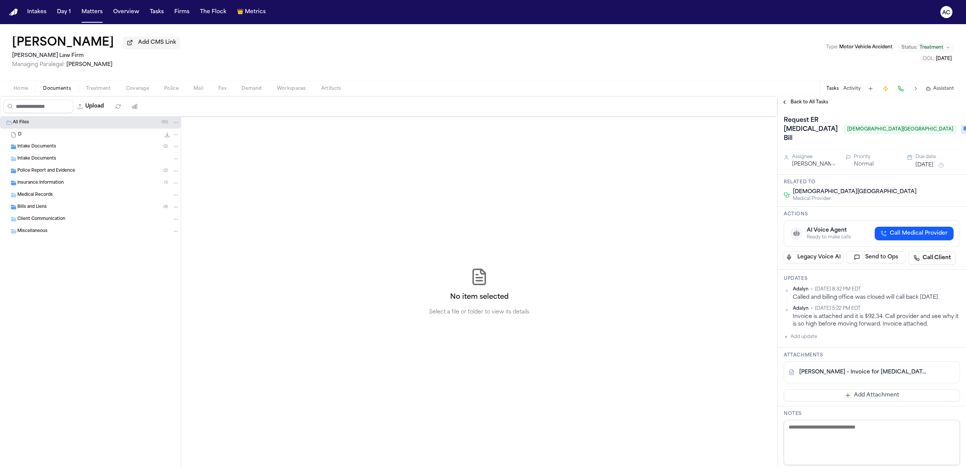
click at [840, 263] on button "Legacy Voice AI" at bounding box center [814, 257] width 60 height 12
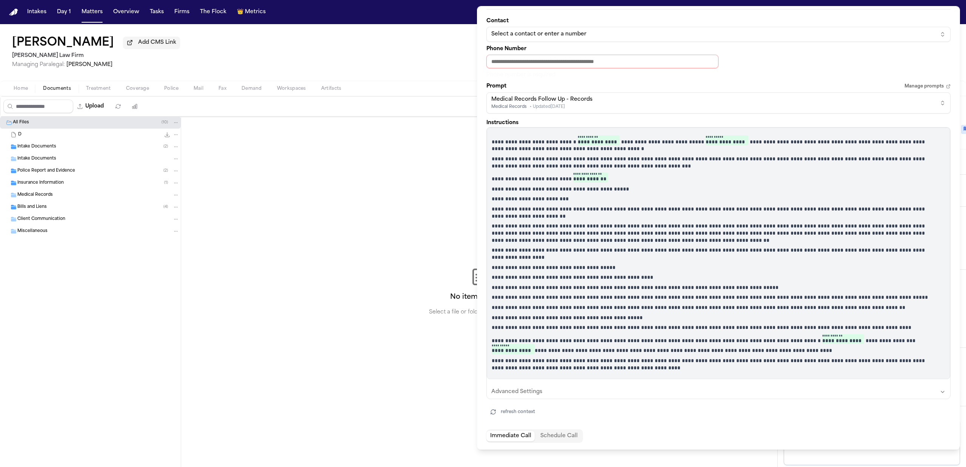
scroll to position [50, 0]
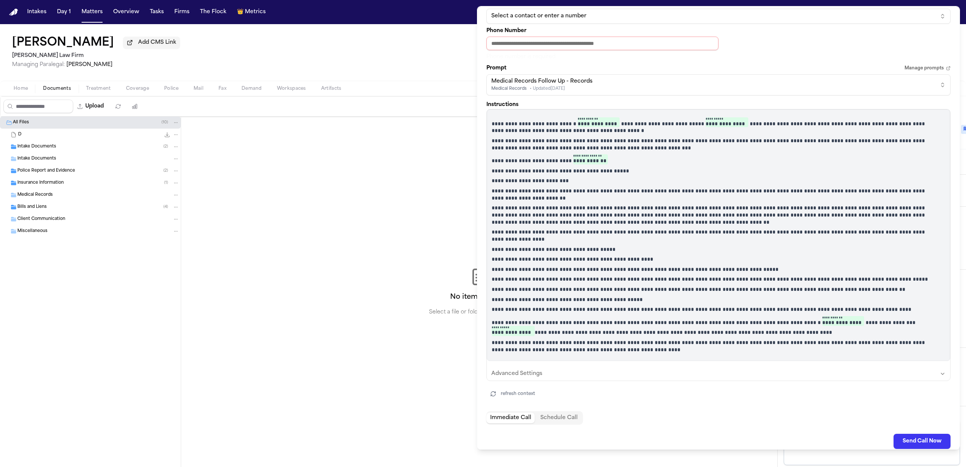
click at [360, 282] on div "No item selected Select a file or folder to view its details" at bounding box center [479, 292] width 596 height 351
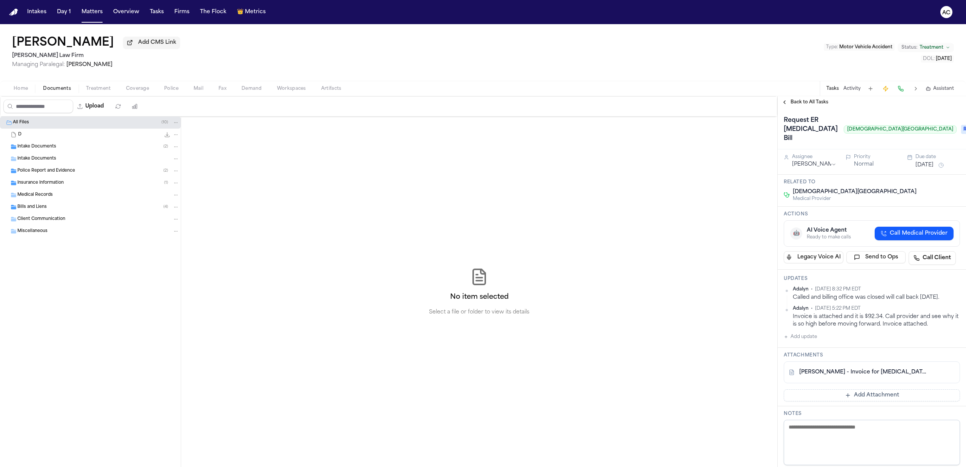
click at [797, 100] on span "Back to All Tasks" at bounding box center [810, 102] width 38 height 6
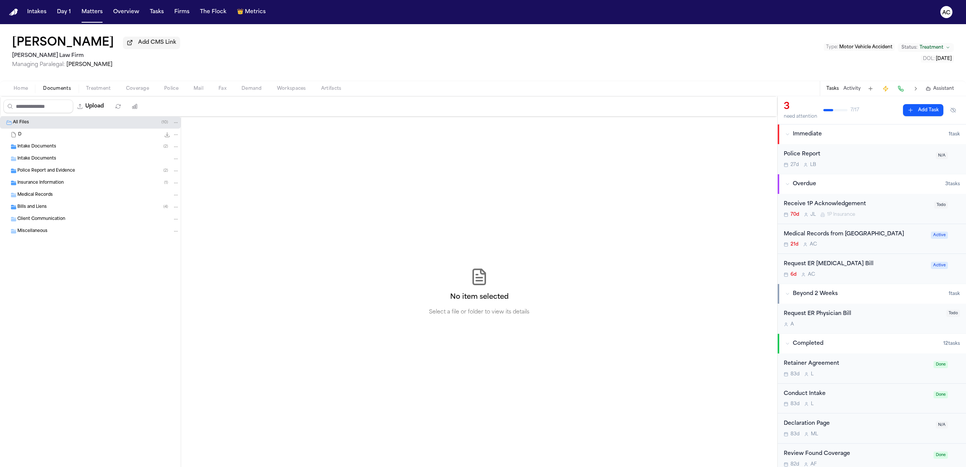
click at [831, 318] on div "Request ER Physician Bill" at bounding box center [863, 314] width 158 height 9
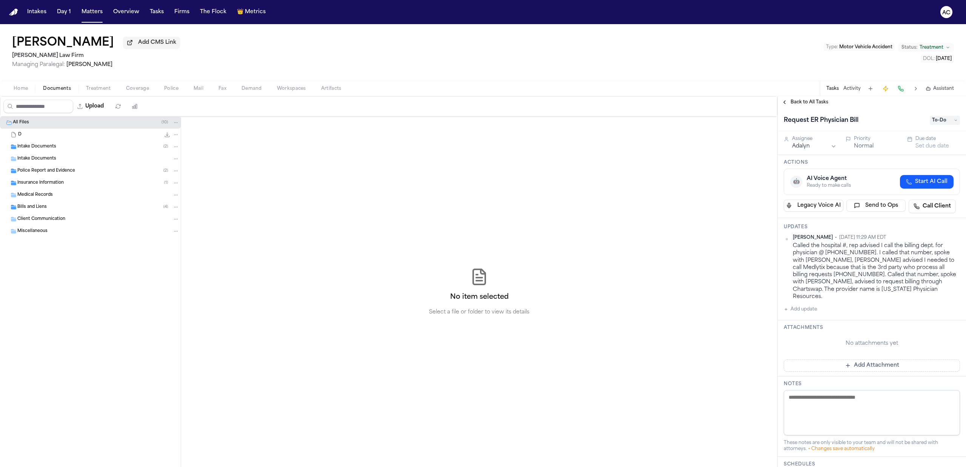
click at [85, 201] on div "Medical Records" at bounding box center [90, 195] width 181 height 12
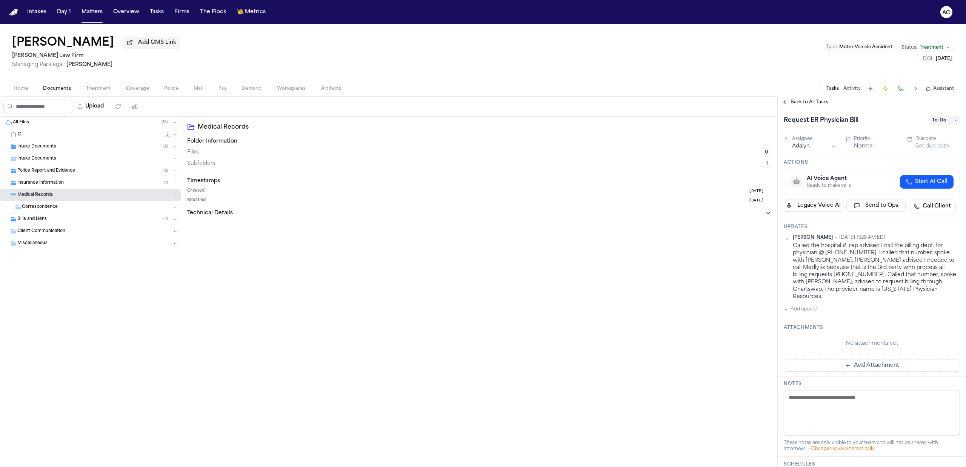
click at [86, 219] on div "Bills and Liens ( 4 )" at bounding box center [98, 219] width 162 height 7
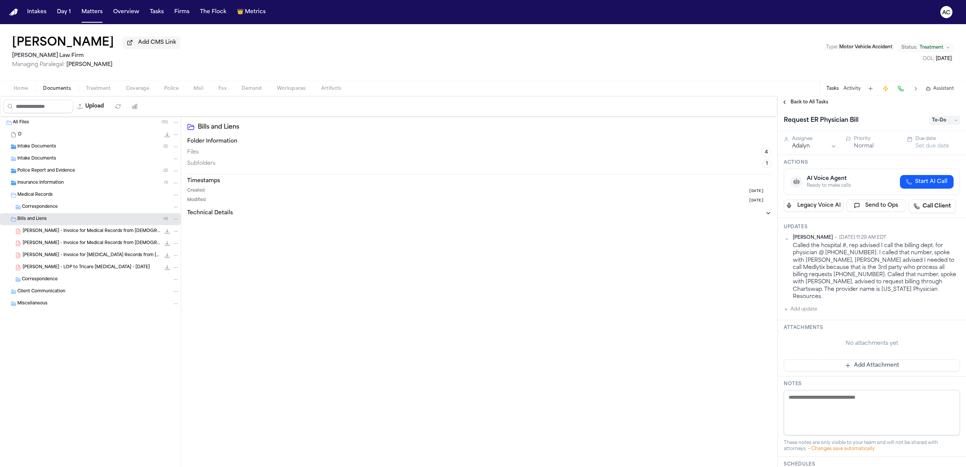
click at [121, 245] on span "[PERSON_NAME] - Invoice for Medical Records from [DEMOGRAPHIC_DATA][GEOGRAPHIC_…" at bounding box center [92, 243] width 138 height 6
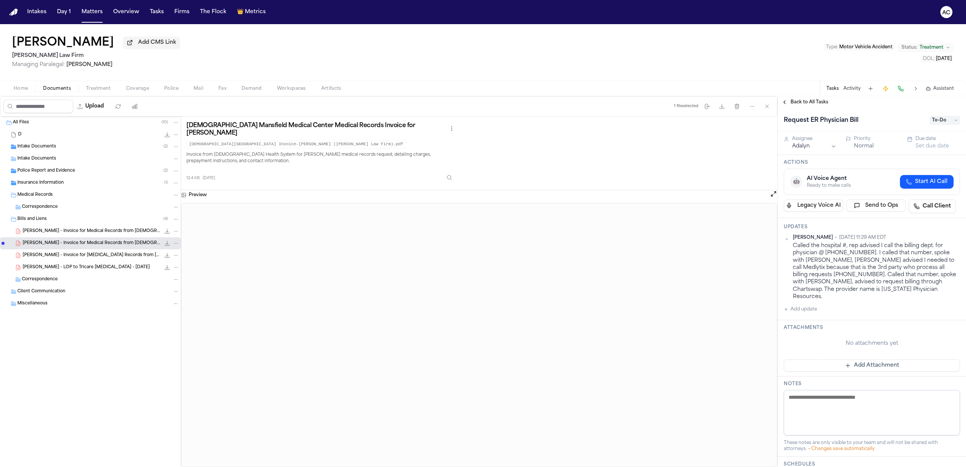
click at [98, 257] on span "[PERSON_NAME] - Invoice for [MEDICAL_DATA] Records from [DEMOGRAPHIC_DATA] Heal…" at bounding box center [92, 255] width 138 height 6
click at [100, 267] on span "[PERSON_NAME] - LOP to Tricare [MEDICAL_DATA] - [DATE]" at bounding box center [86, 268] width 127 height 6
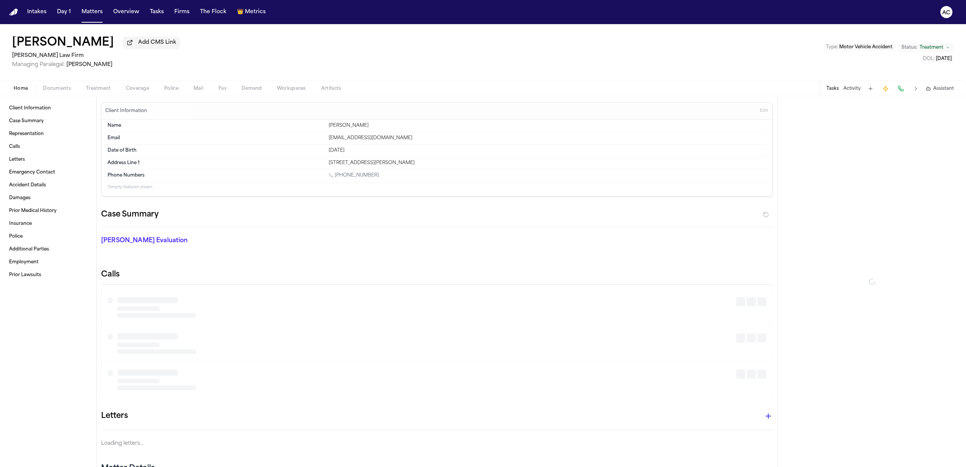
click at [17, 88] on span "Home" at bounding box center [21, 89] width 14 height 6
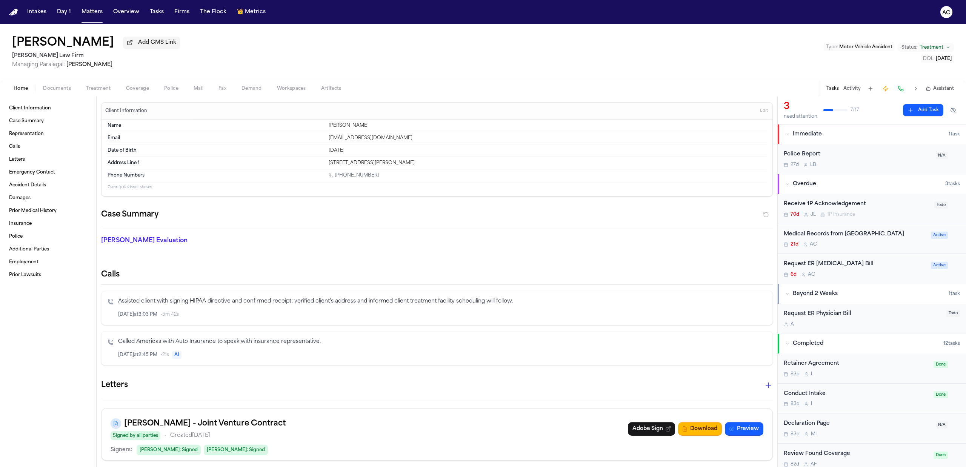
drag, startPoint x: 410, startPoint y: 162, endPoint x: 396, endPoint y: 160, distance: 14.0
click at [396, 160] on div "[STREET_ADDRESS][PERSON_NAME]" at bounding box center [548, 163] width 438 height 6
copy div "76014"
click at [51, 55] on h2 "[PERSON_NAME] Law Firm" at bounding box center [96, 55] width 168 height 9
drag, startPoint x: 29, startPoint y: 56, endPoint x: 3, endPoint y: 54, distance: 25.7
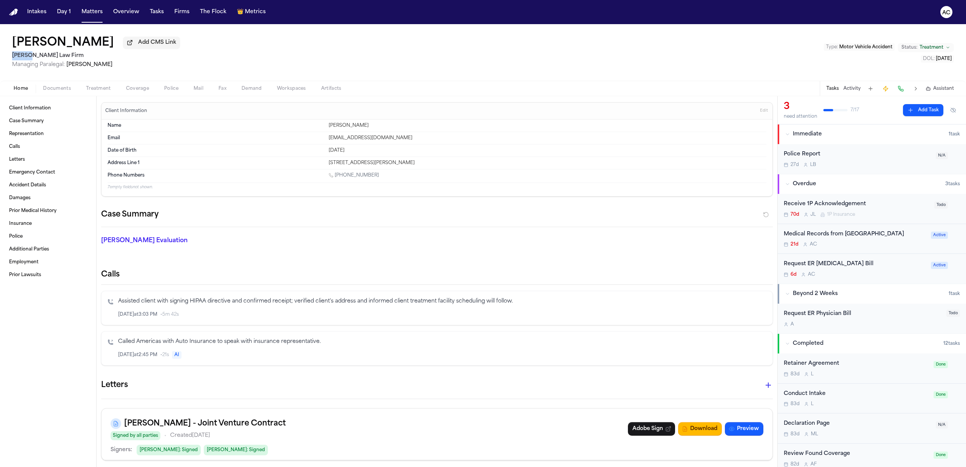
click at [3, 54] on div "[PERSON_NAME] Add CMS Link [PERSON_NAME] Law Firm Managing Paralegal: [PERSON_N…" at bounding box center [483, 52] width 966 height 57
copy h2 "[PERSON_NAME]"
click at [831, 269] on div "Request ER [MEDICAL_DATA] Bill" at bounding box center [855, 264] width 143 height 9
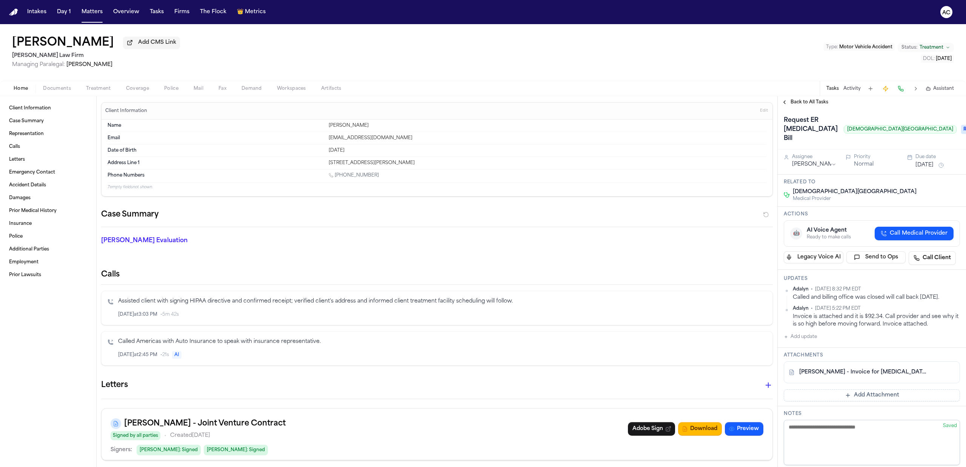
click at [805, 103] on span "Back to All Tasks" at bounding box center [810, 102] width 38 height 6
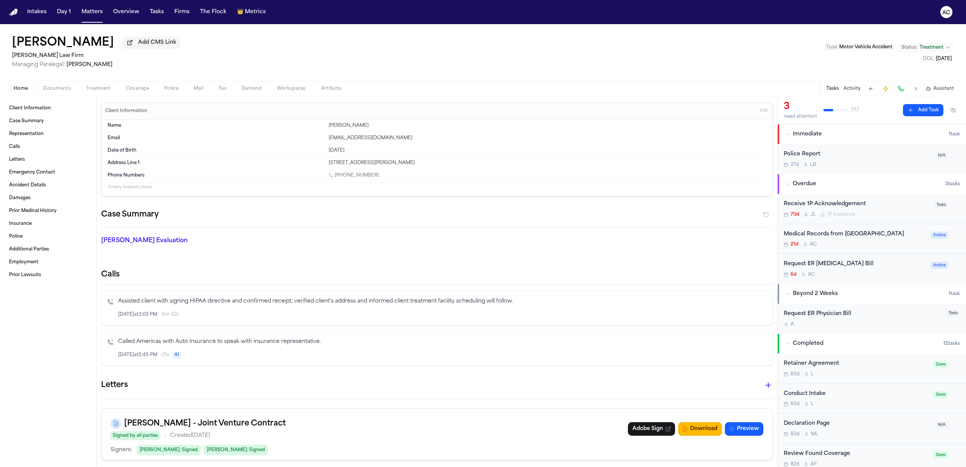
click at [835, 318] on div "Request ER Physician Bill" at bounding box center [863, 314] width 158 height 9
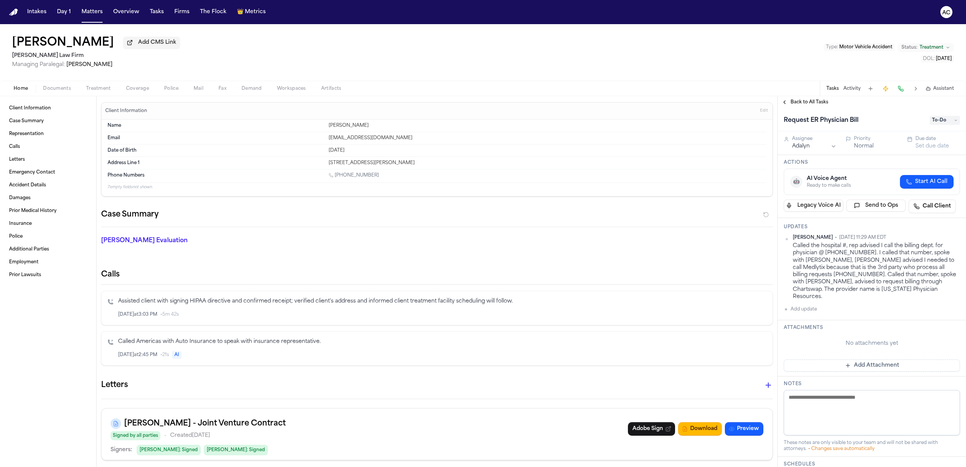
click at [808, 305] on button "Add update" at bounding box center [800, 309] width 33 height 9
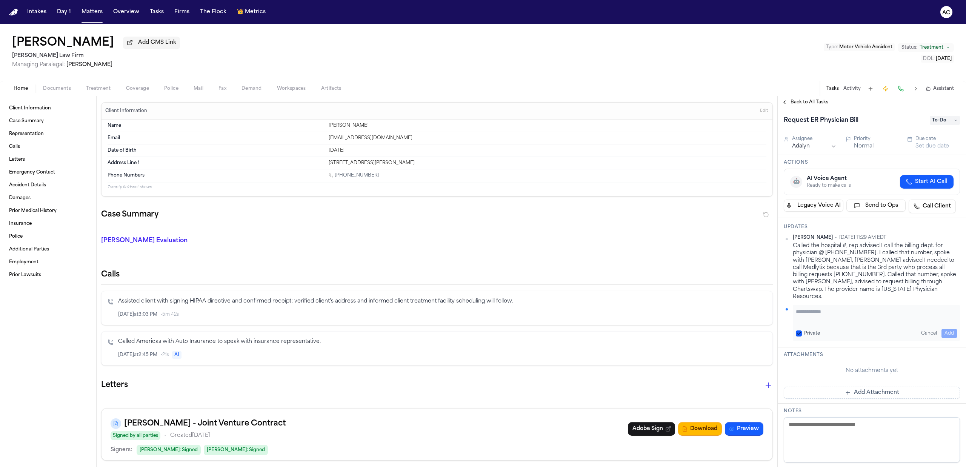
click at [801, 331] on button "Private" at bounding box center [799, 334] width 6 height 6
click at [814, 308] on textarea "Add your update" at bounding box center [876, 315] width 161 height 15
click at [837, 308] on textarea "**********" at bounding box center [873, 315] width 154 height 15
click at [881, 311] on textarea "**********" at bounding box center [873, 315] width 154 height 15
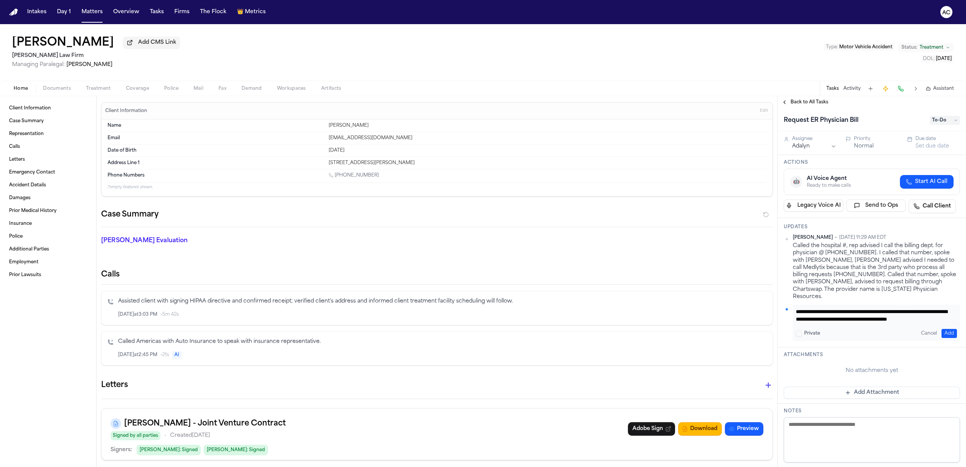
type textarea "**********"
click at [945, 329] on button "Add" at bounding box center [948, 333] width 15 height 9
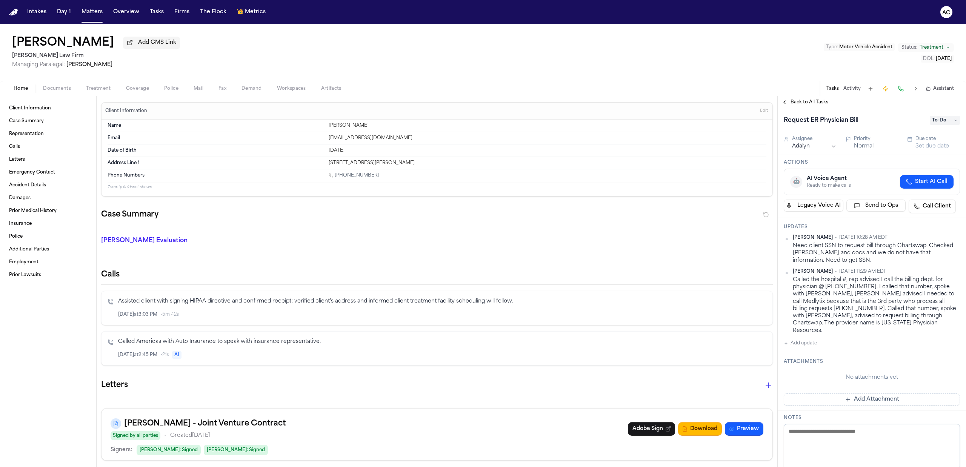
click at [954, 119] on icon at bounding box center [956, 120] width 4 height 4
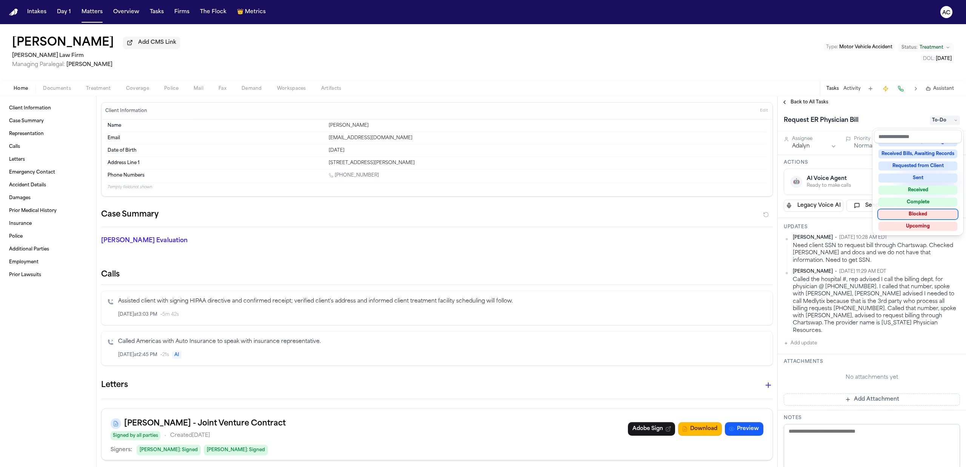
click at [932, 214] on div "Blocked" at bounding box center [917, 214] width 79 height 9
click at [442, 44] on div "[PERSON_NAME] Add CMS Link [PERSON_NAME] Law Firm Managing Paralegal: [PERSON_N…" at bounding box center [483, 245] width 966 height 443
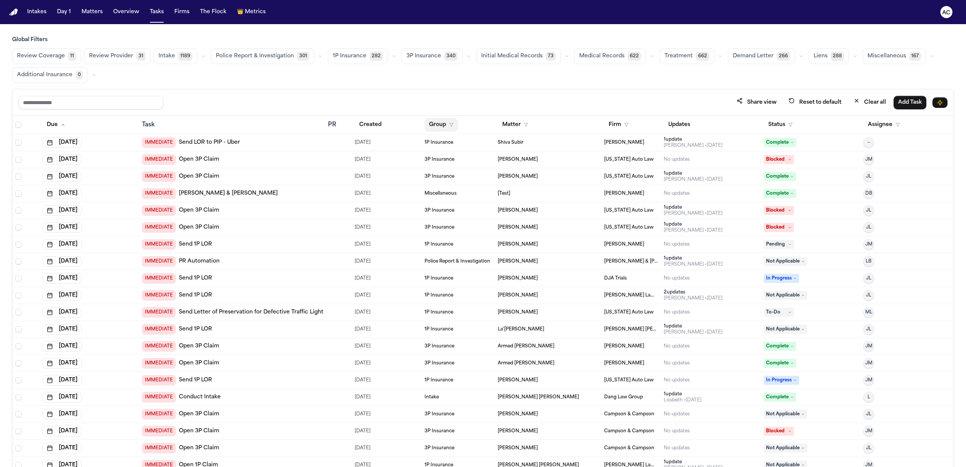
click at [437, 129] on button "Group" at bounding box center [442, 125] width 34 height 14
click at [458, 177] on div "Medical Records" at bounding box center [464, 179] width 75 height 9
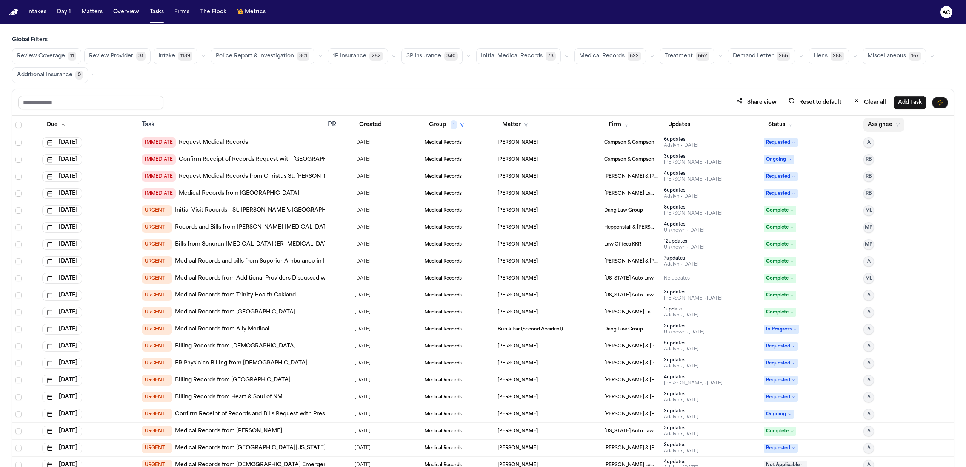
click at [877, 124] on button "Assignee" at bounding box center [883, 125] width 41 height 14
click at [894, 206] on div "[PERSON_NAME]" at bounding box center [907, 204] width 74 height 9
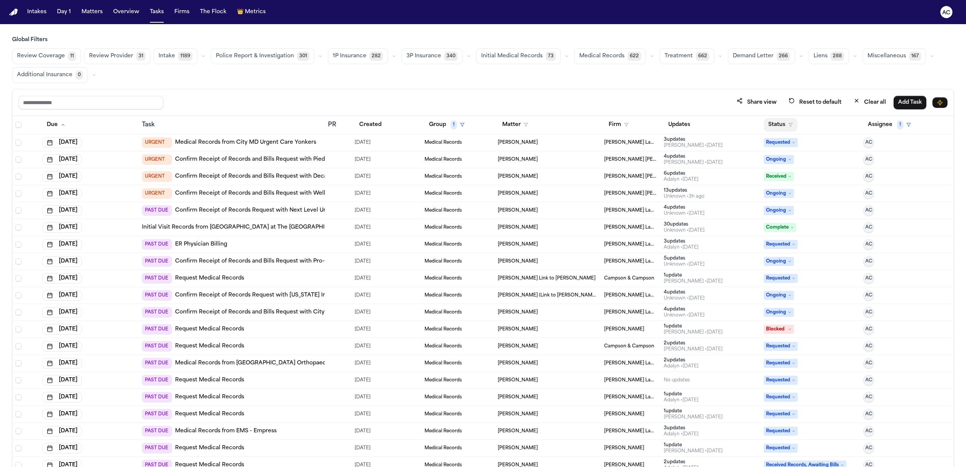
click at [780, 123] on button "Status" at bounding box center [781, 125] width 34 height 14
click at [794, 192] on div "Pending" at bounding box center [802, 191] width 63 height 9
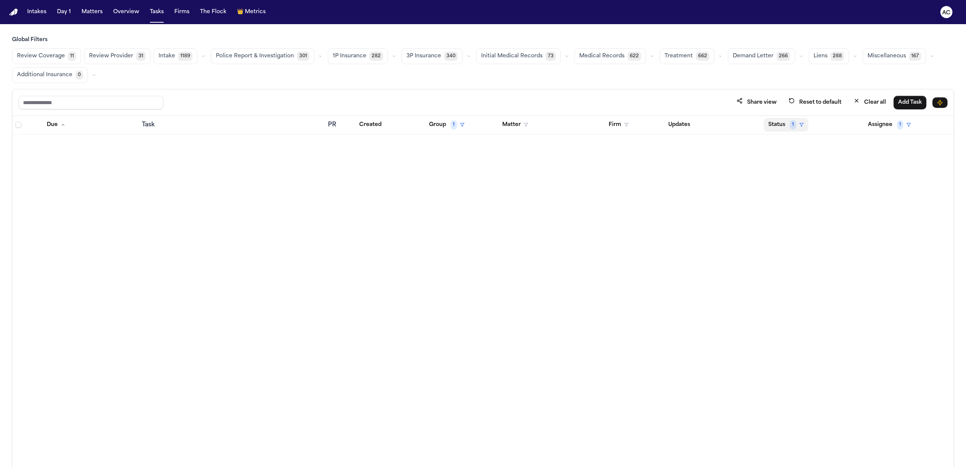
click at [782, 124] on button "Status 1" at bounding box center [786, 125] width 45 height 14
click at [786, 191] on div "Pending" at bounding box center [808, 191] width 63 height 9
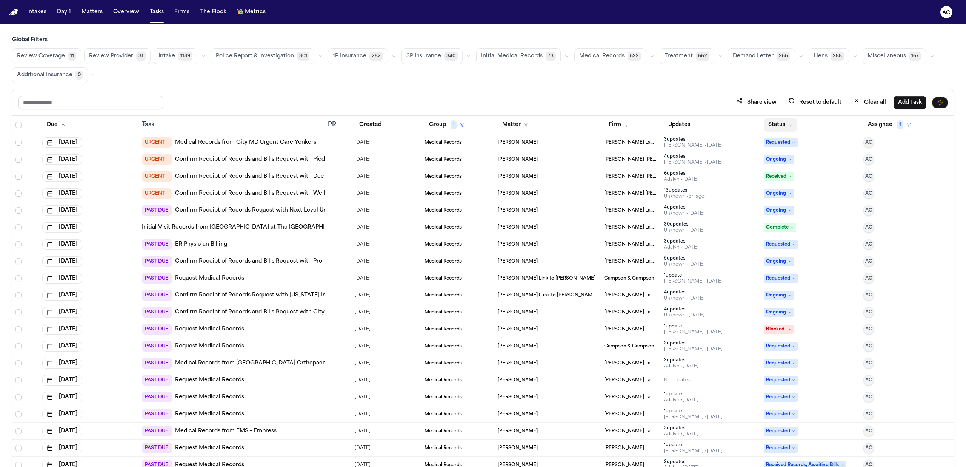
click at [768, 126] on button "Status" at bounding box center [781, 125] width 34 height 14
click at [796, 218] on div "In Progress" at bounding box center [802, 218] width 63 height 9
